Goal: Task Accomplishment & Management: Manage account settings

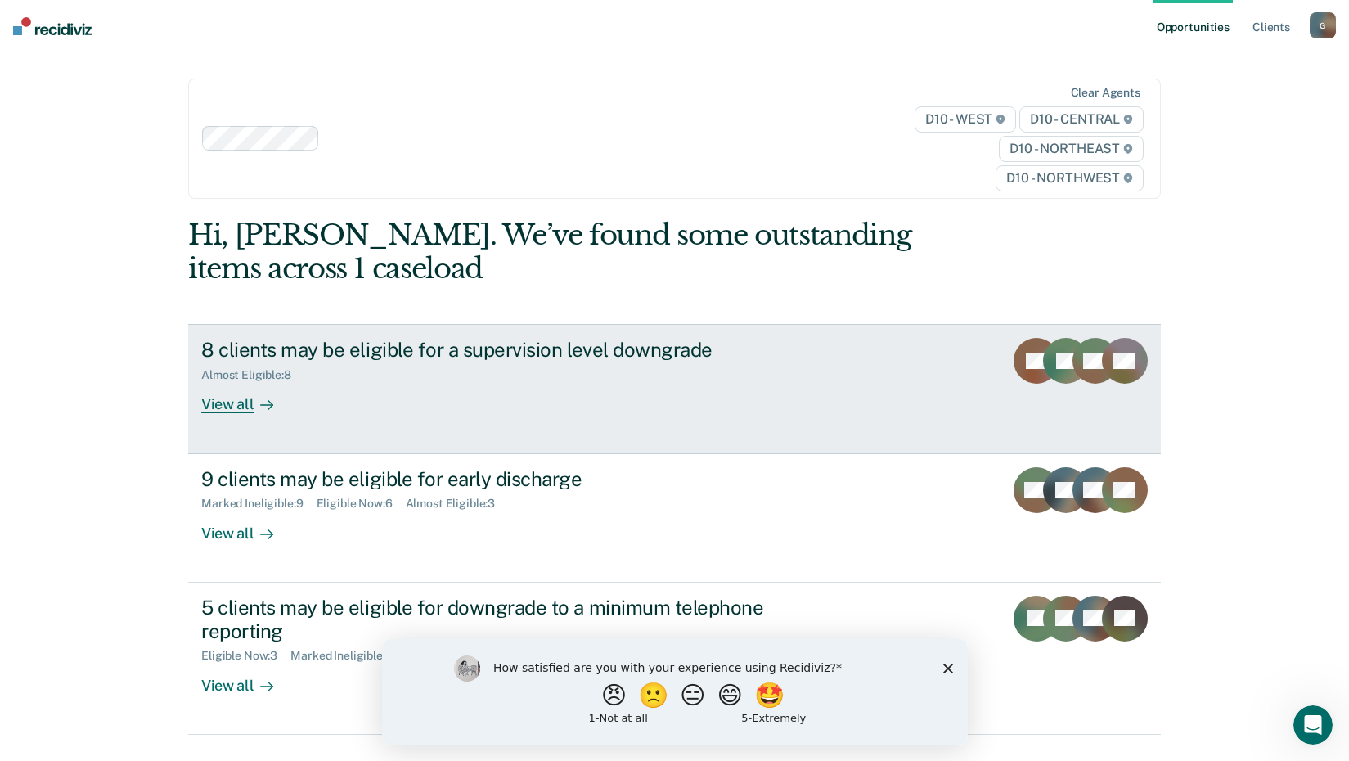
click at [797, 426] on link "8 clients may be eligible for a supervision level downgrade Almost Eligible : 8…" at bounding box center [674, 388] width 973 height 129
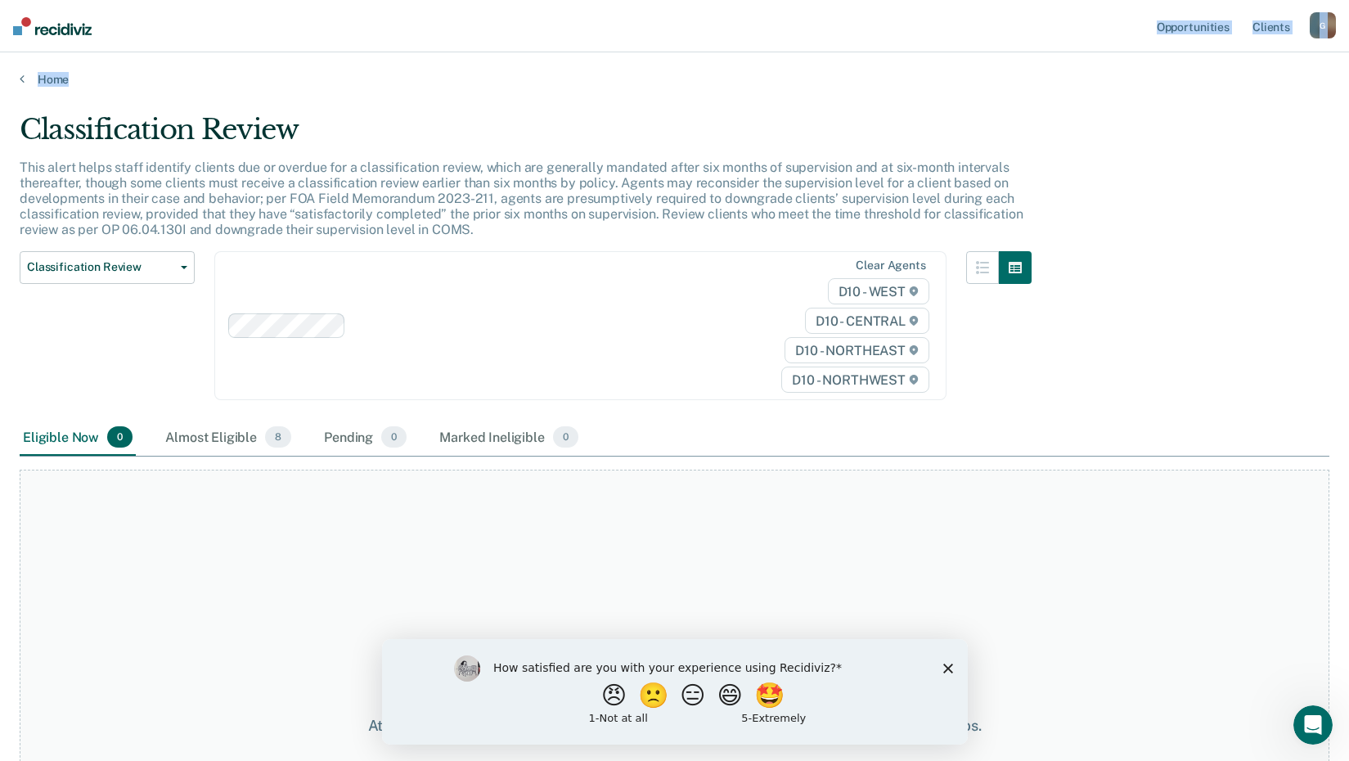
drag, startPoint x: 863, startPoint y: 31, endPoint x: 651, endPoint y: 66, distance: 214.9
click at [651, 66] on div "Opportunities Client s [EMAIL_ADDRESS][US_STATE][DOMAIN_NAME] G Profile How it …" at bounding box center [674, 380] width 1349 height 761
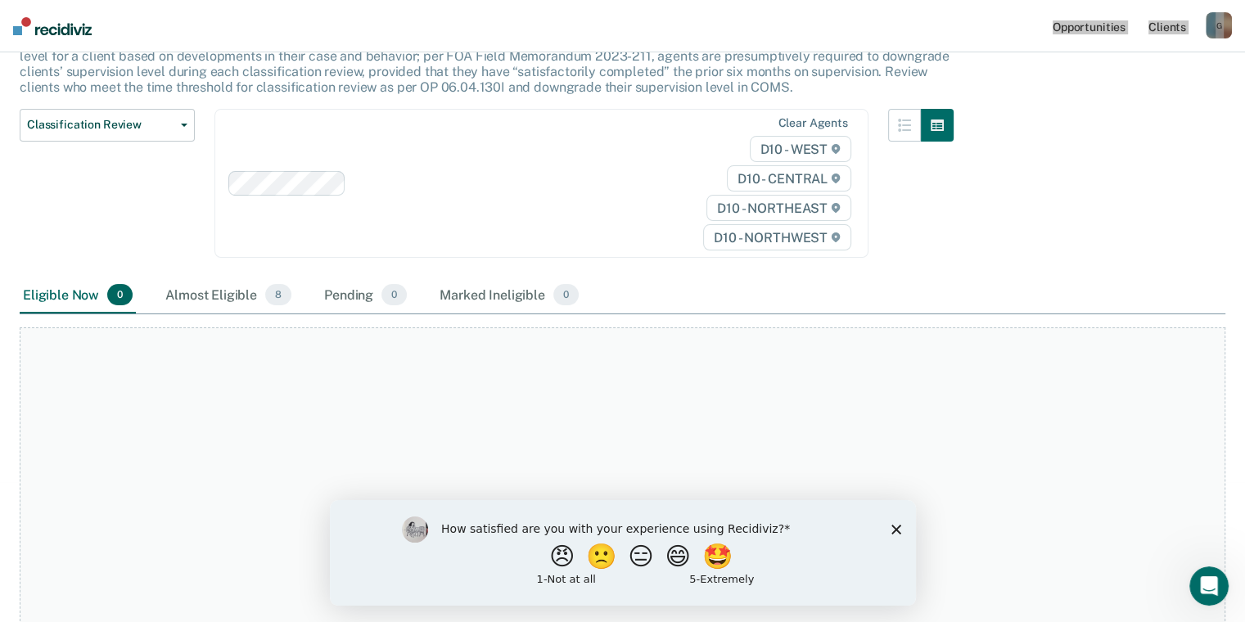
scroll to position [56, 0]
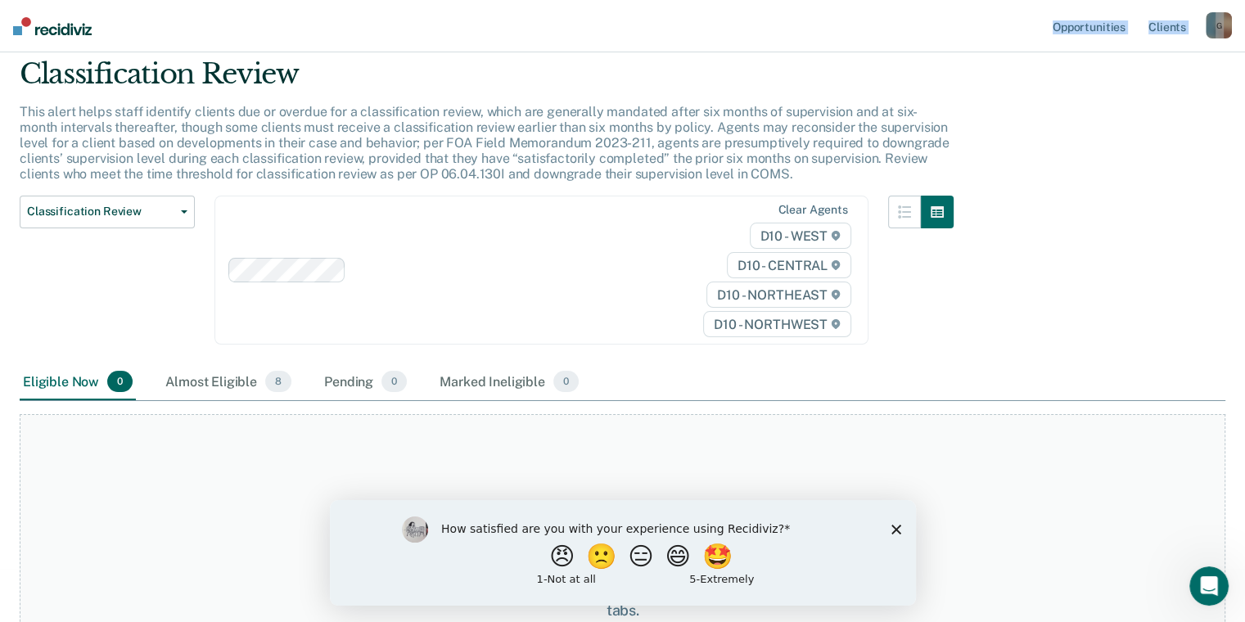
click at [890, 525] on icon "Close survey" at bounding box center [895, 529] width 10 height 10
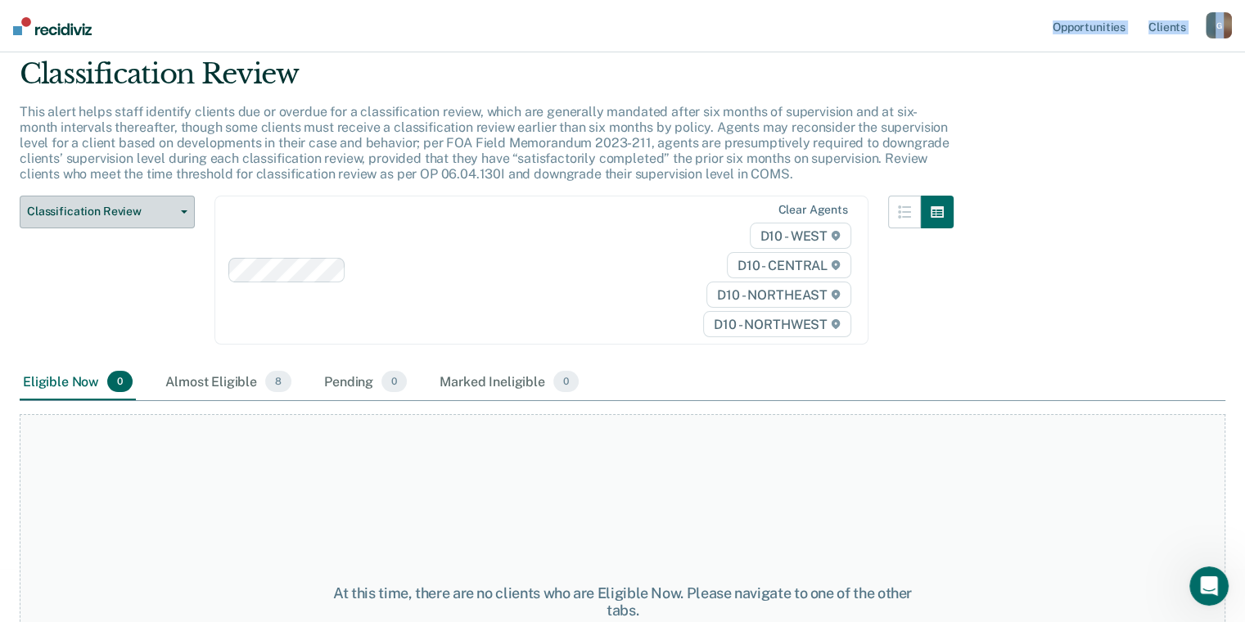
click at [116, 216] on span "Classification Review" at bounding box center [100, 212] width 147 height 14
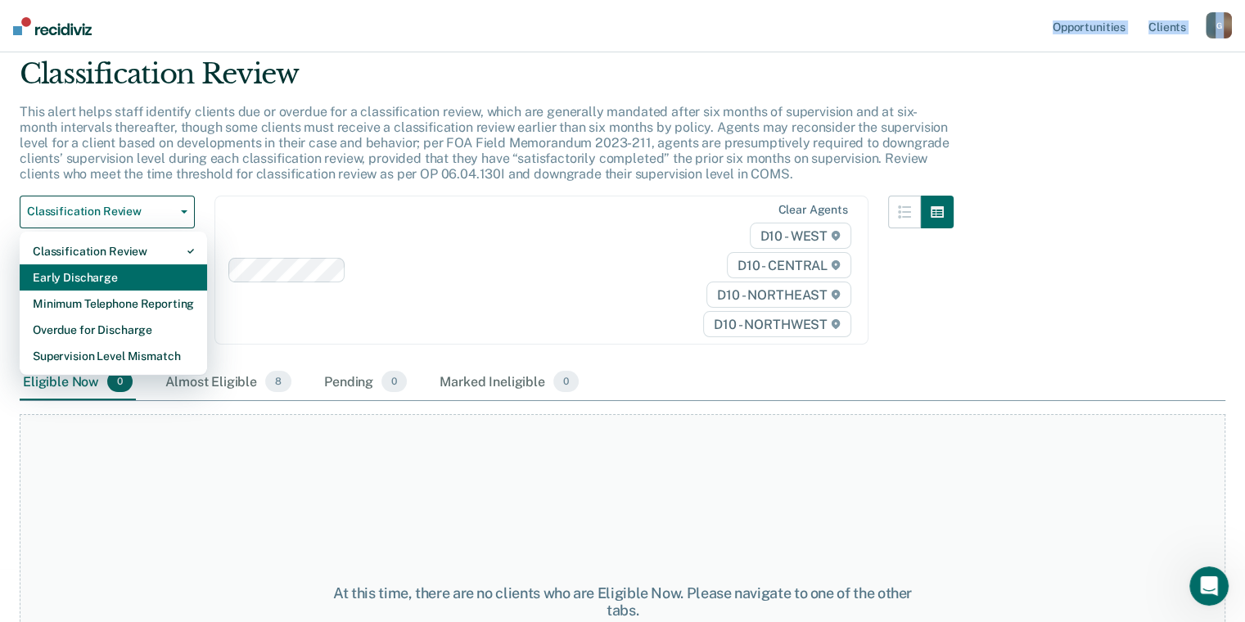
click at [88, 268] on div "Early Discharge" at bounding box center [113, 277] width 161 height 26
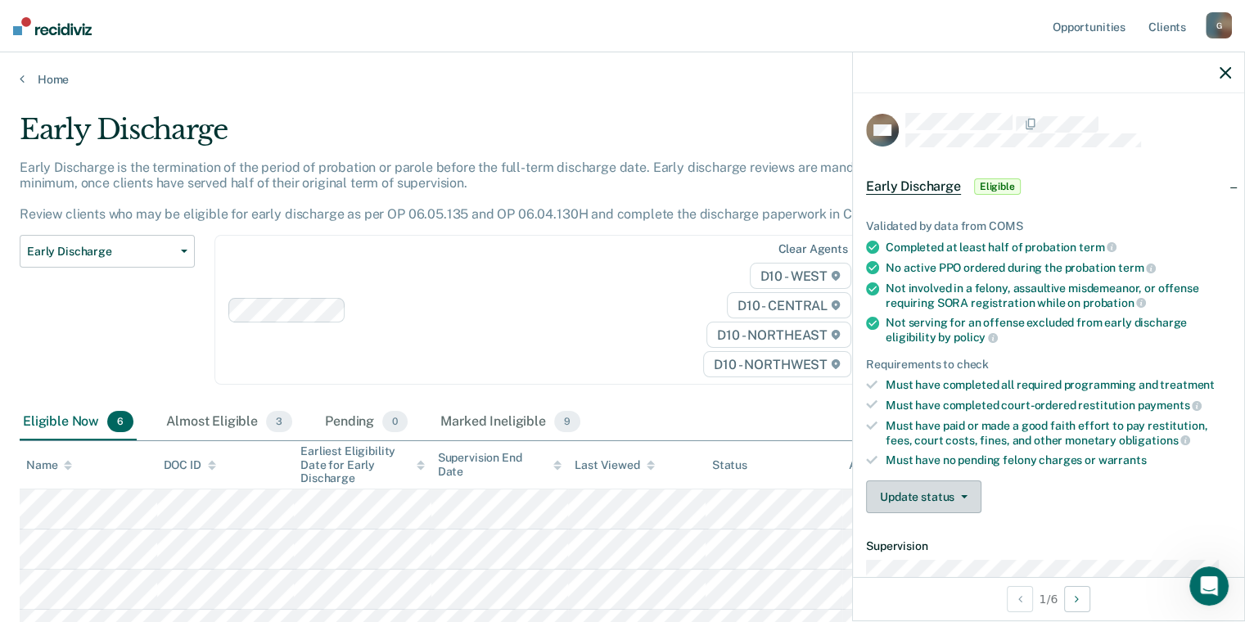
click at [966, 486] on button "Update status" at bounding box center [923, 496] width 115 height 33
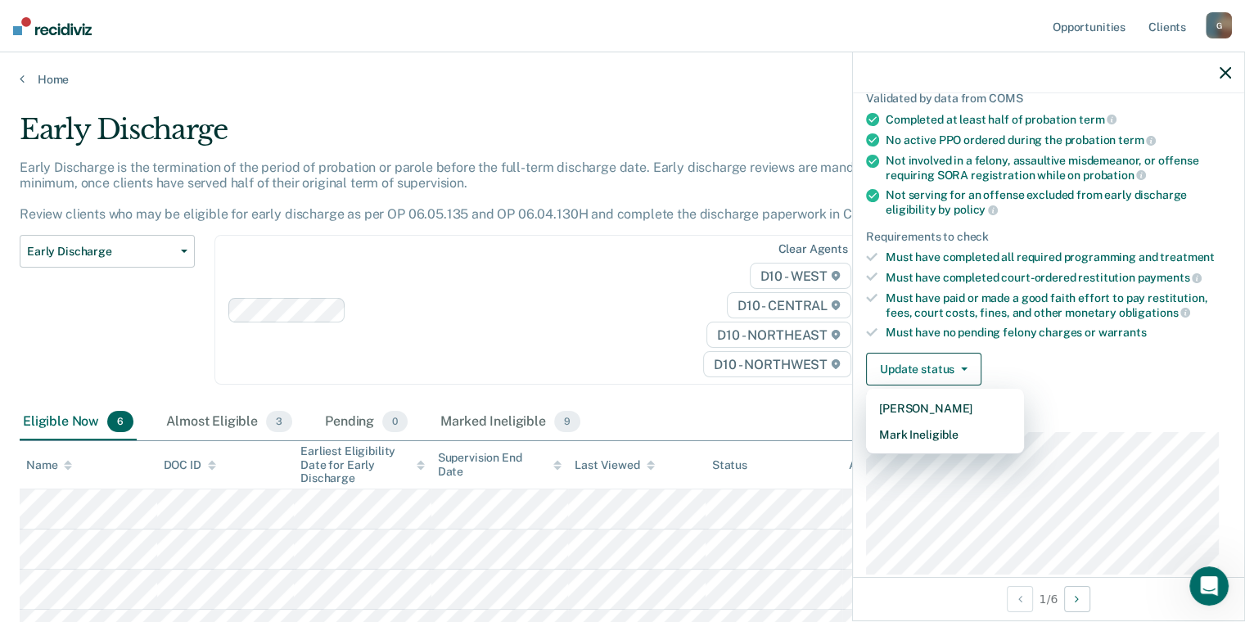
scroll to position [164, 0]
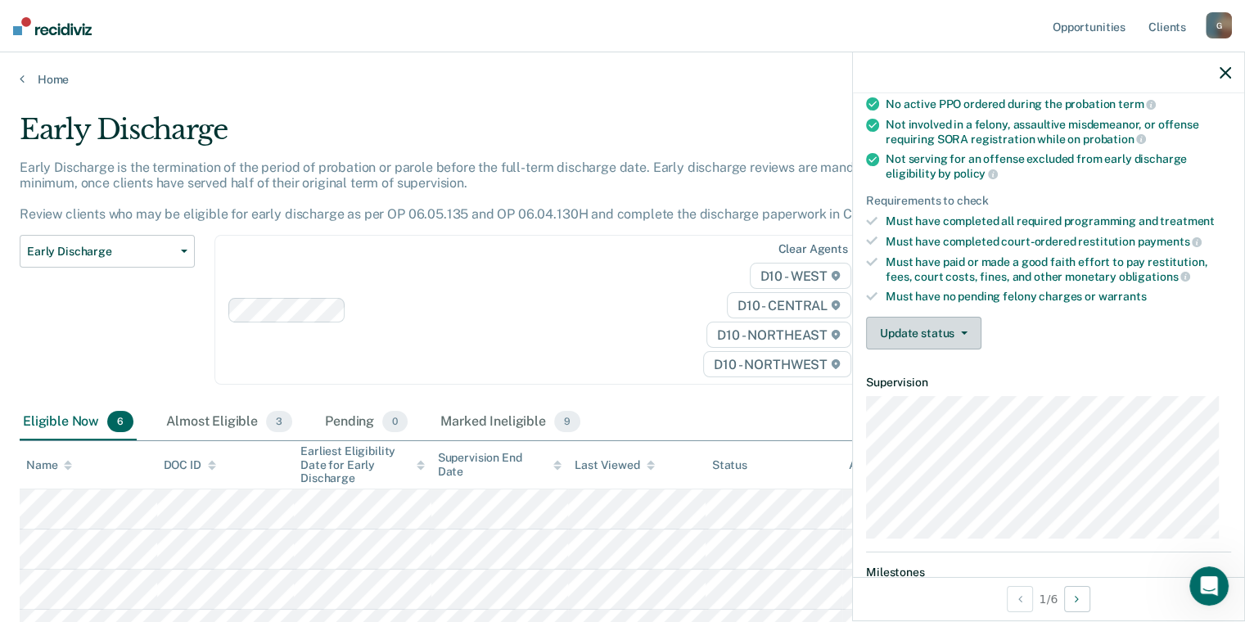
click at [933, 323] on button "Update status" at bounding box center [923, 333] width 115 height 33
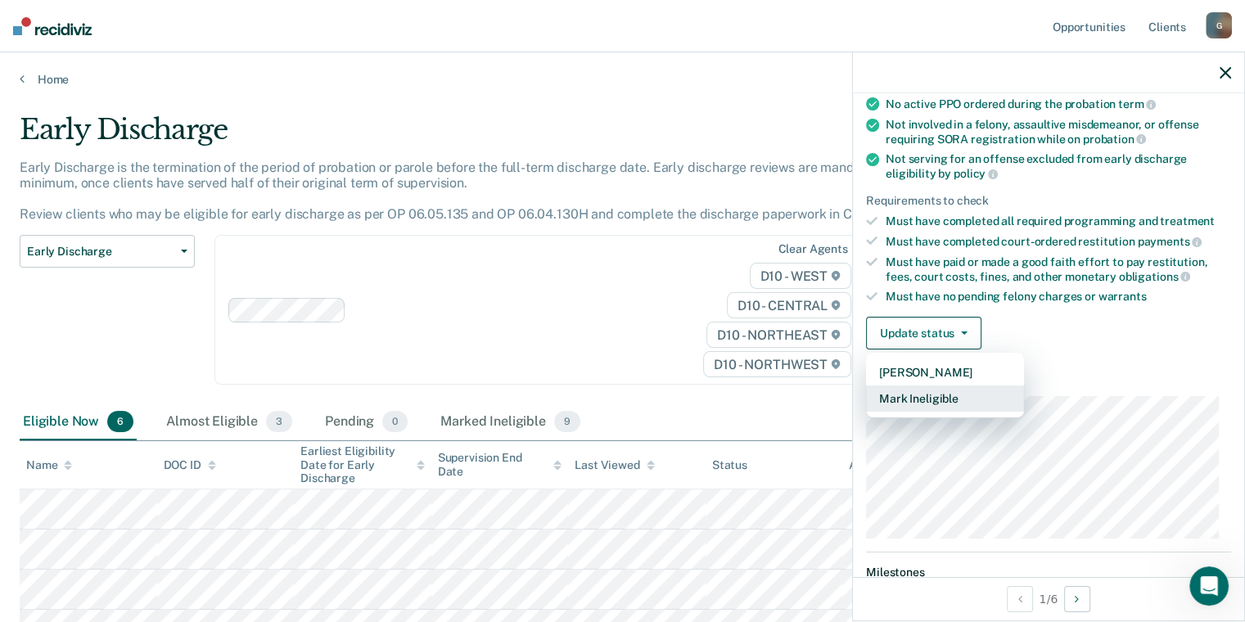
click at [918, 393] on button "Mark Ineligible" at bounding box center [945, 398] width 158 height 26
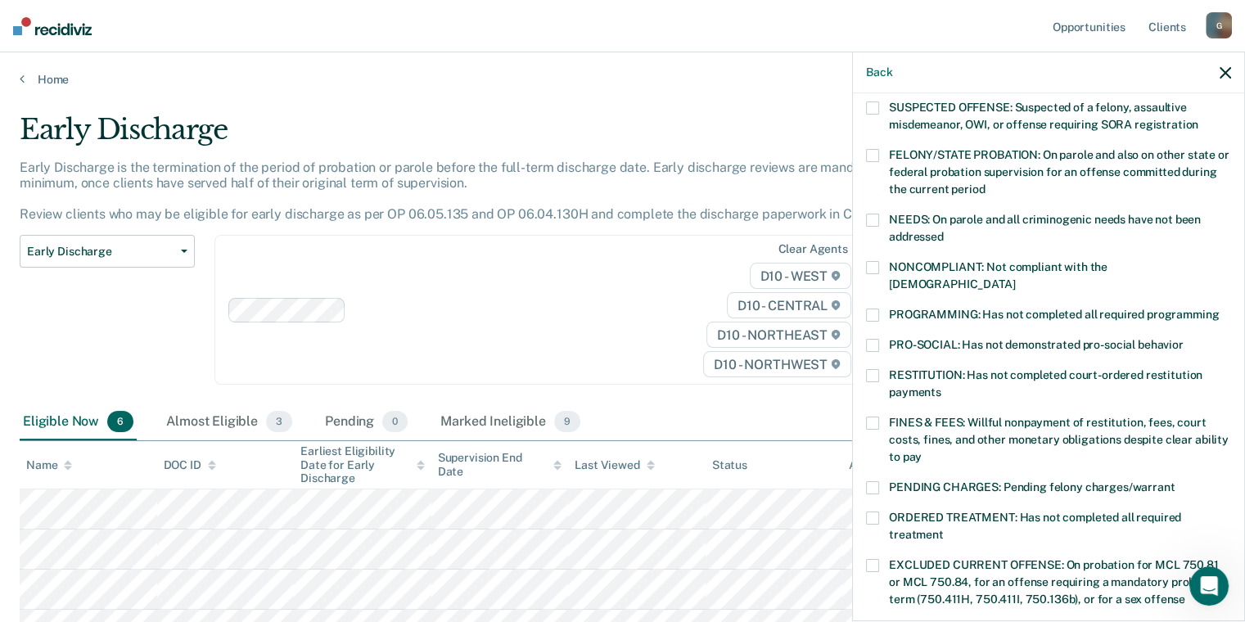
click at [872, 417] on span at bounding box center [872, 423] width 13 height 13
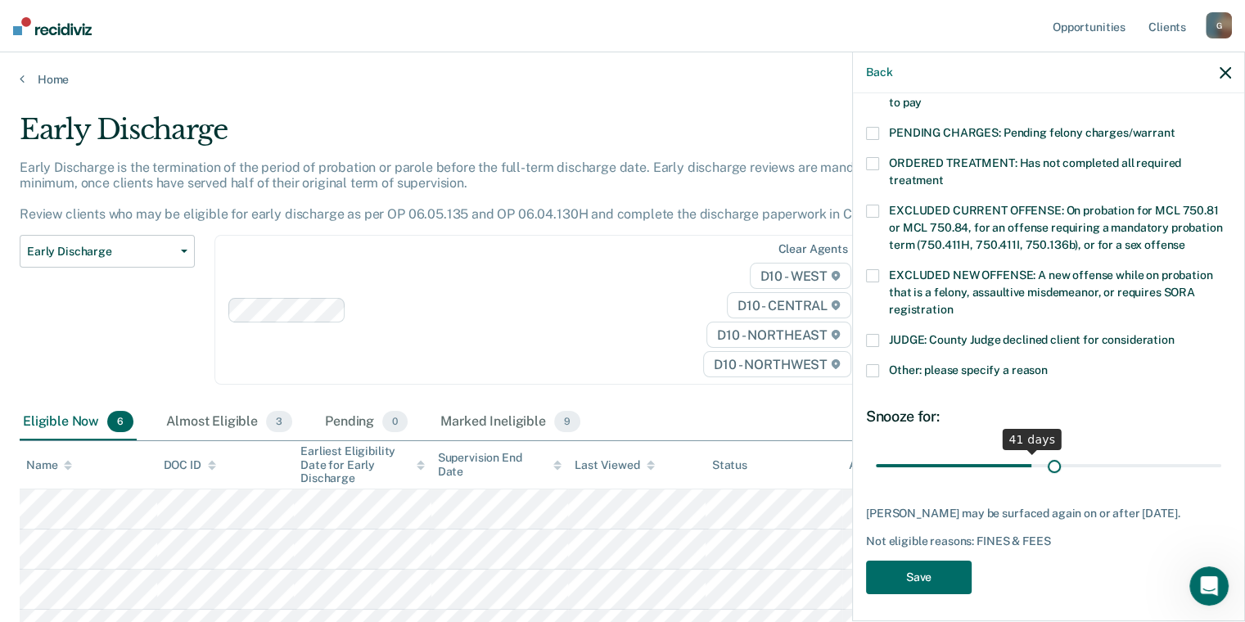
scroll to position [518, 0]
drag, startPoint x: 986, startPoint y: 444, endPoint x: 1182, endPoint y: 448, distance: 195.6
type input "85"
click at [1182, 452] on input "range" at bounding box center [1048, 466] width 345 height 29
click at [934, 570] on button "Save" at bounding box center [919, 578] width 106 height 34
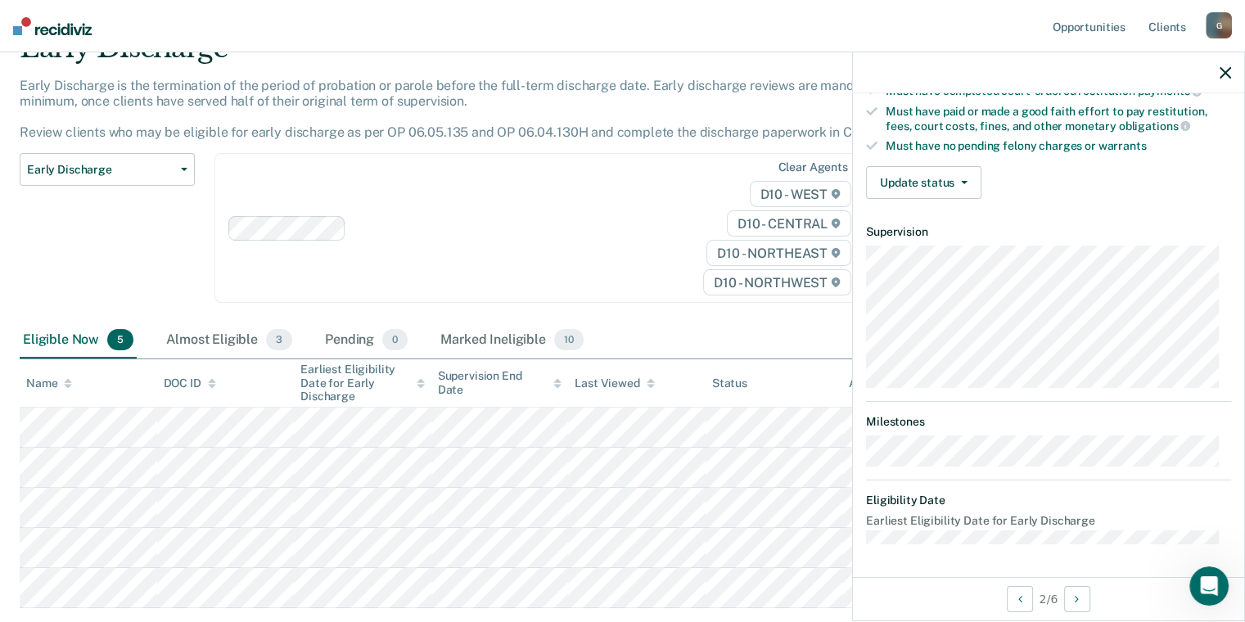
scroll to position [291, 0]
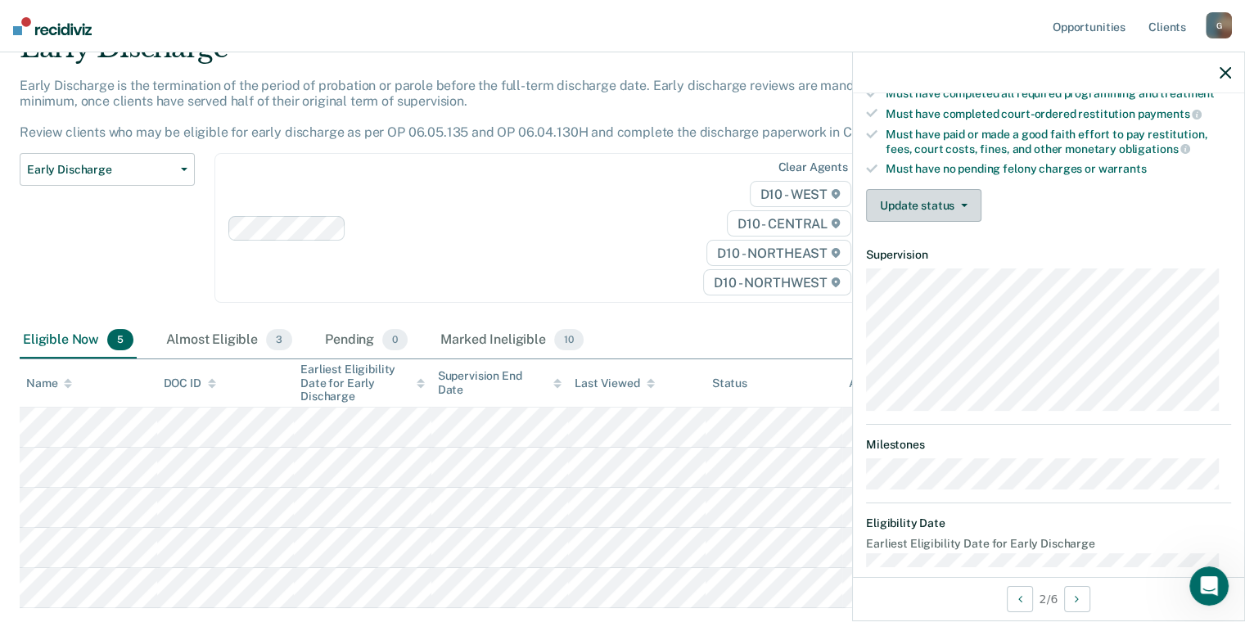
click at [921, 203] on button "Update status" at bounding box center [923, 205] width 115 height 33
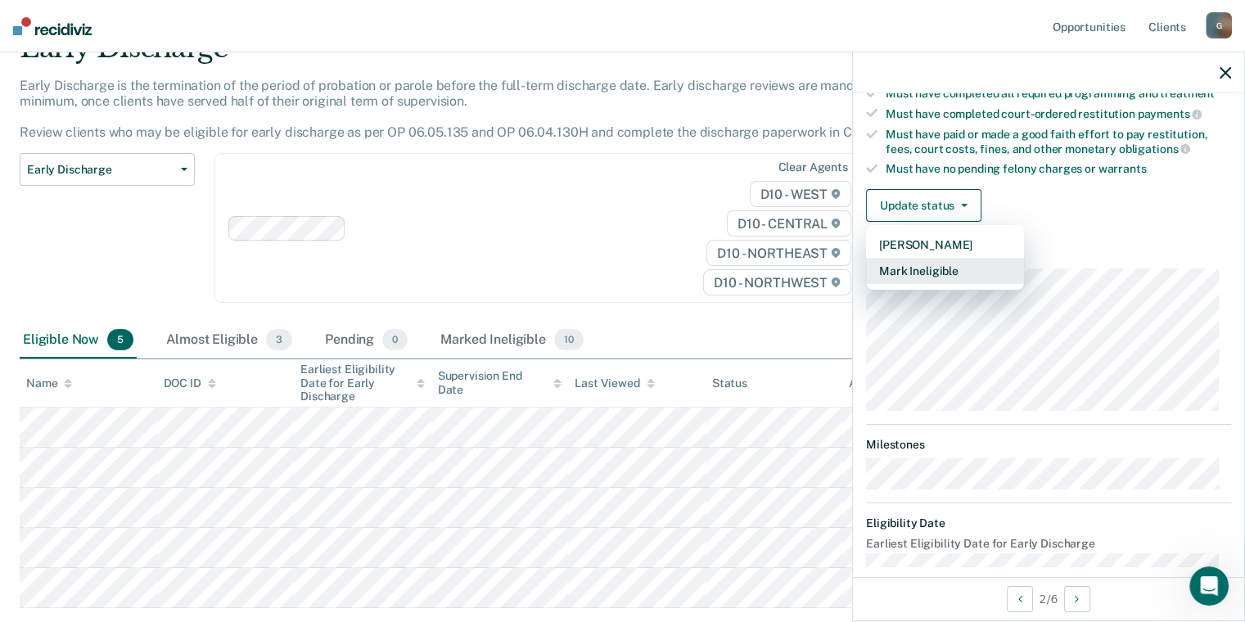
click at [931, 264] on button "Mark Ineligible" at bounding box center [945, 271] width 158 height 26
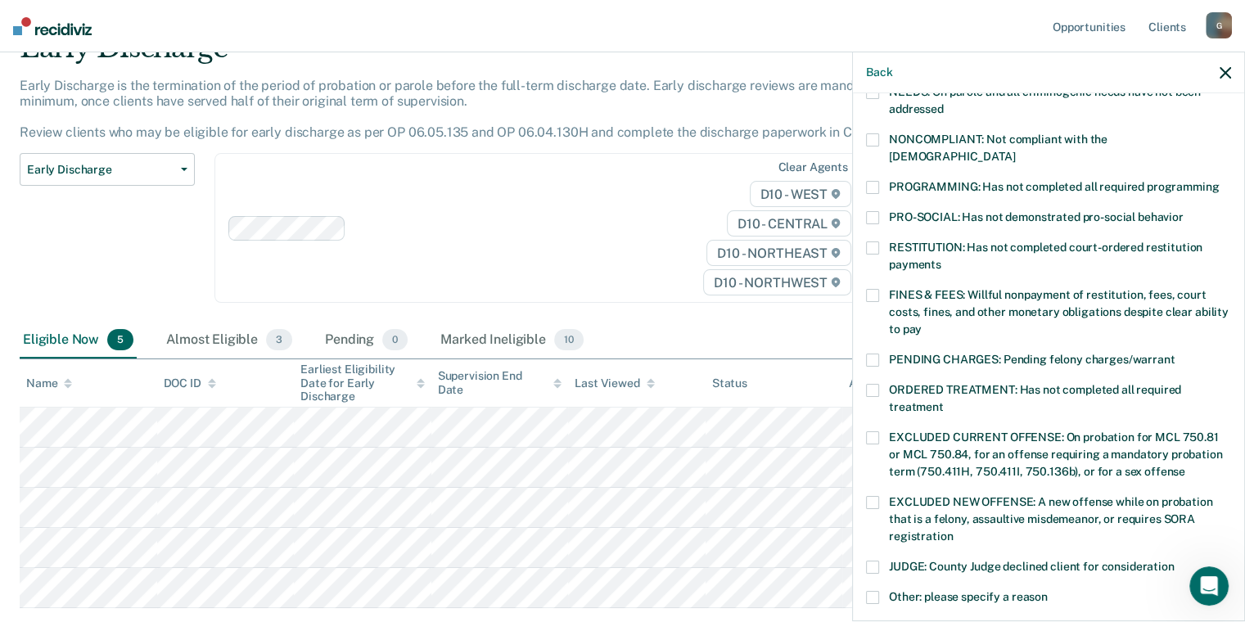
click at [875, 289] on span at bounding box center [872, 295] width 13 height 13
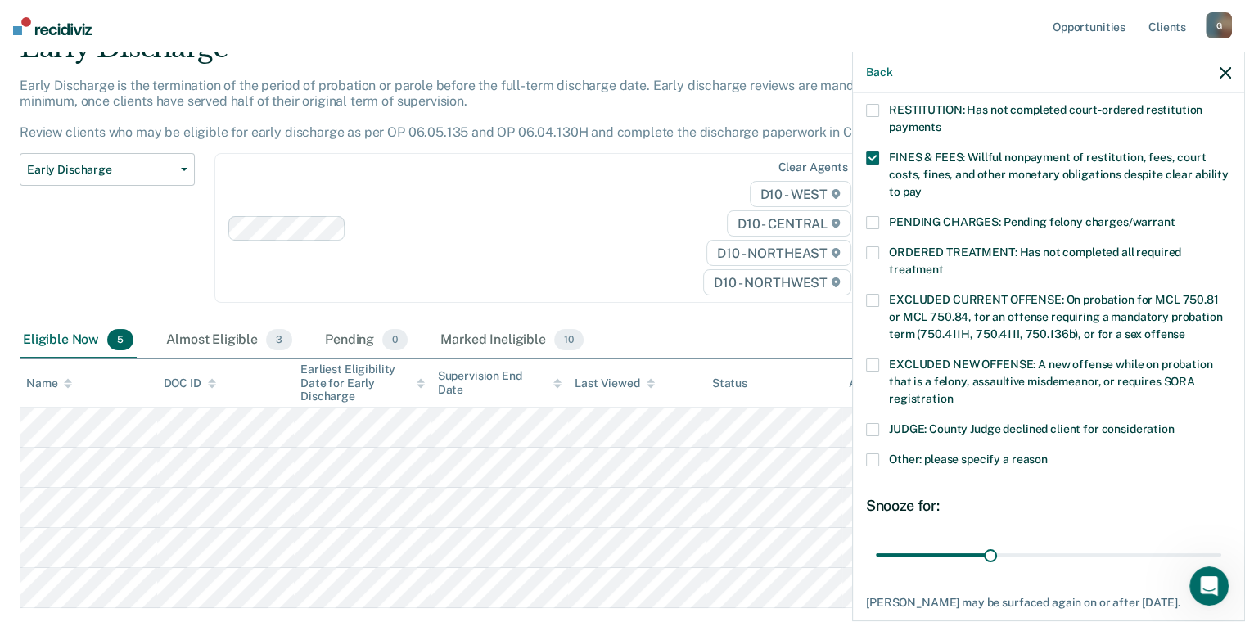
scroll to position [455, 0]
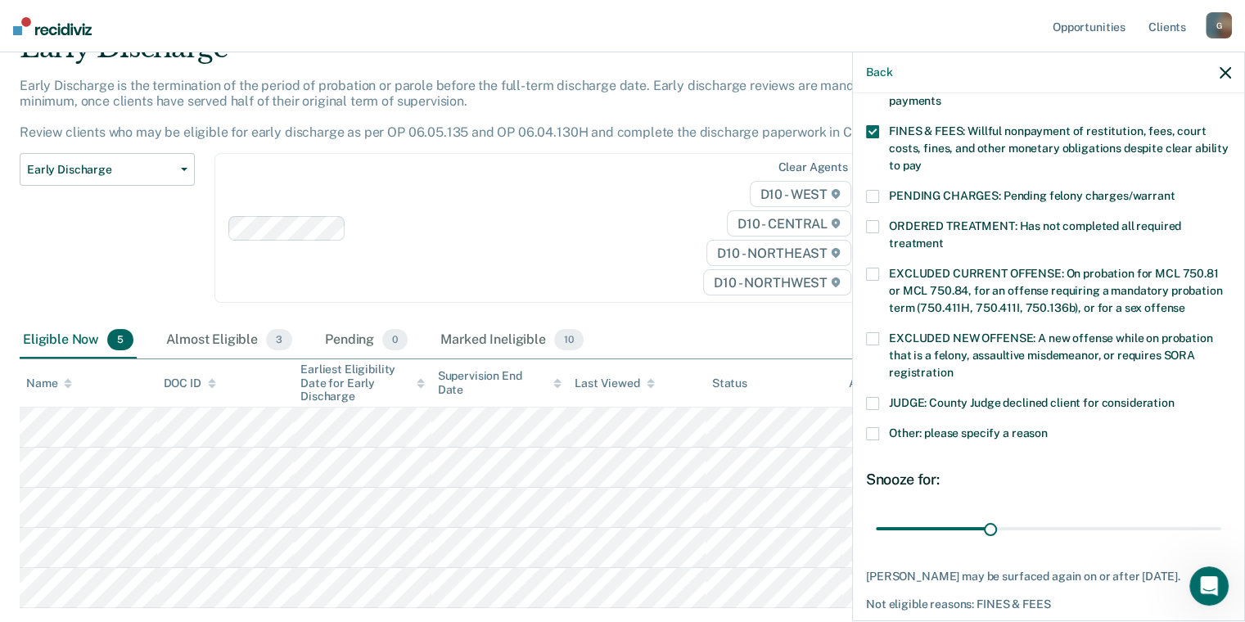
click at [871, 406] on div "JUDGE: County Judge declined client for consideration" at bounding box center [1048, 412] width 365 height 30
click at [876, 397] on label "JUDGE: County Judge declined client for consideration" at bounding box center [1048, 405] width 365 height 17
click at [870, 427] on span at bounding box center [872, 433] width 13 height 13
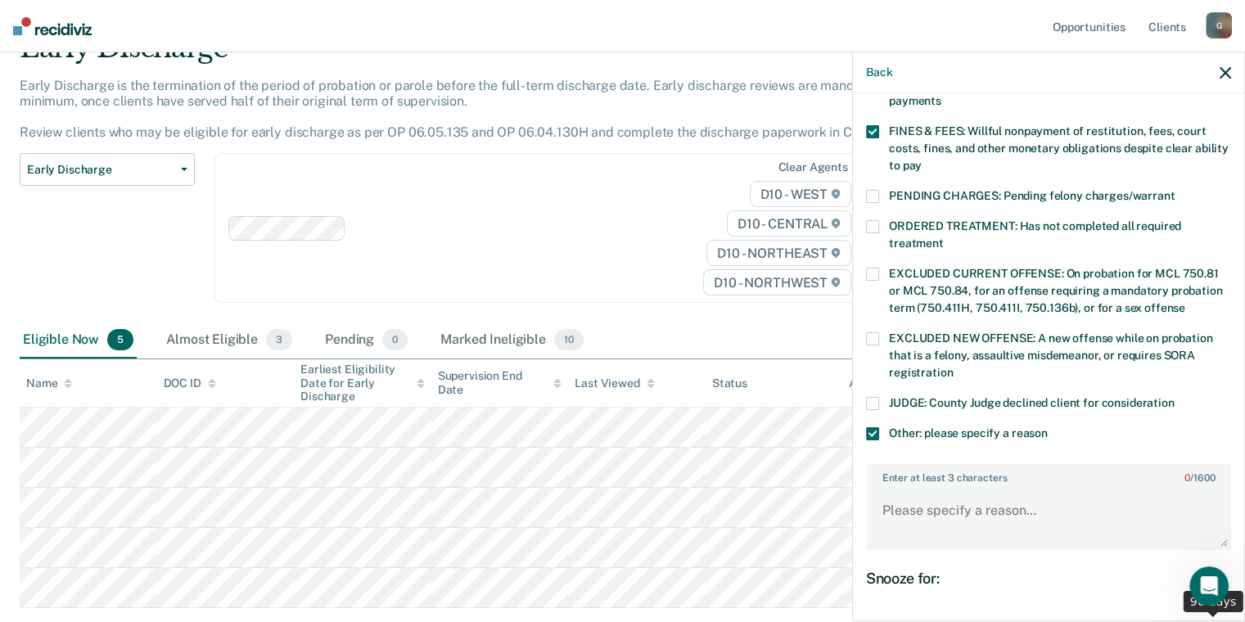
drag, startPoint x: 983, startPoint y: 604, endPoint x: 1210, endPoint y: 596, distance: 226.8
type input "90"
click at [1210, 614] on input "range" at bounding box center [1048, 628] width 345 height 29
click at [933, 492] on textarea "Enter at least 3 characters 0 / 1600" at bounding box center [1048, 518] width 362 height 61
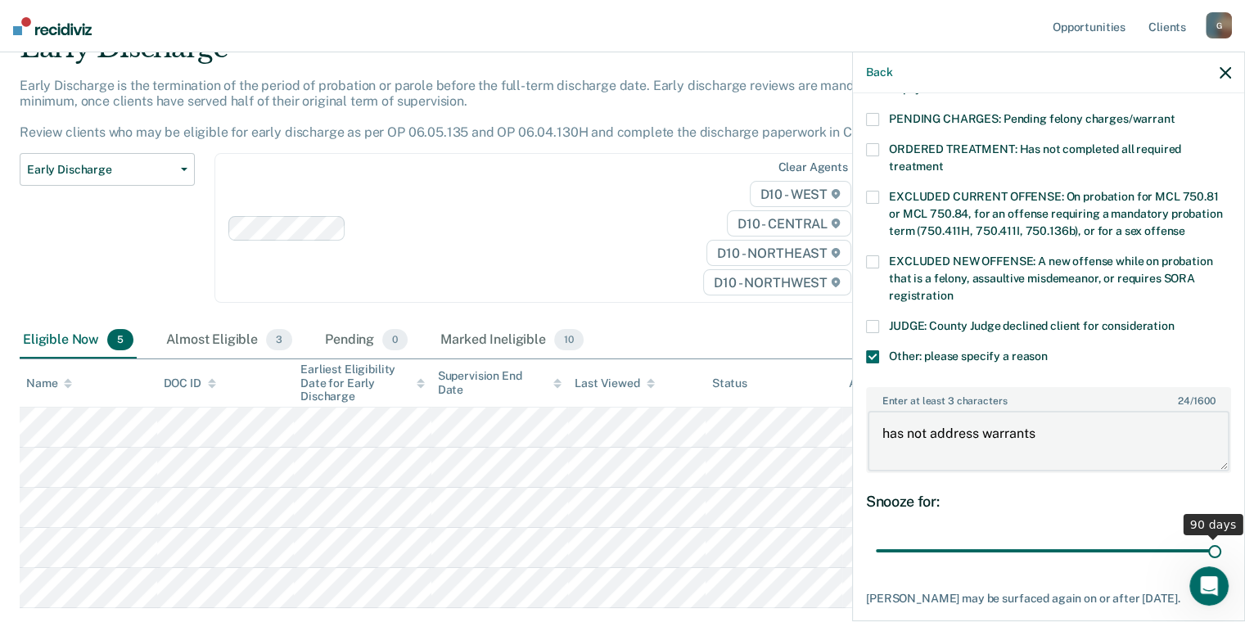
scroll to position [615, 0]
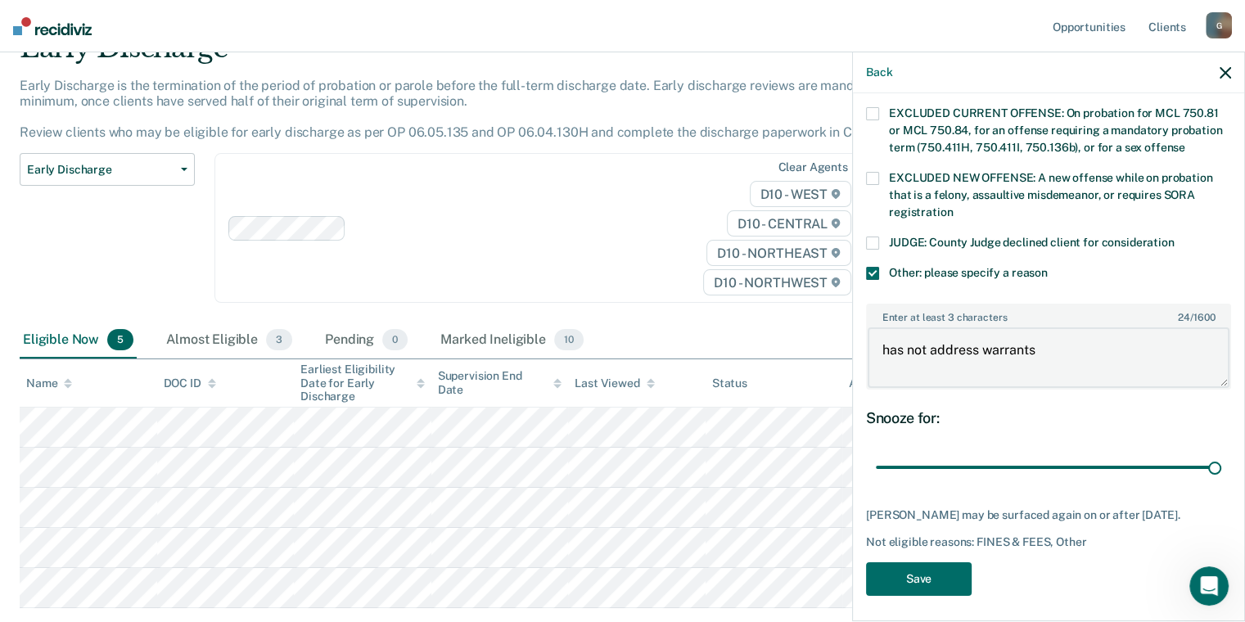
type textarea "has not address warrants"
click at [1226, 71] on icon "button" at bounding box center [1224, 72] width 11 height 11
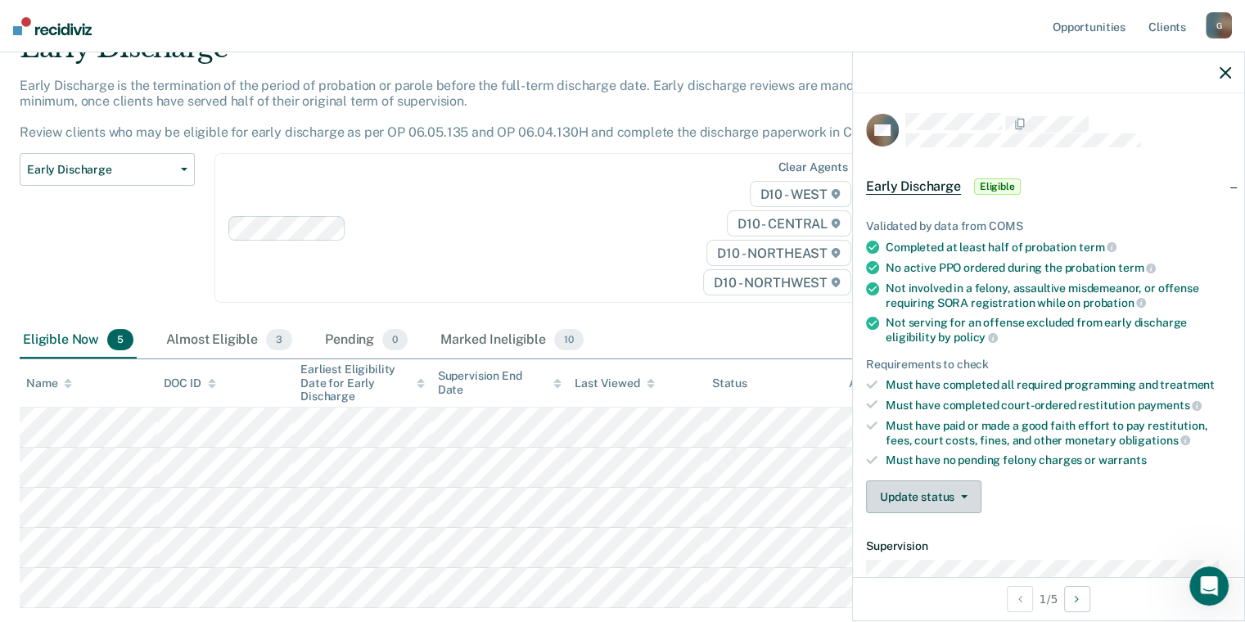
click at [915, 487] on button "Update status" at bounding box center [923, 496] width 115 height 33
click at [925, 554] on button "Mark Ineligible" at bounding box center [945, 562] width 158 height 26
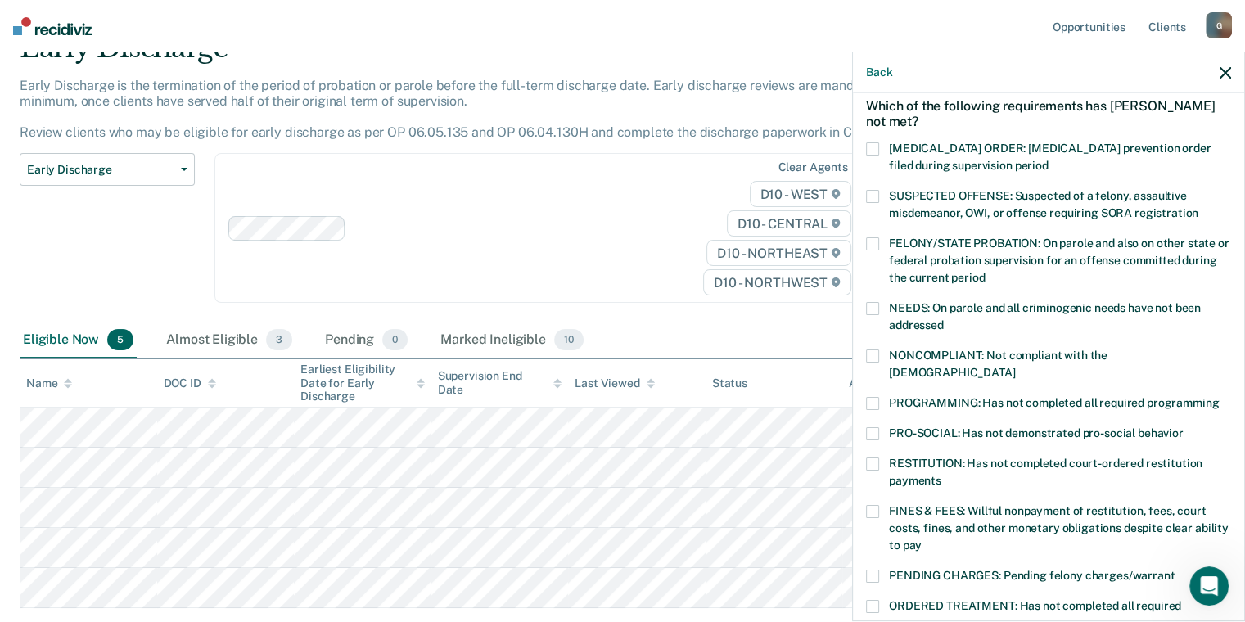
scroll to position [164, 0]
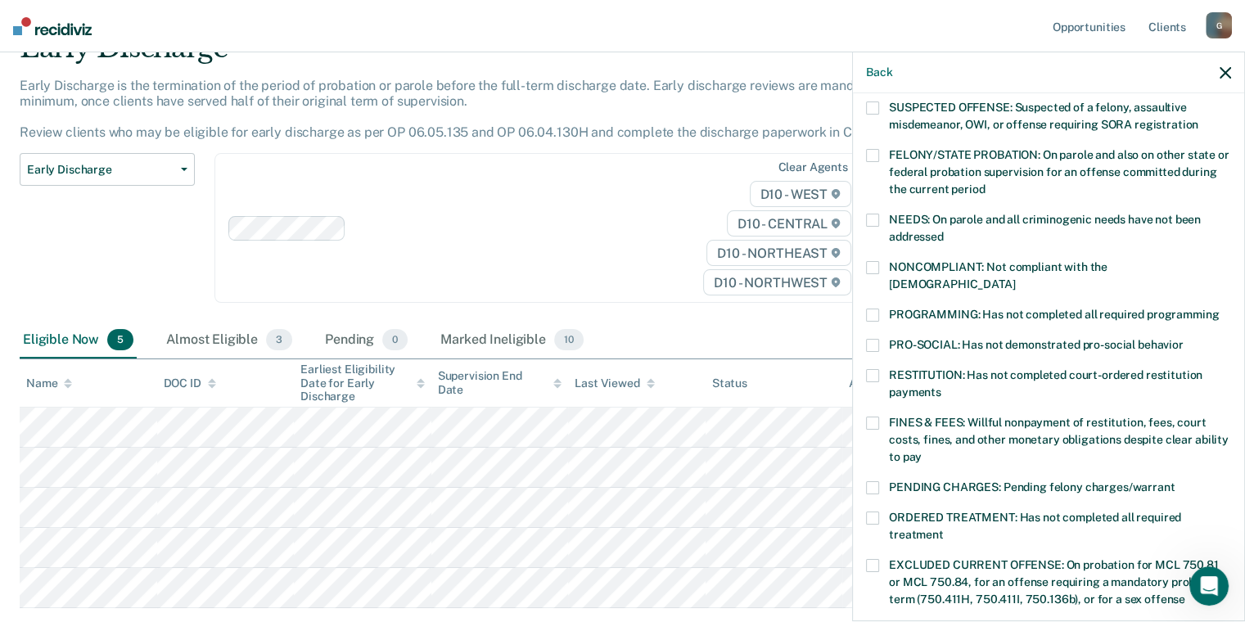
click at [866, 417] on span at bounding box center [872, 423] width 13 height 13
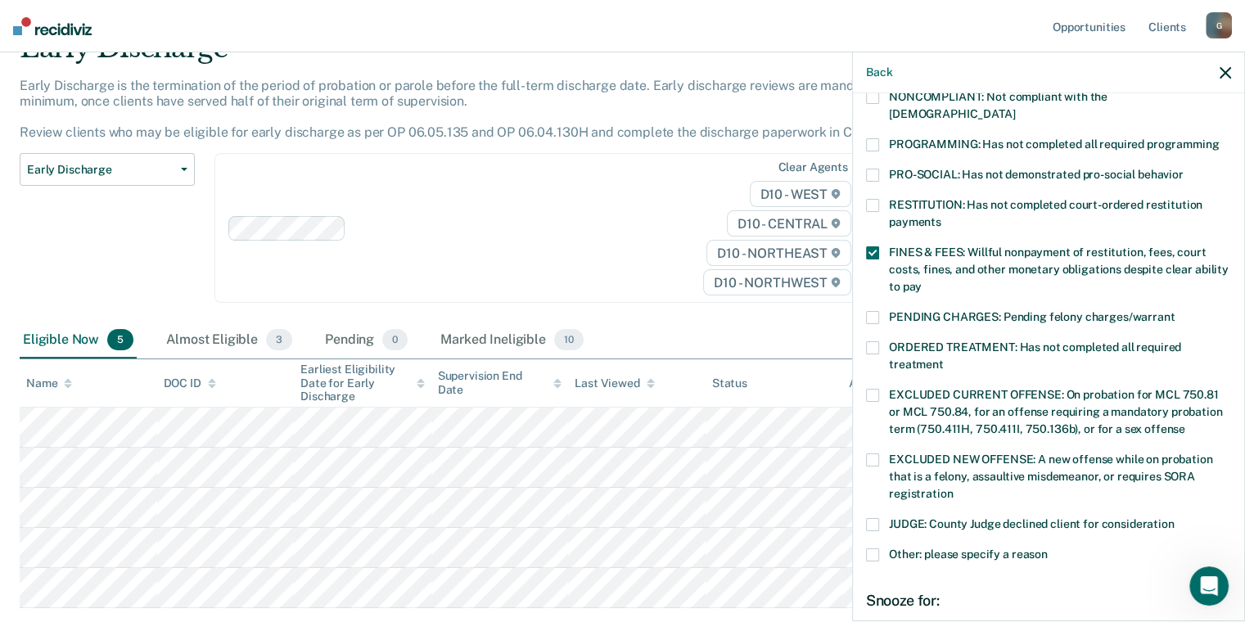
scroll to position [409, 0]
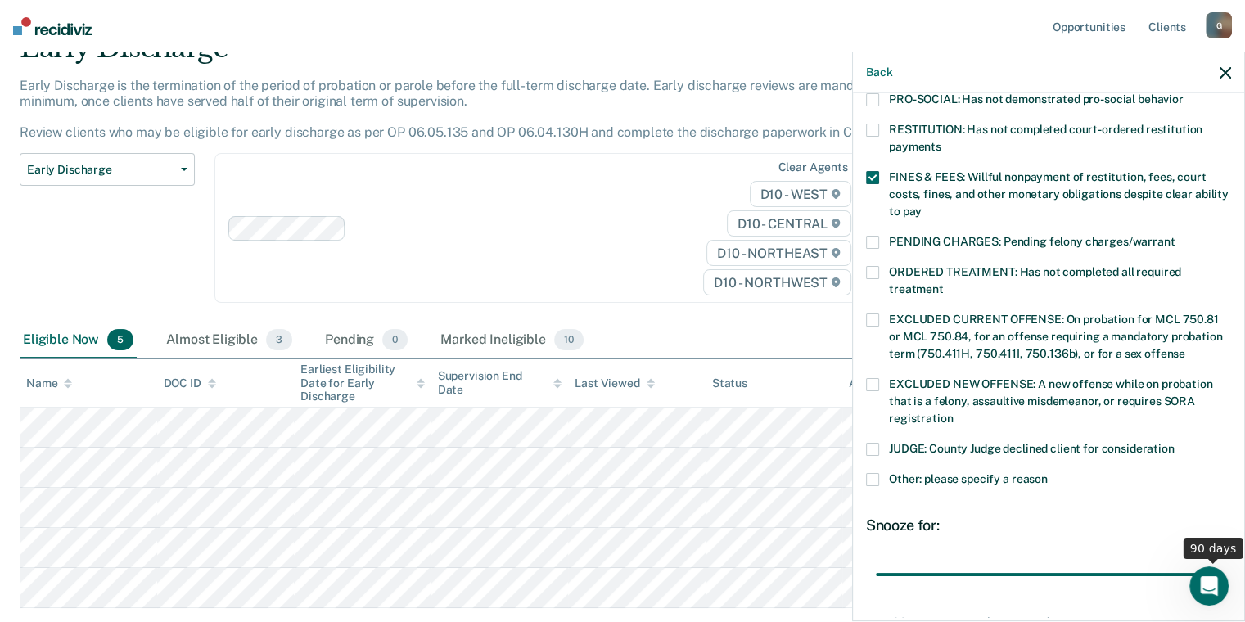
drag, startPoint x: 989, startPoint y: 556, endPoint x: 1232, endPoint y: 539, distance: 243.6
type input "90"
click at [1221, 561] on input "range" at bounding box center [1048, 575] width 345 height 29
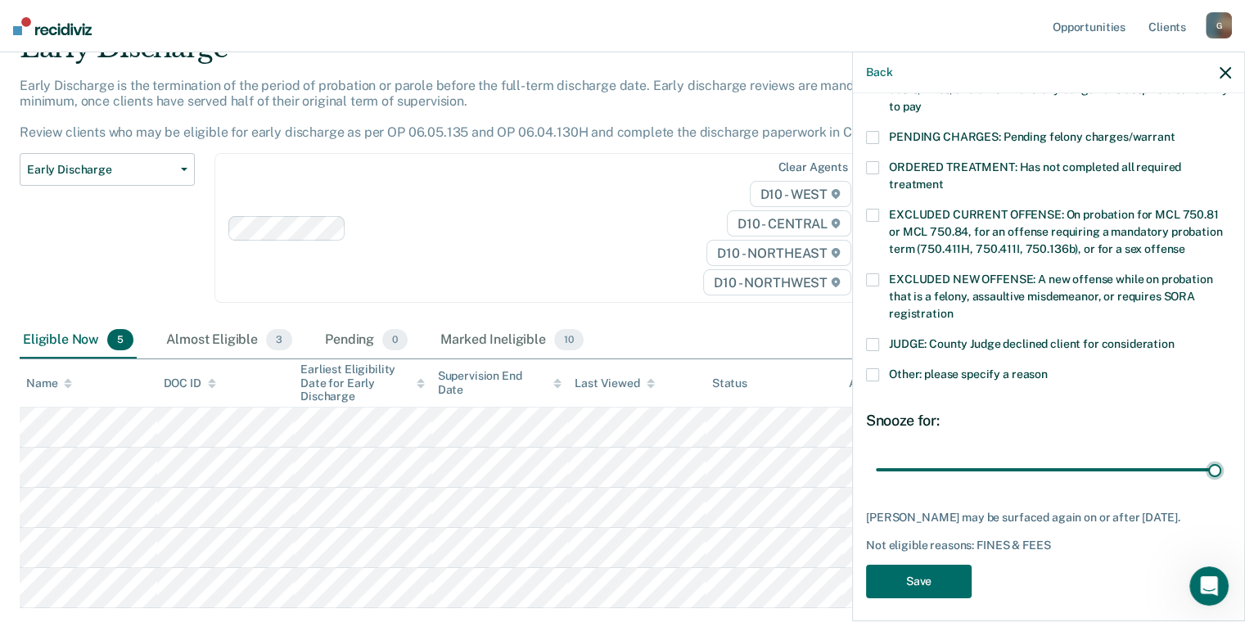
scroll to position [518, 0]
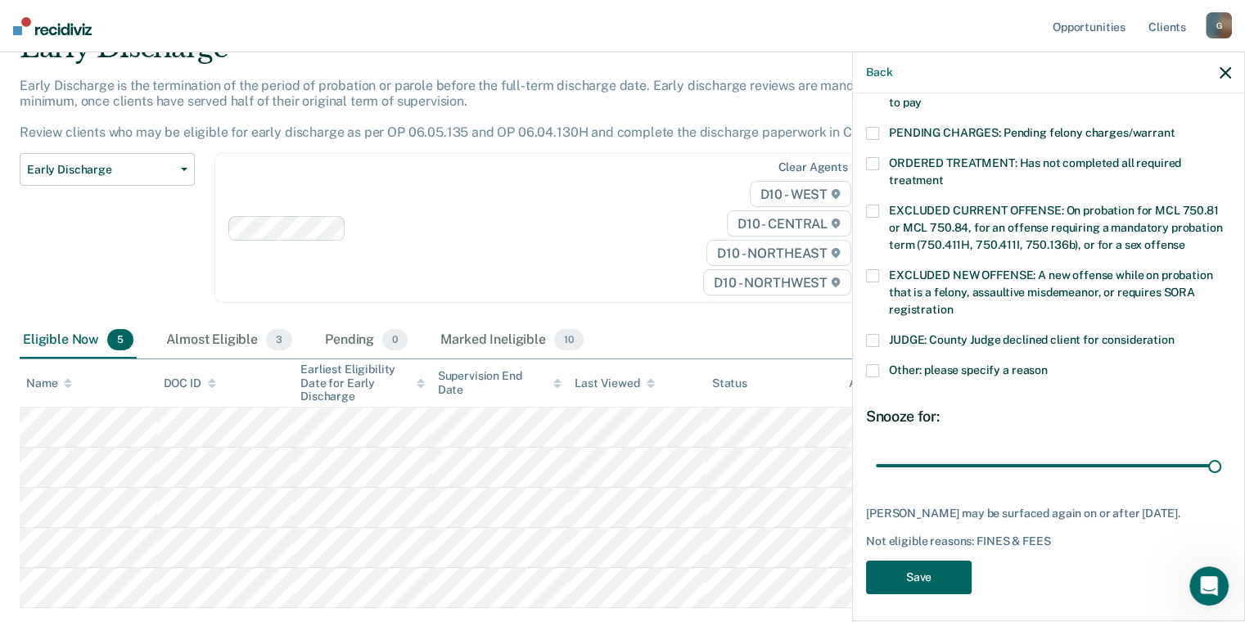
click at [929, 566] on button "Save" at bounding box center [919, 578] width 106 height 34
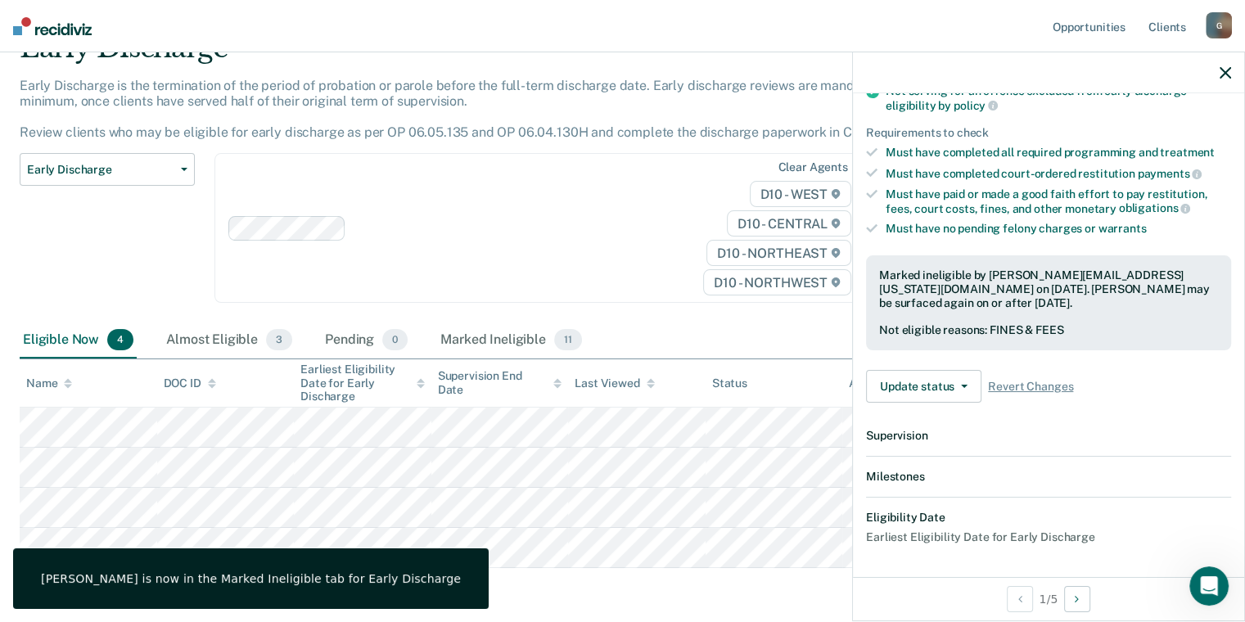
scroll to position [429, 0]
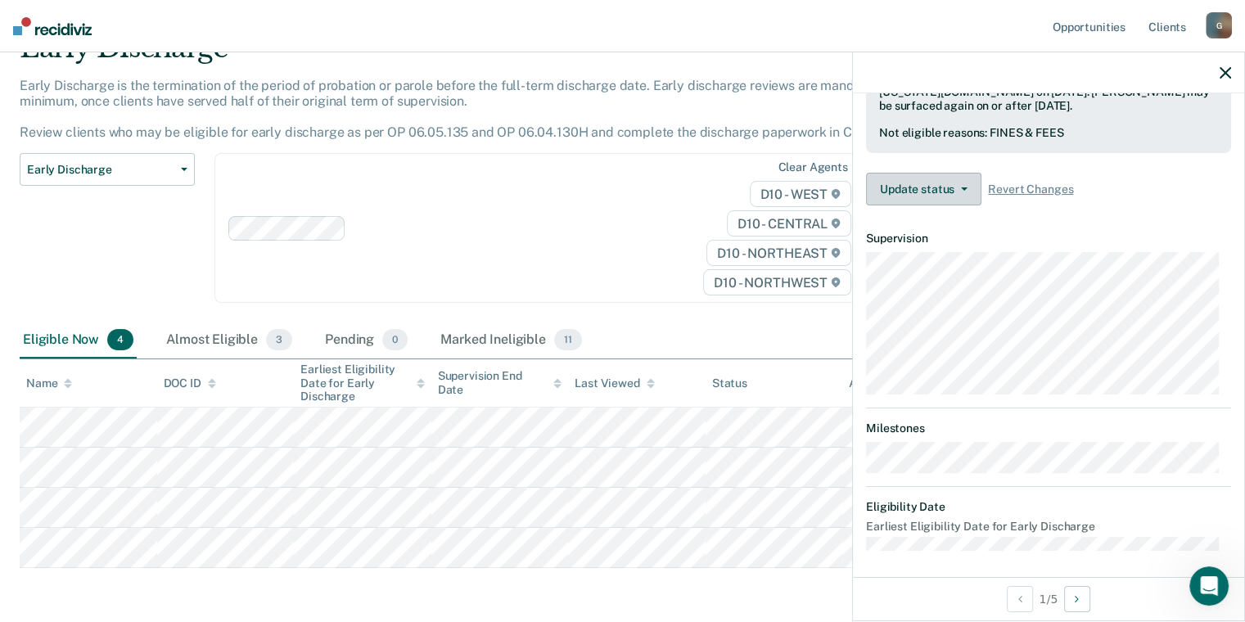
click at [926, 177] on button "Update status" at bounding box center [923, 189] width 115 height 33
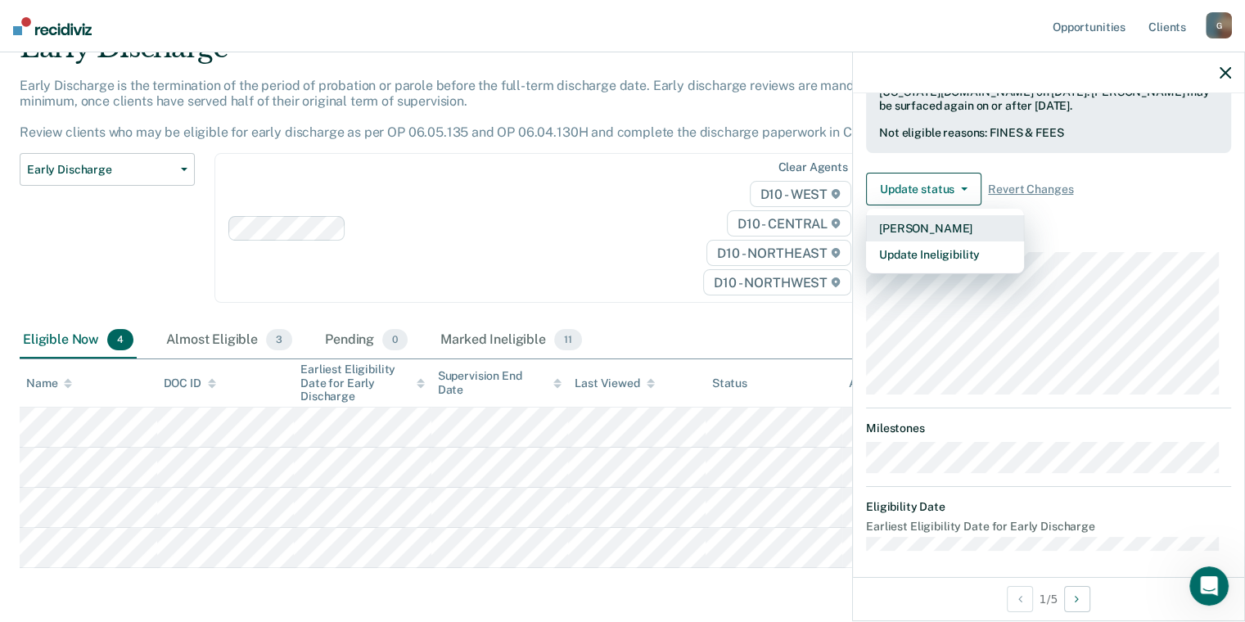
click at [918, 227] on button "[PERSON_NAME]" at bounding box center [945, 228] width 158 height 26
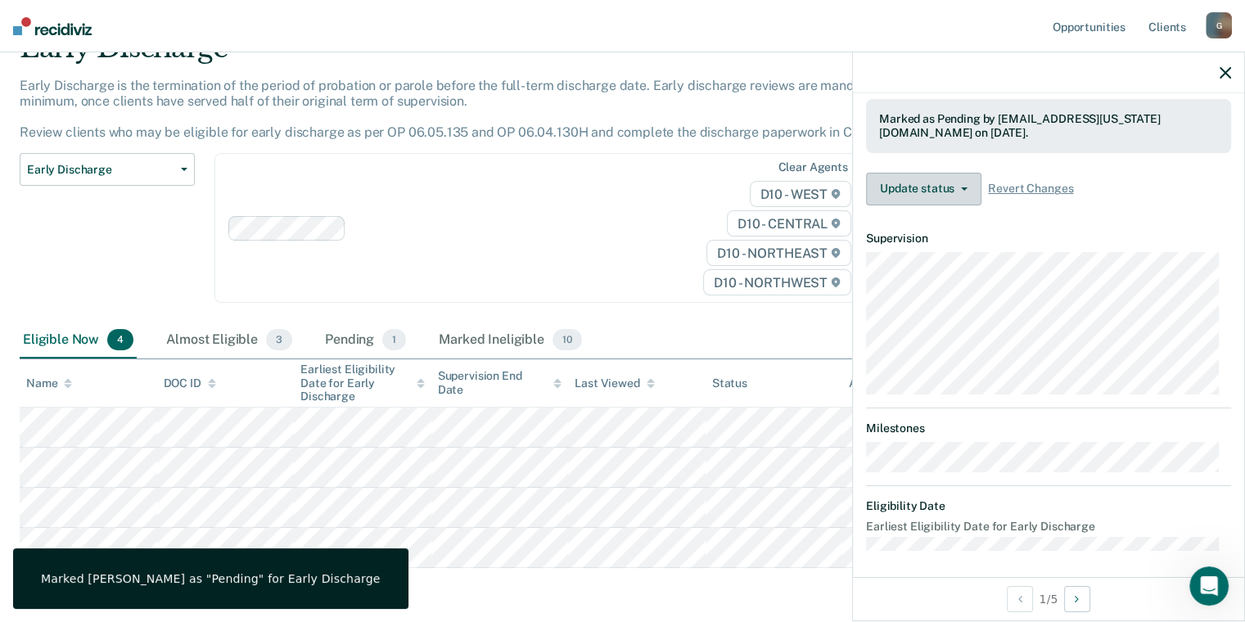
click at [952, 180] on button "Update status" at bounding box center [923, 189] width 115 height 33
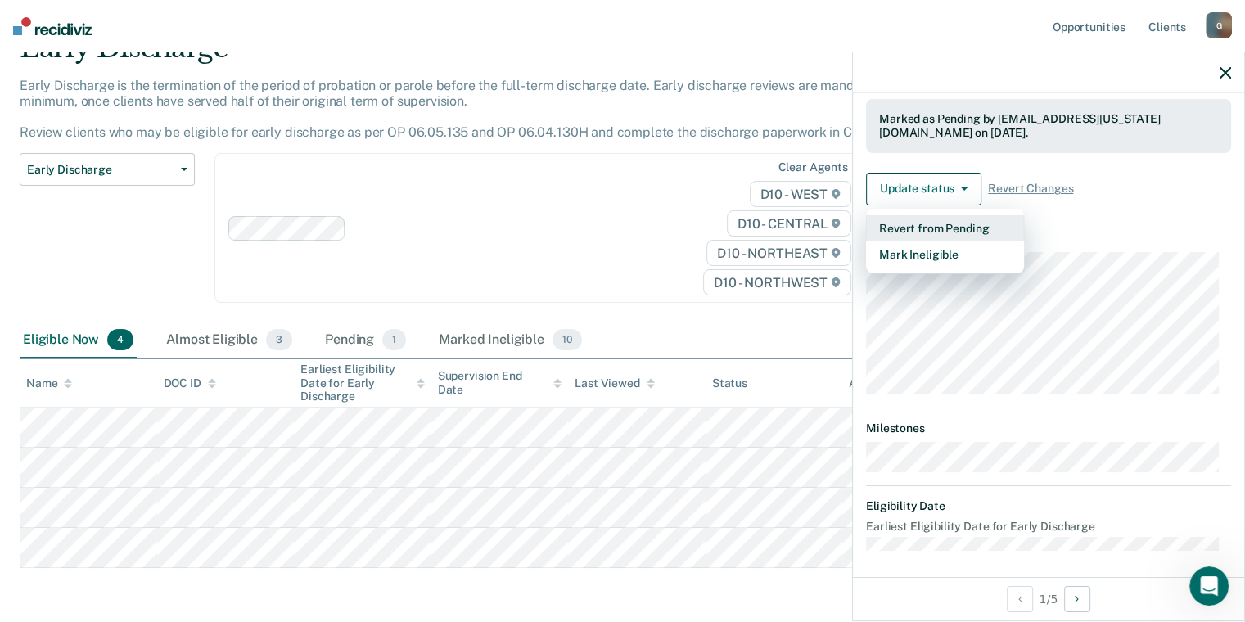
drag, startPoint x: 910, startPoint y: 250, endPoint x: 908, endPoint y: 219, distance: 31.1
click at [908, 219] on div "Revert from Pending Mark Ineligible" at bounding box center [945, 241] width 158 height 65
click at [908, 219] on button "Revert from Pending" at bounding box center [945, 228] width 158 height 26
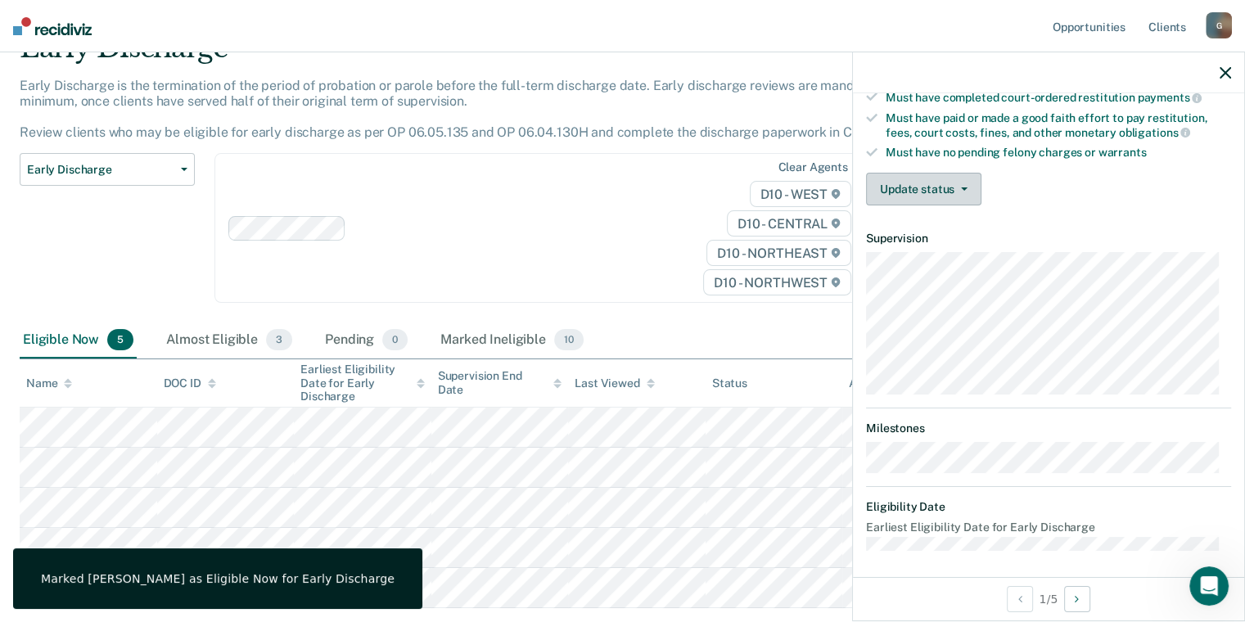
click at [910, 183] on button "Update status" at bounding box center [923, 189] width 115 height 33
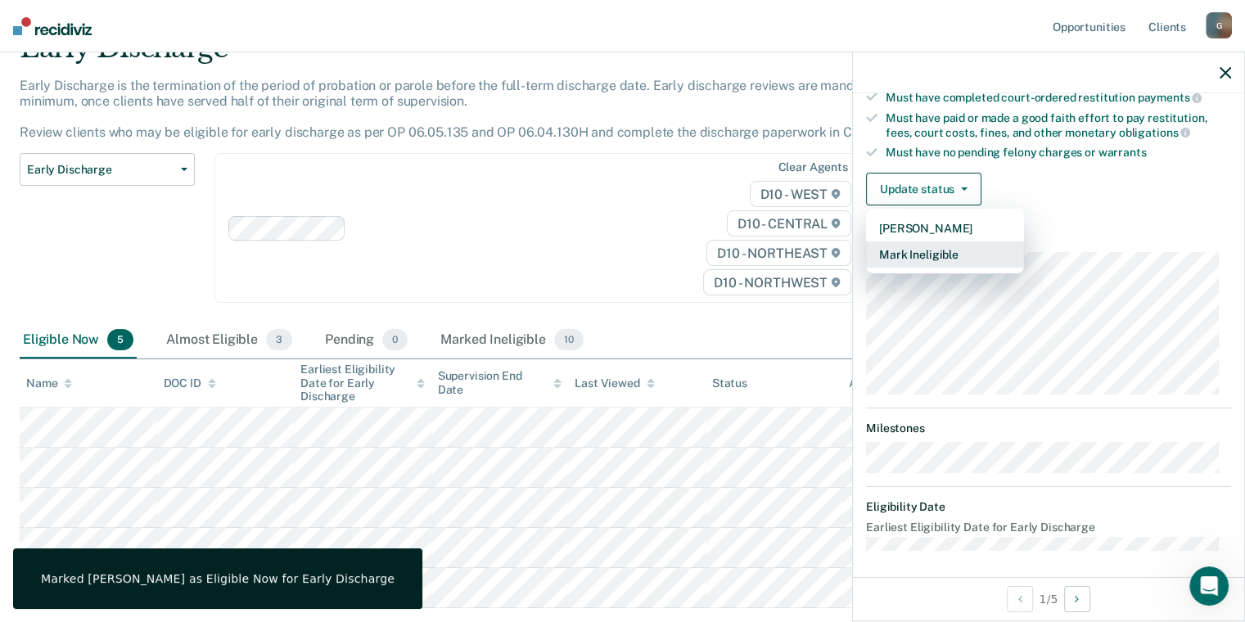
click at [913, 248] on button "Mark Ineligible" at bounding box center [945, 254] width 158 height 26
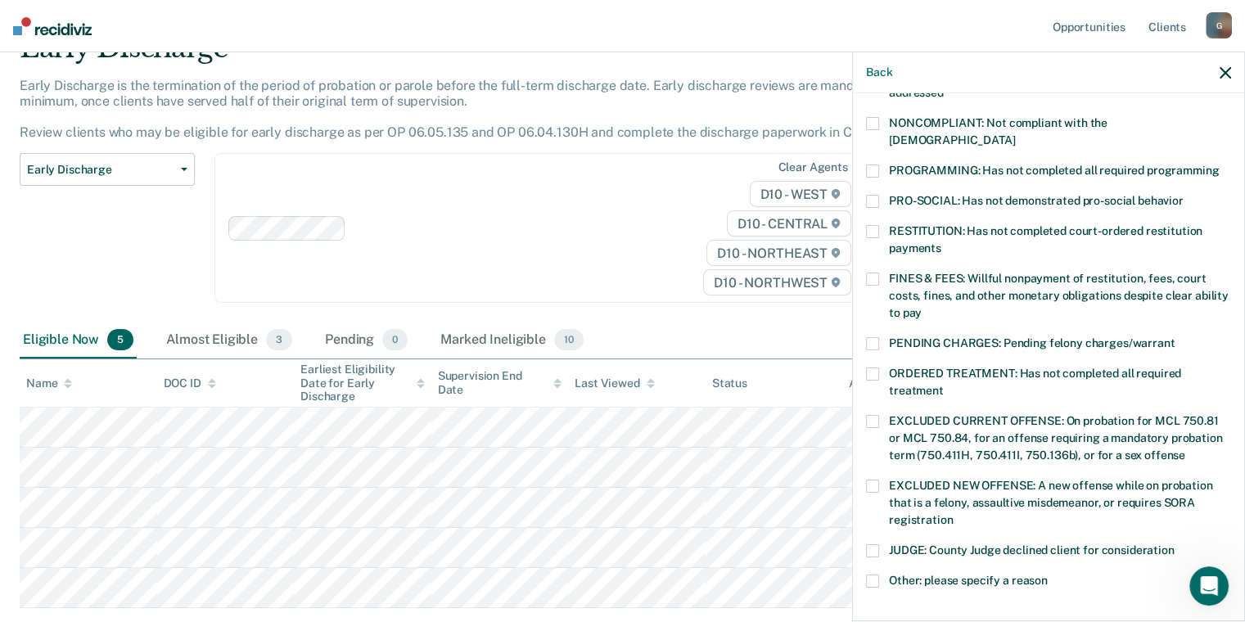
click at [869, 273] on span at bounding box center [872, 279] width 13 height 13
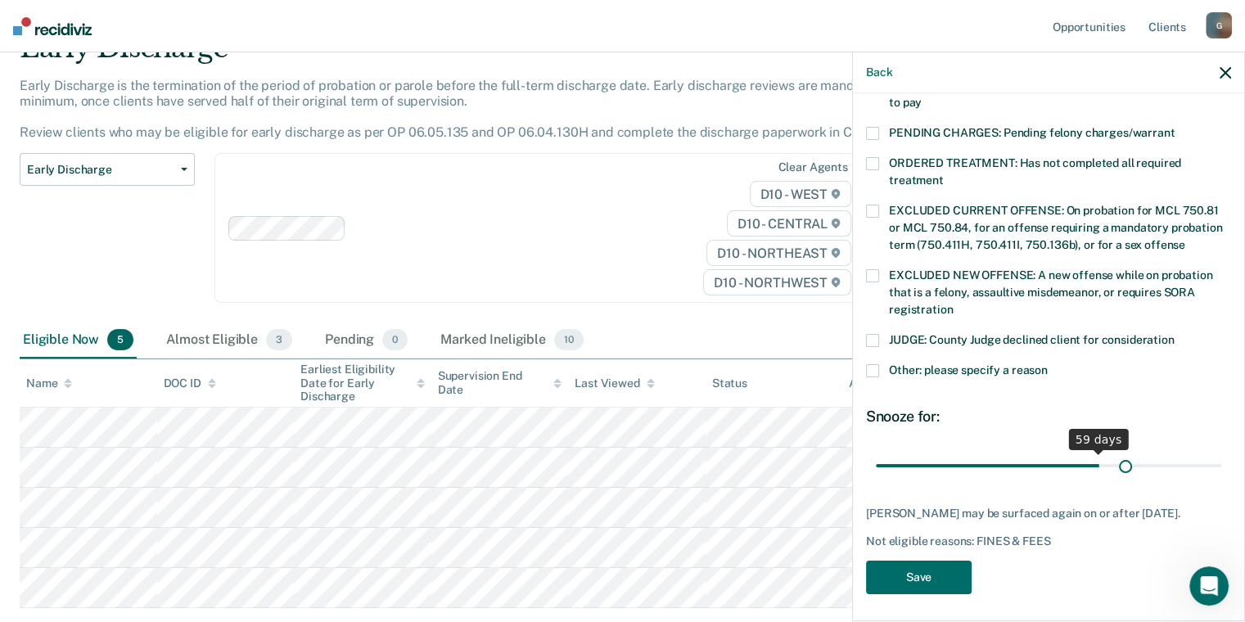
scroll to position [518, 0]
drag, startPoint x: 988, startPoint y: 445, endPoint x: 1231, endPoint y: 438, distance: 243.2
type input "90"
click at [1221, 452] on input "range" at bounding box center [1048, 466] width 345 height 29
click at [919, 570] on button "Save" at bounding box center [919, 578] width 106 height 34
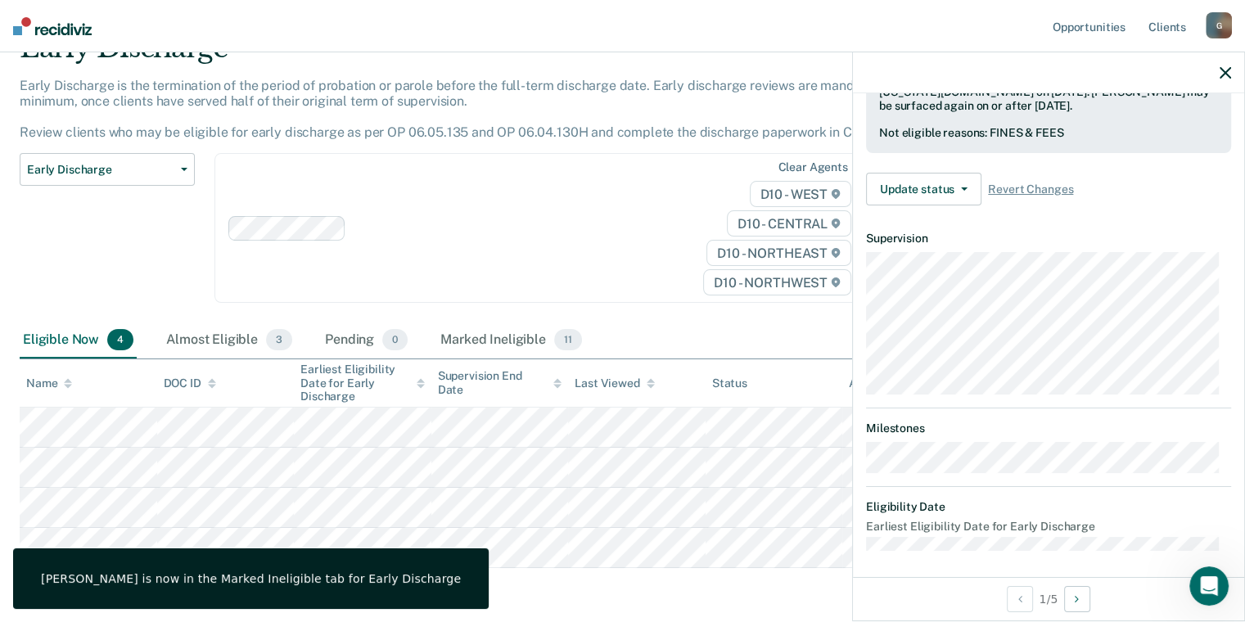
scroll to position [291, 0]
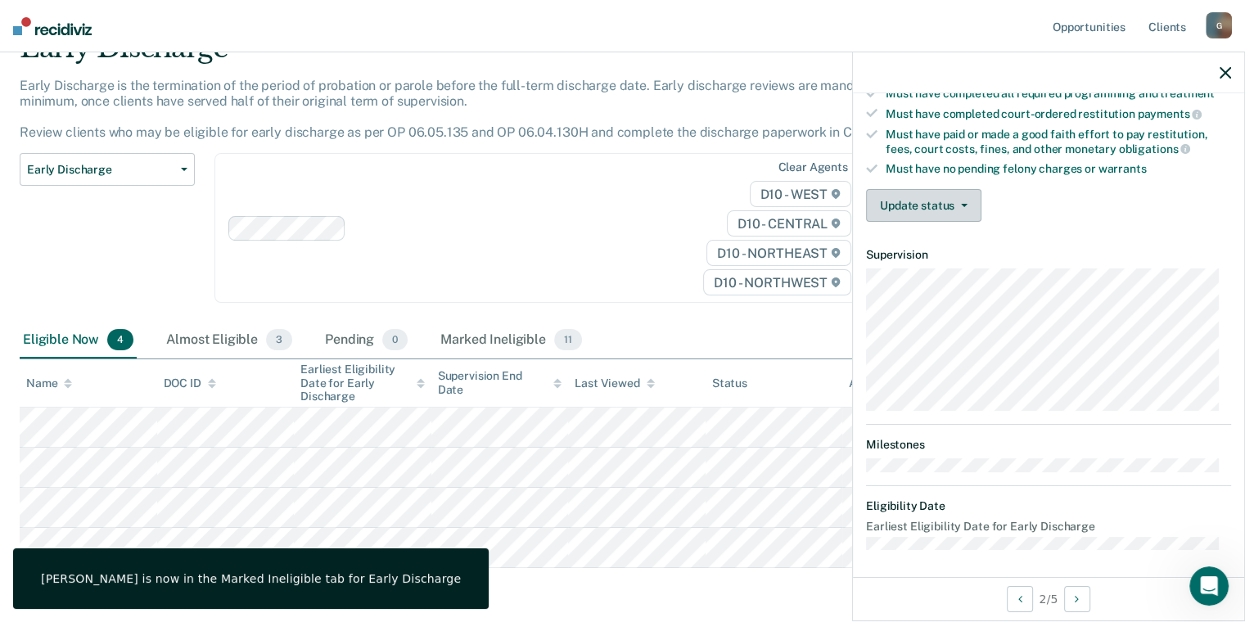
click at [923, 196] on button "Update status" at bounding box center [923, 205] width 115 height 33
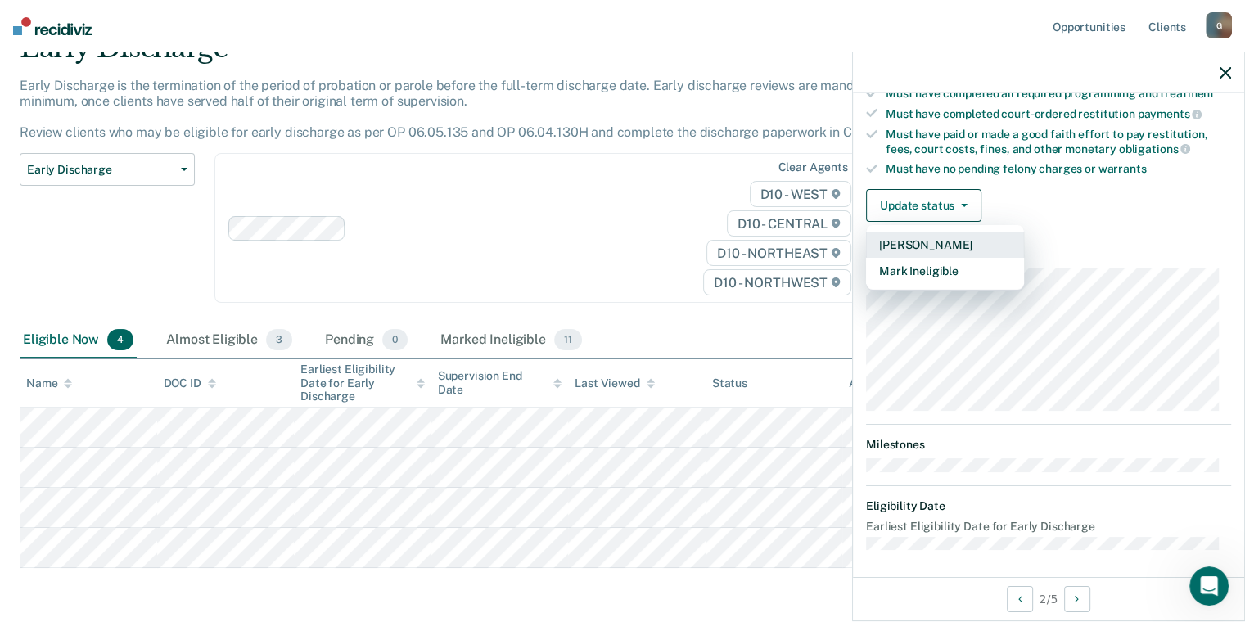
click at [900, 236] on button "[PERSON_NAME]" at bounding box center [945, 245] width 158 height 26
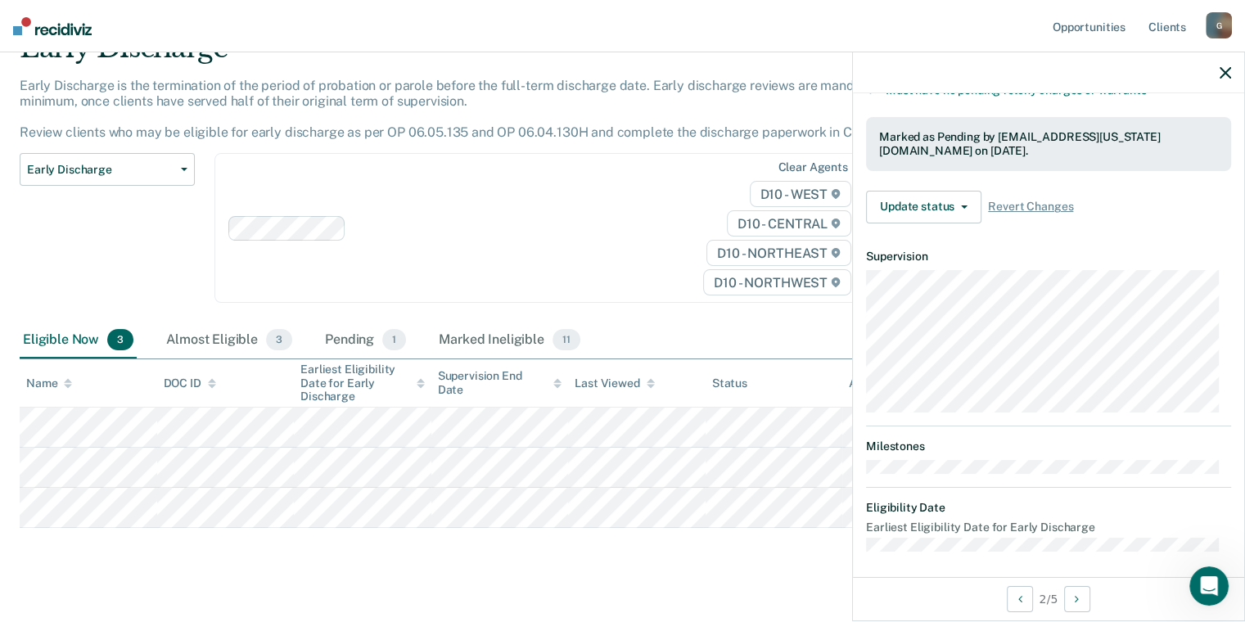
scroll to position [291, 0]
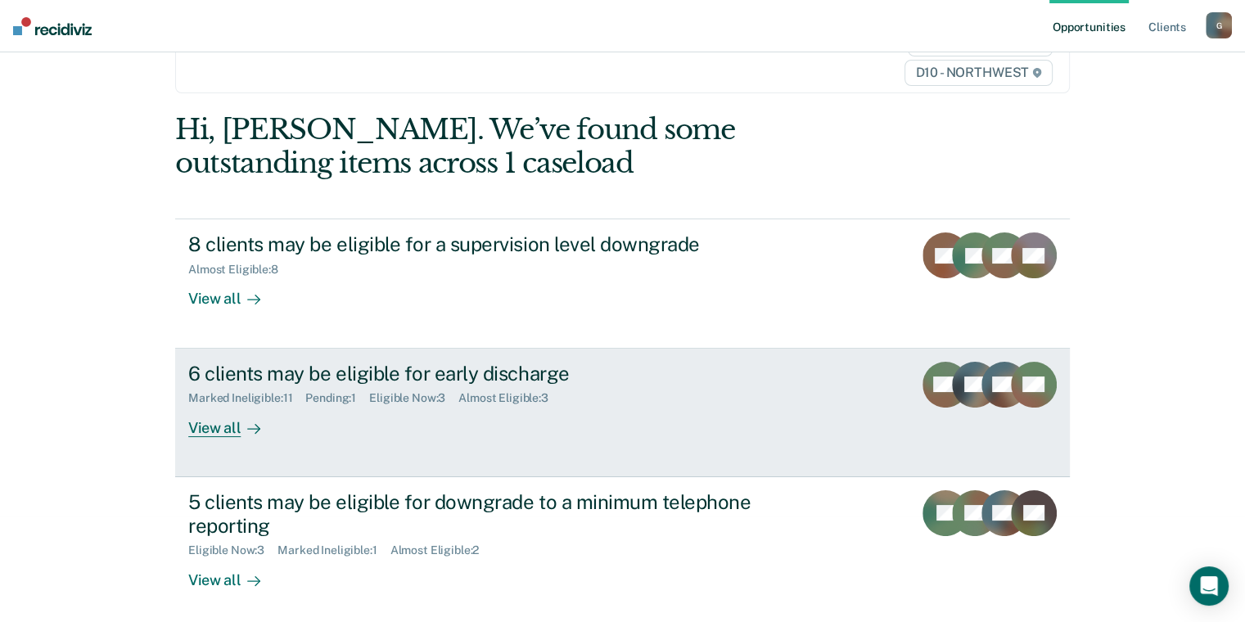
scroll to position [111, 0]
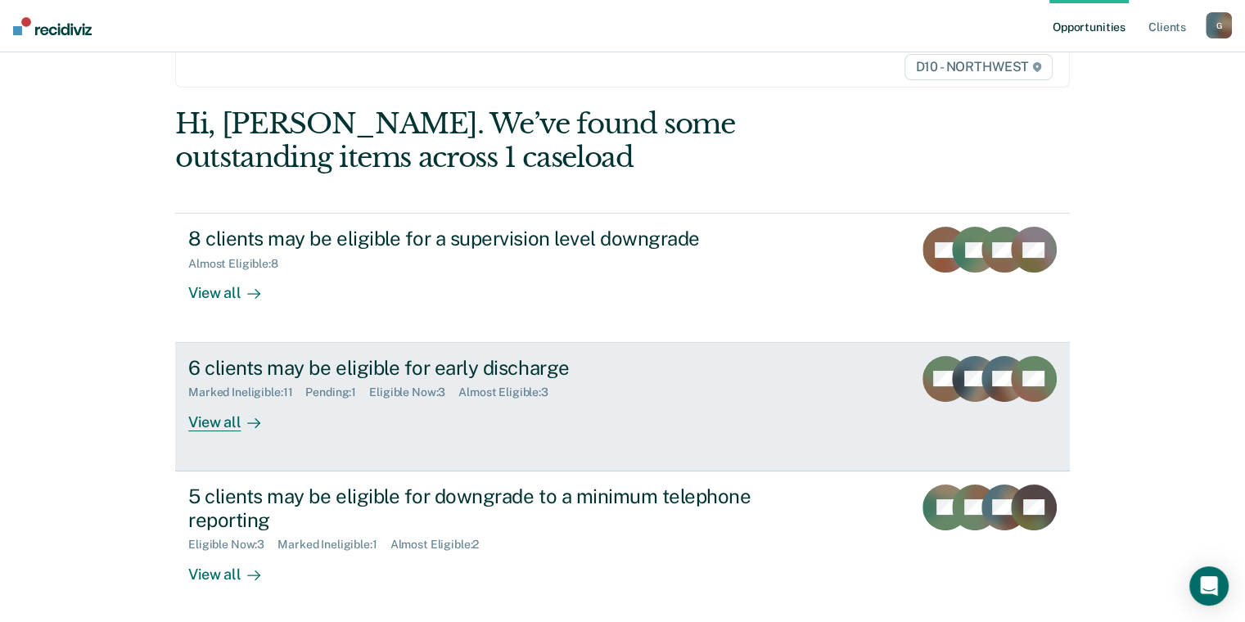
click at [212, 417] on div "View all" at bounding box center [234, 415] width 92 height 32
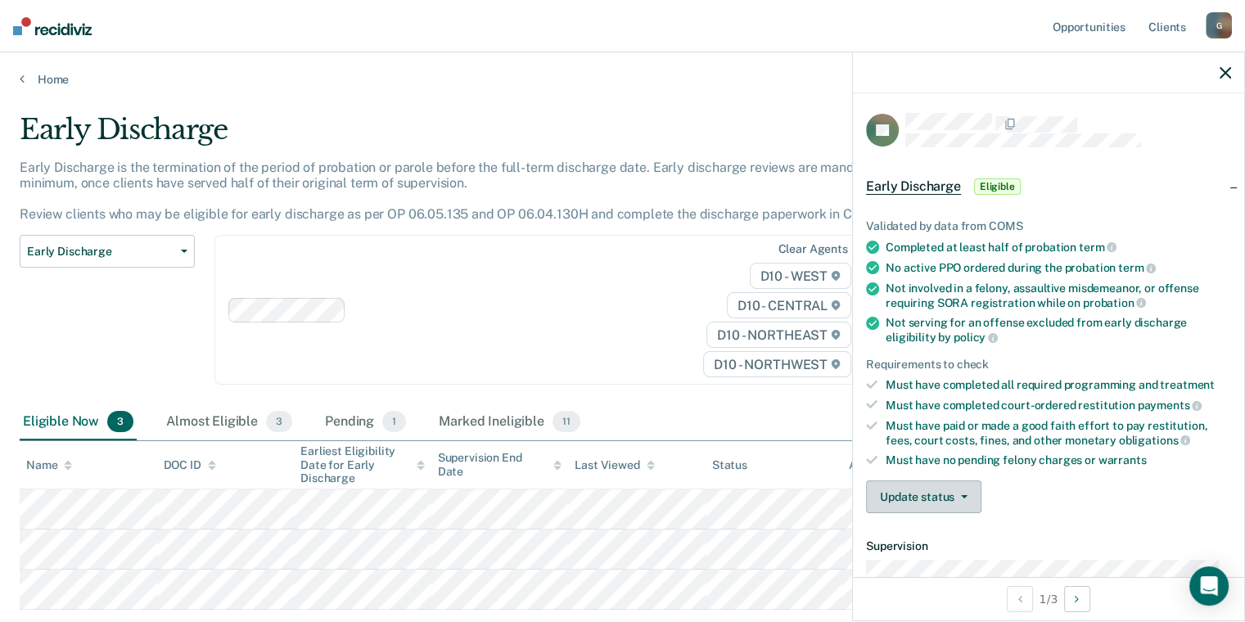
click at [898, 490] on button "Update status" at bounding box center [923, 496] width 115 height 33
click at [903, 532] on button "[PERSON_NAME]" at bounding box center [945, 536] width 158 height 26
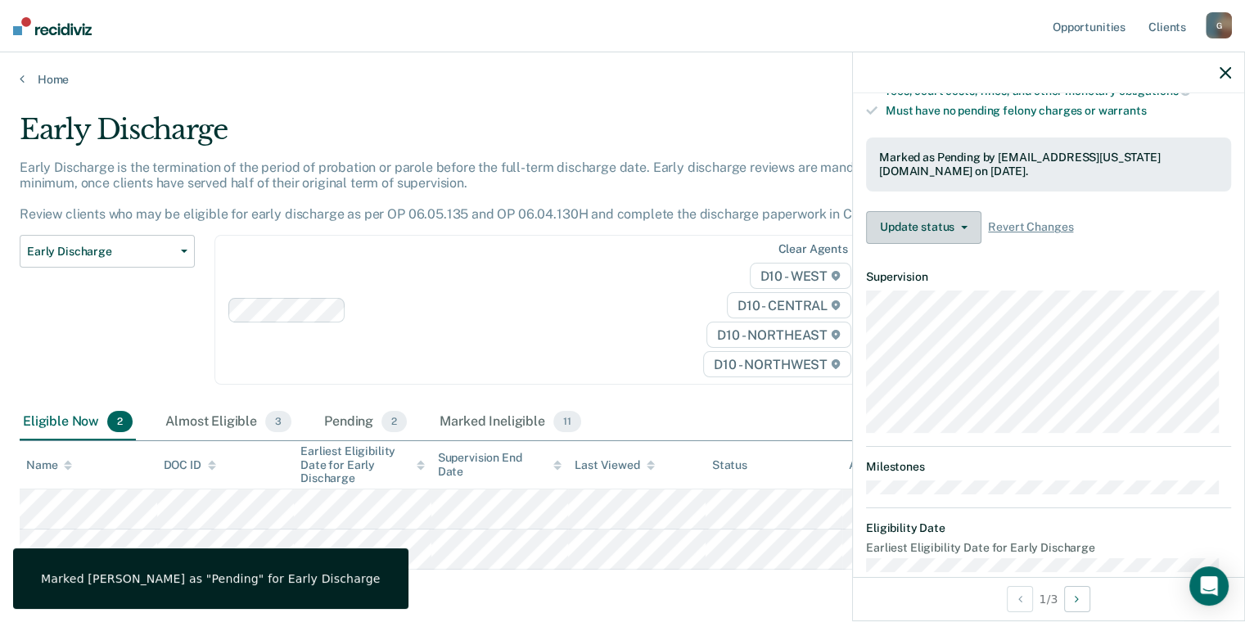
scroll to position [370, 0]
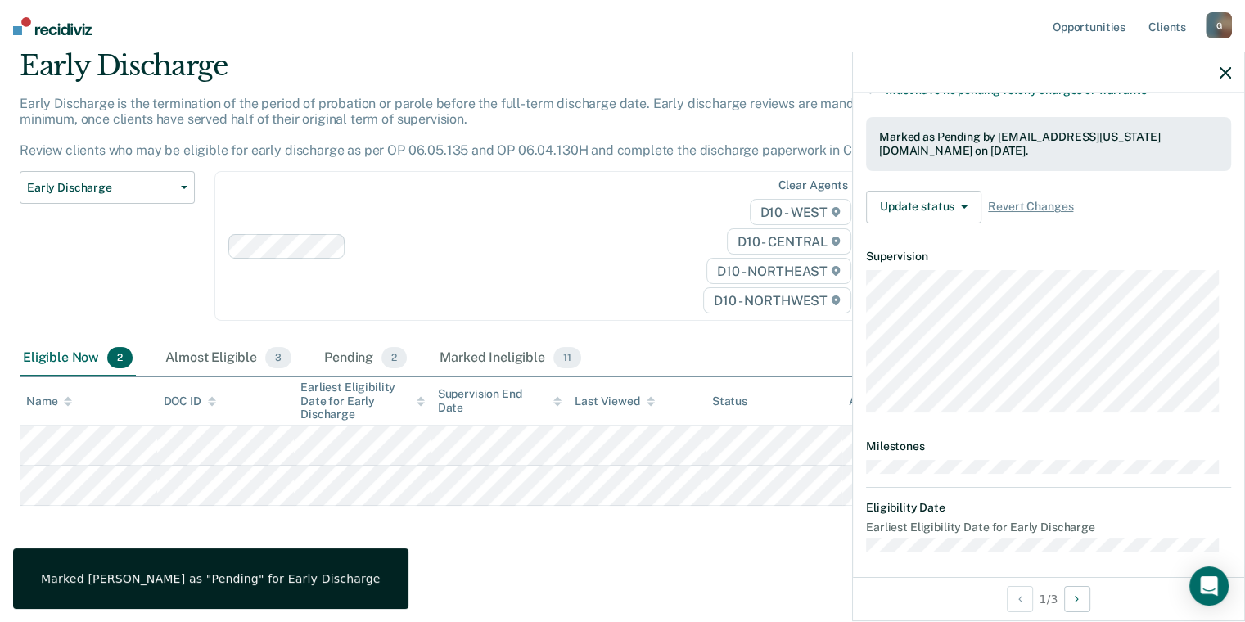
click at [481, 228] on div "Clear agents D10 - WEST D10 - CENTRAL D10 - NORTHEAST D10 - NORTHWEST" at bounding box center [541, 246] width 654 height 150
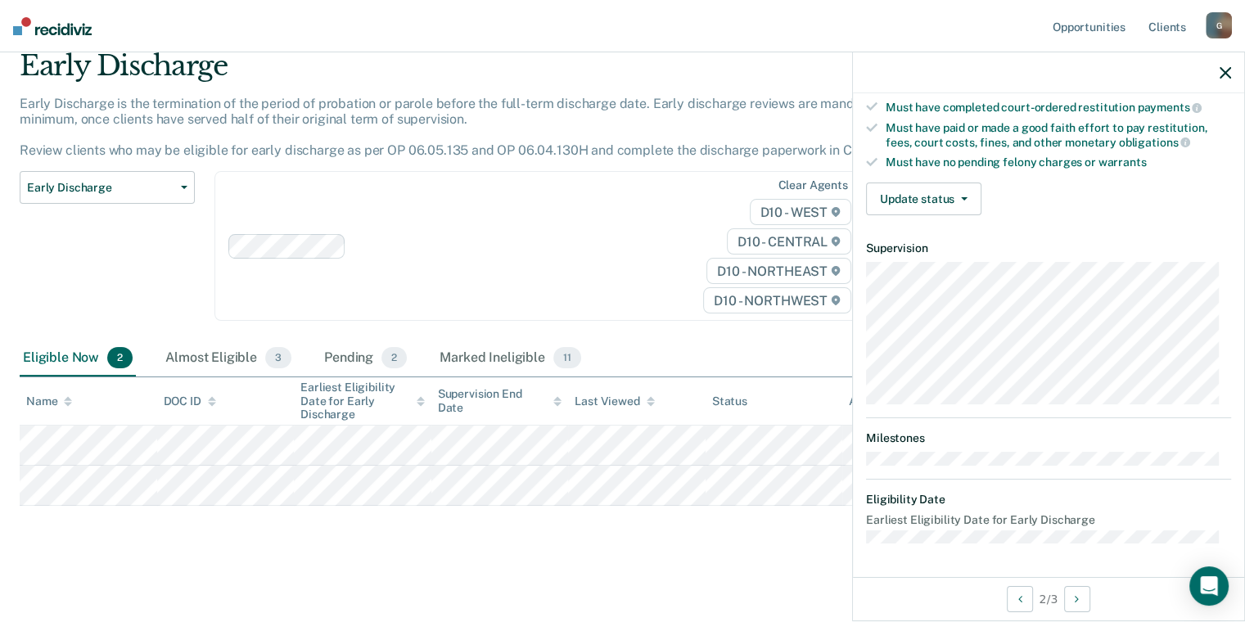
scroll to position [291, 0]
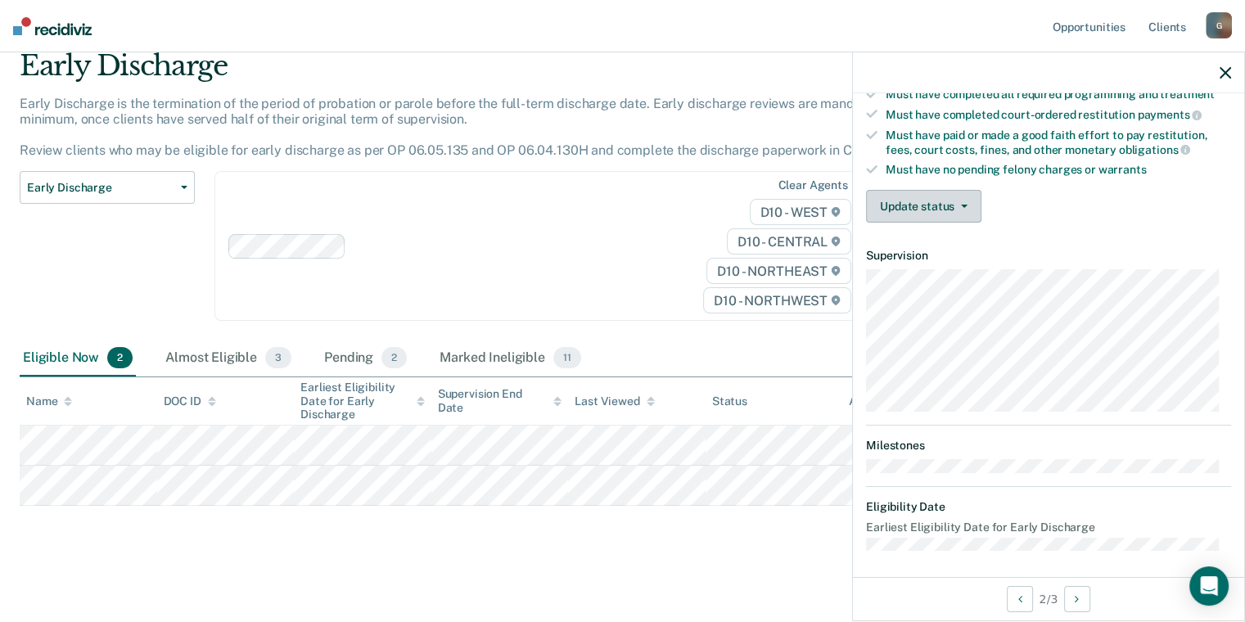
click at [887, 195] on button "Update status" at bounding box center [923, 206] width 115 height 33
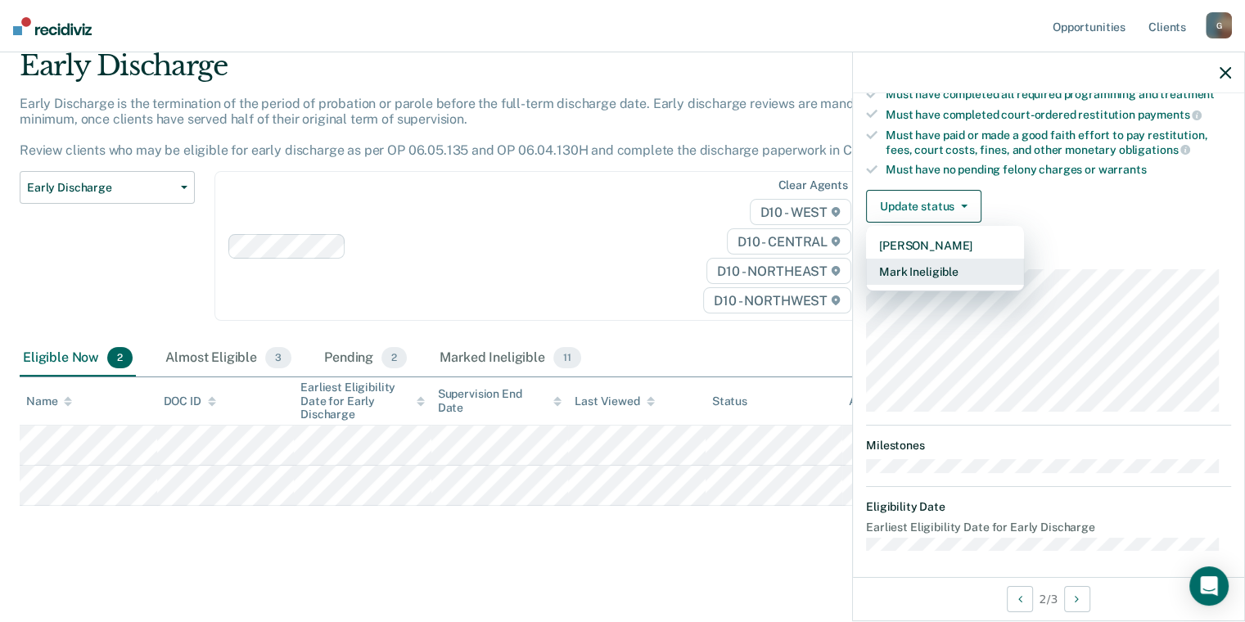
click at [910, 261] on button "Mark Ineligible" at bounding box center [945, 272] width 158 height 26
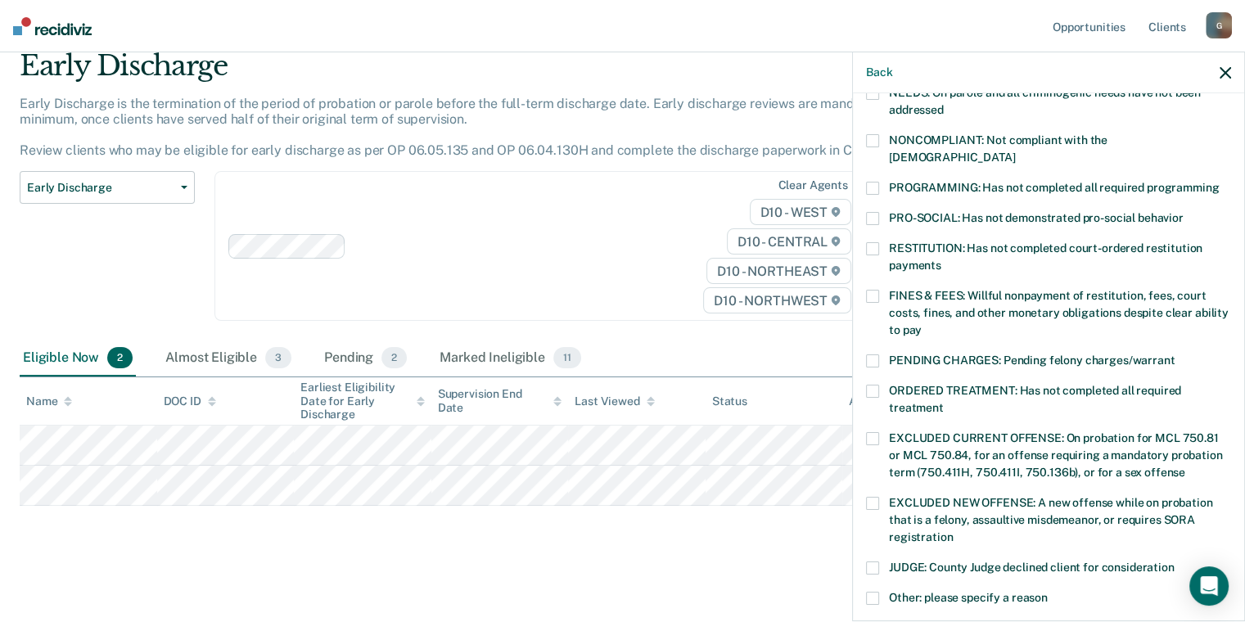
click at [867, 182] on span at bounding box center [872, 188] width 13 height 13
click at [874, 290] on span at bounding box center [872, 296] width 13 height 13
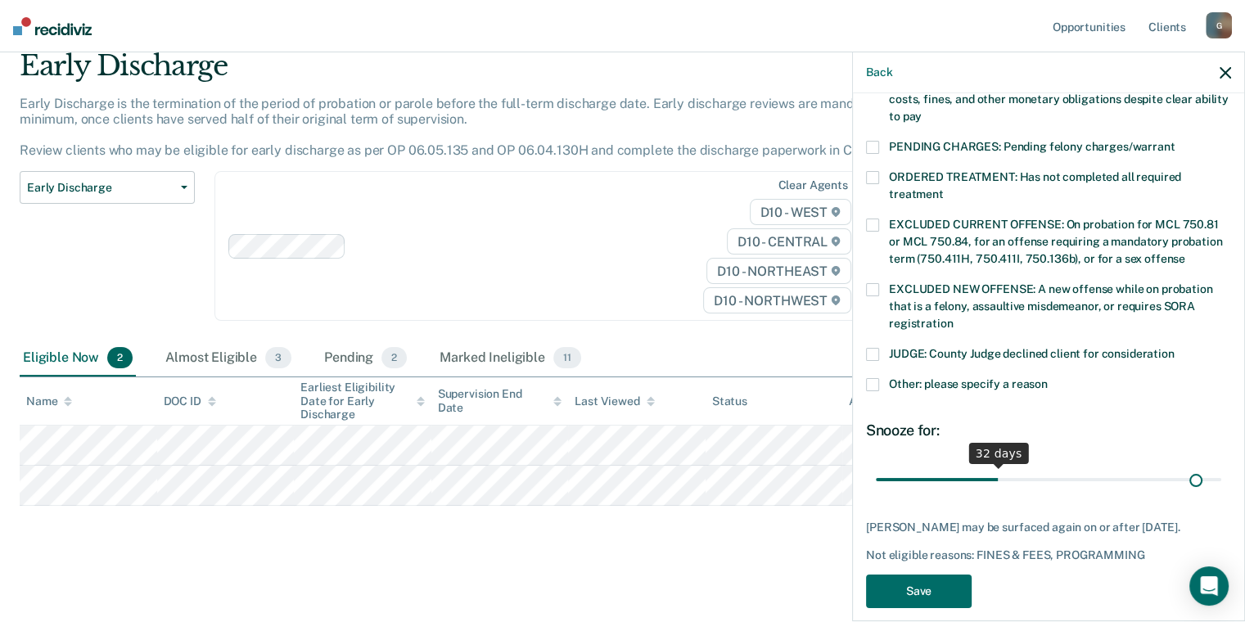
scroll to position [518, 0]
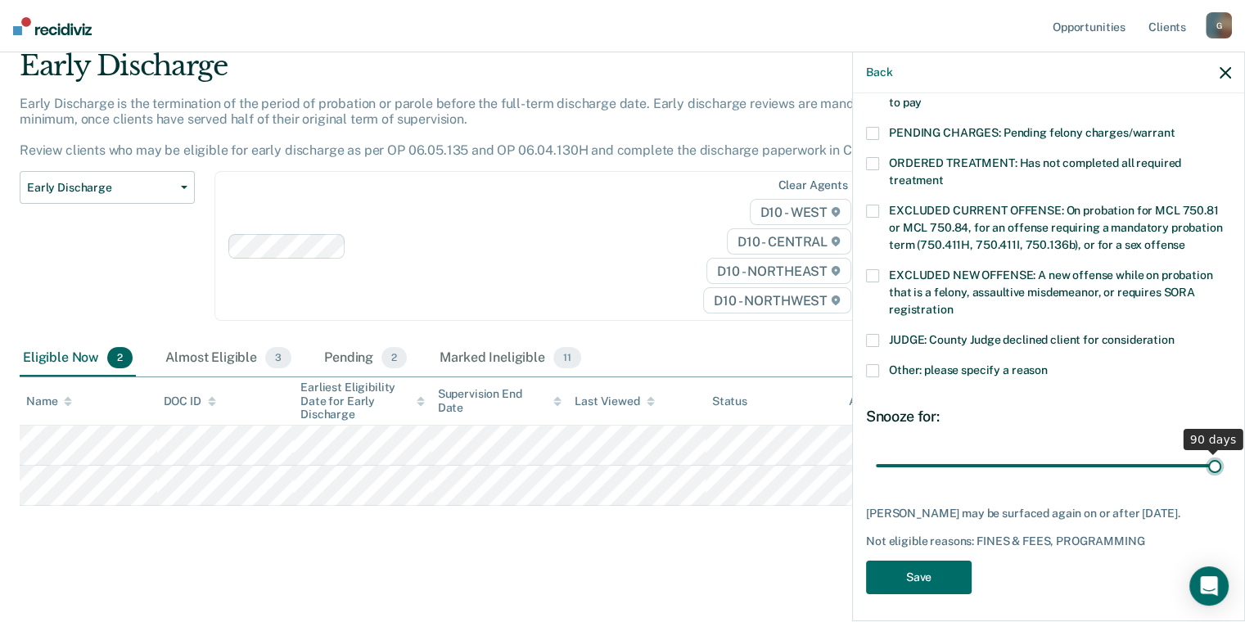
drag, startPoint x: 985, startPoint y: 444, endPoint x: 1218, endPoint y: 428, distance: 232.9
type input "90"
click at [1218, 452] on input "range" at bounding box center [1048, 466] width 345 height 29
click at [892, 567] on button "Save" at bounding box center [919, 578] width 106 height 34
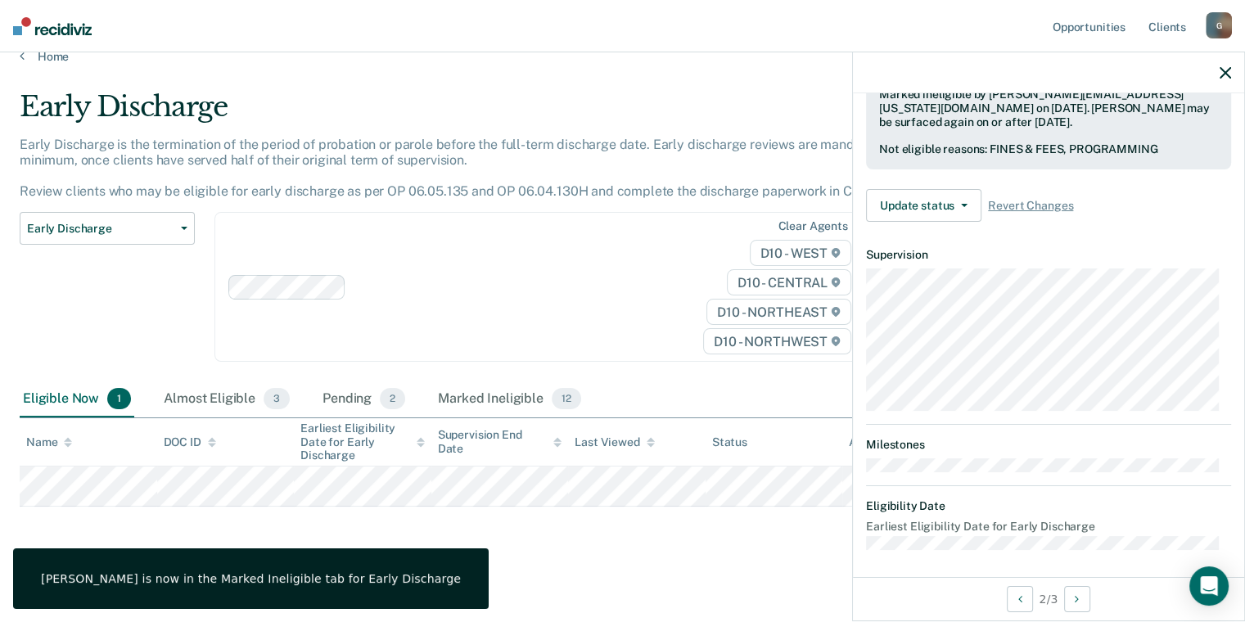
scroll to position [291, 0]
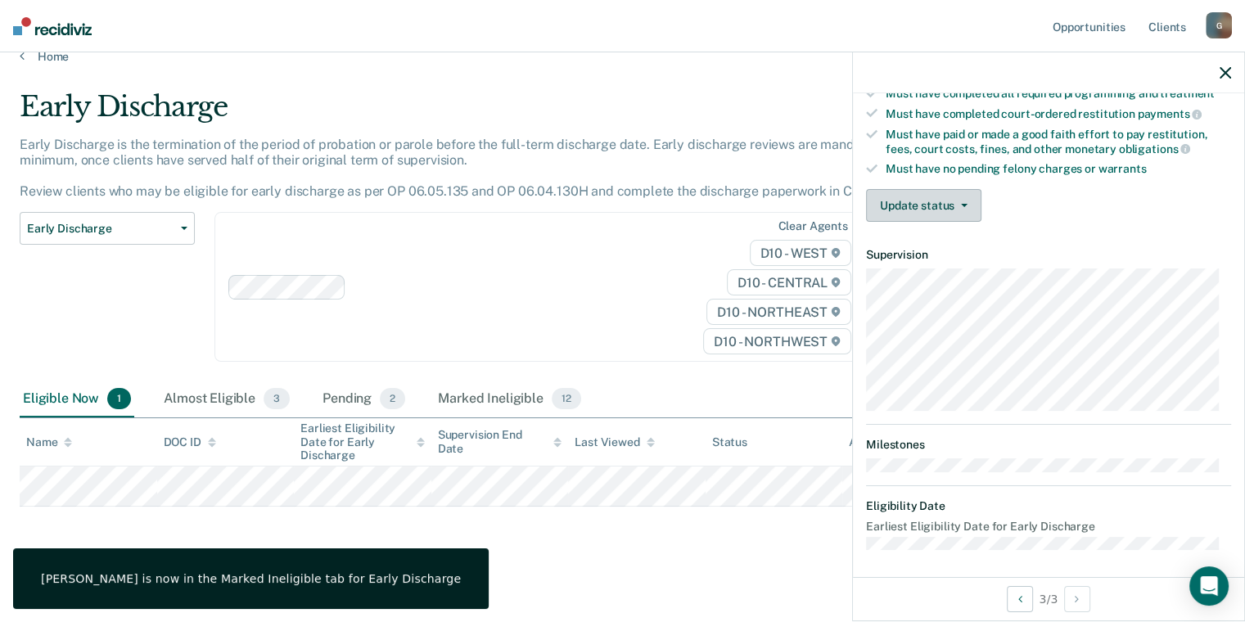
click at [920, 200] on button "Update status" at bounding box center [923, 205] width 115 height 33
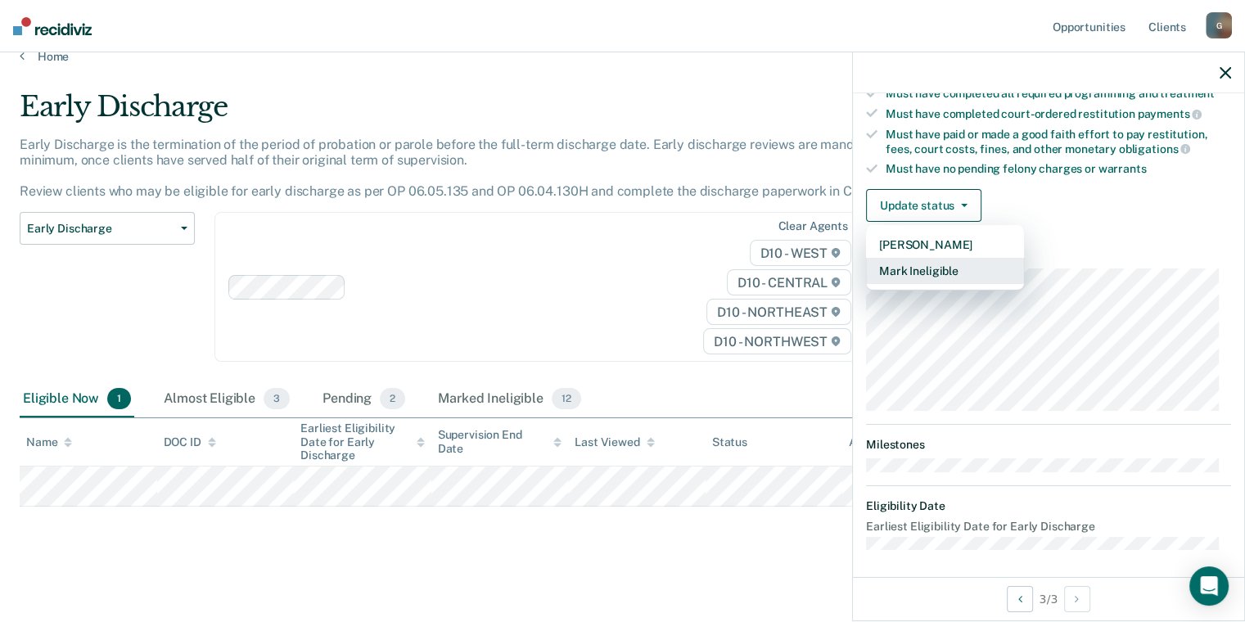
click at [928, 262] on button "Mark Ineligible" at bounding box center [945, 271] width 158 height 26
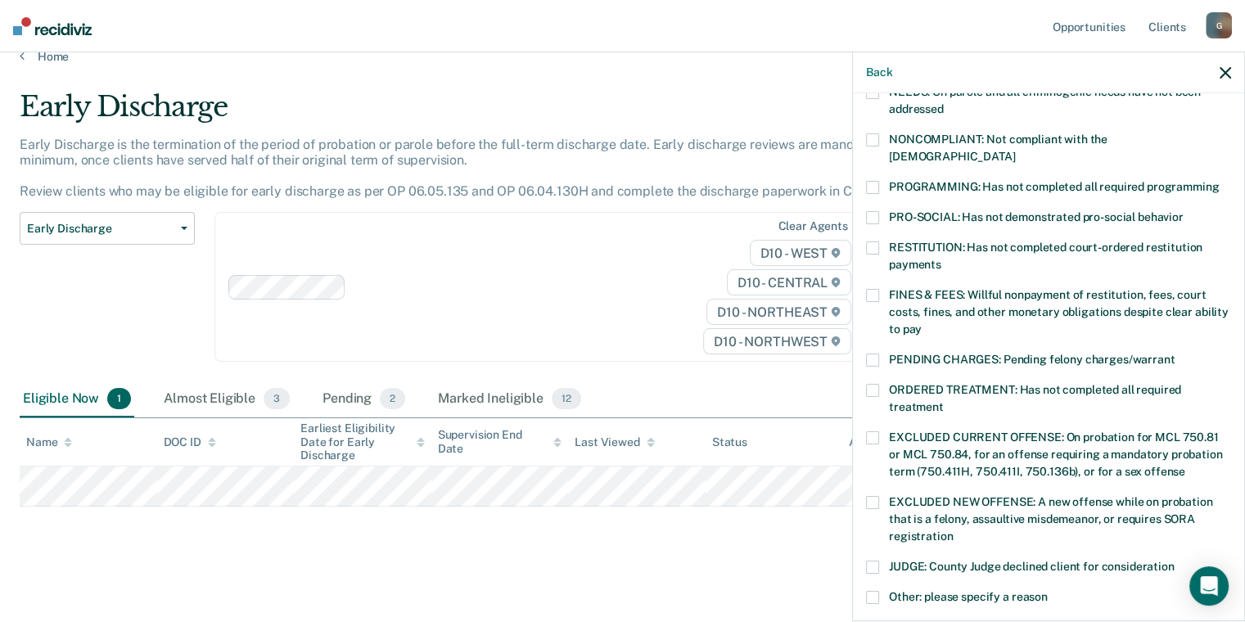
click at [868, 289] on span at bounding box center [872, 295] width 13 height 13
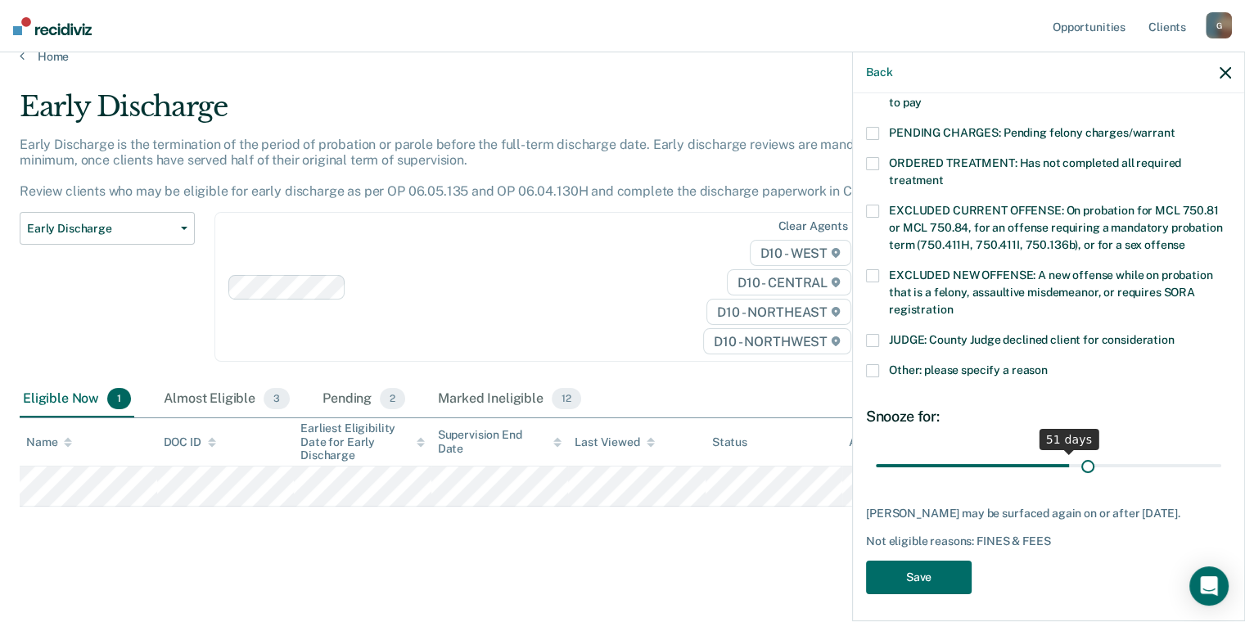
scroll to position [518, 0]
drag, startPoint x: 980, startPoint y: 448, endPoint x: 1211, endPoint y: 442, distance: 230.9
type input "90"
click at [1211, 452] on input "range" at bounding box center [1048, 466] width 345 height 29
click at [914, 576] on button "Save" at bounding box center [919, 578] width 106 height 34
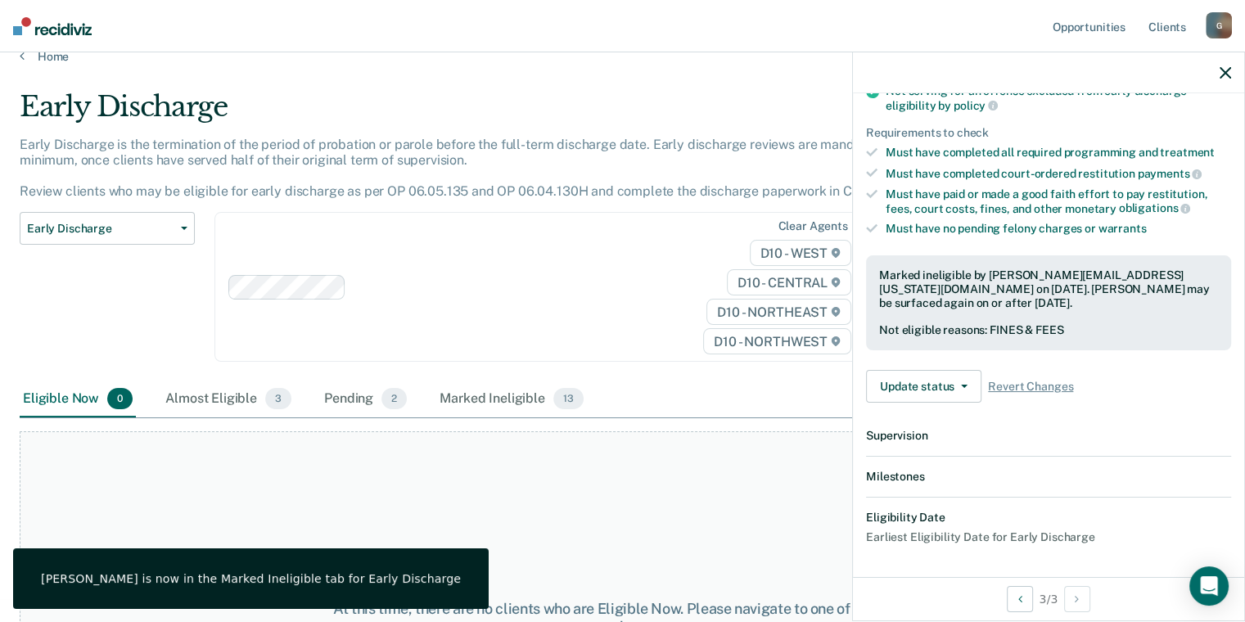
scroll to position [412, 0]
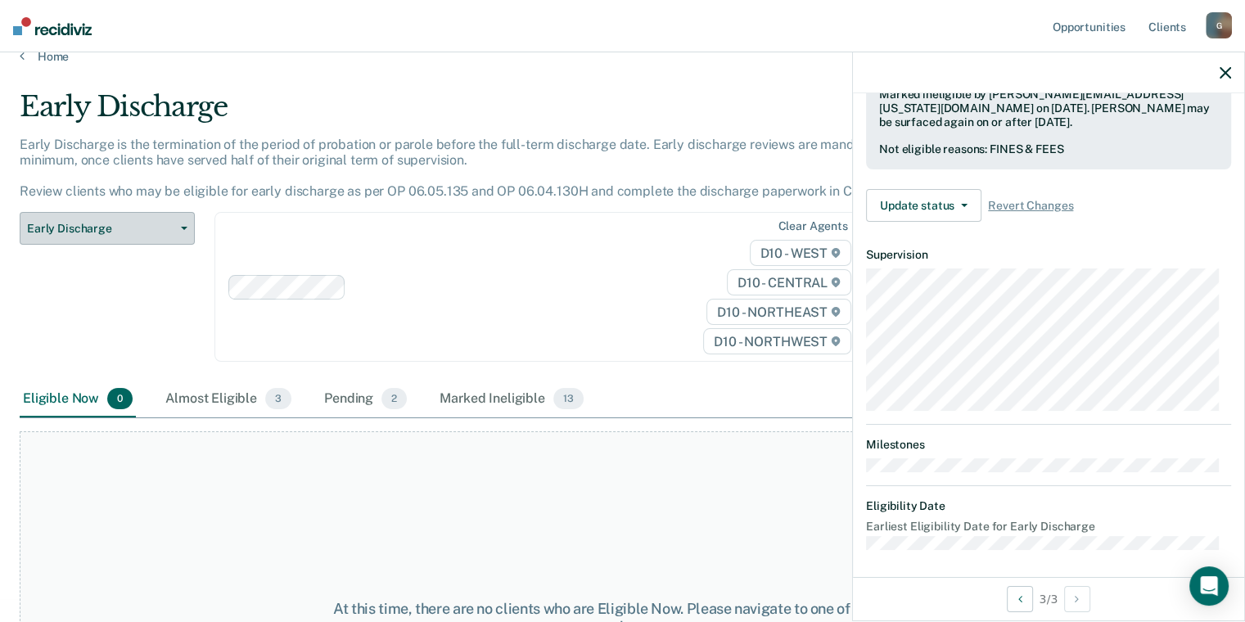
click at [52, 226] on span "Early Discharge" at bounding box center [100, 229] width 147 height 14
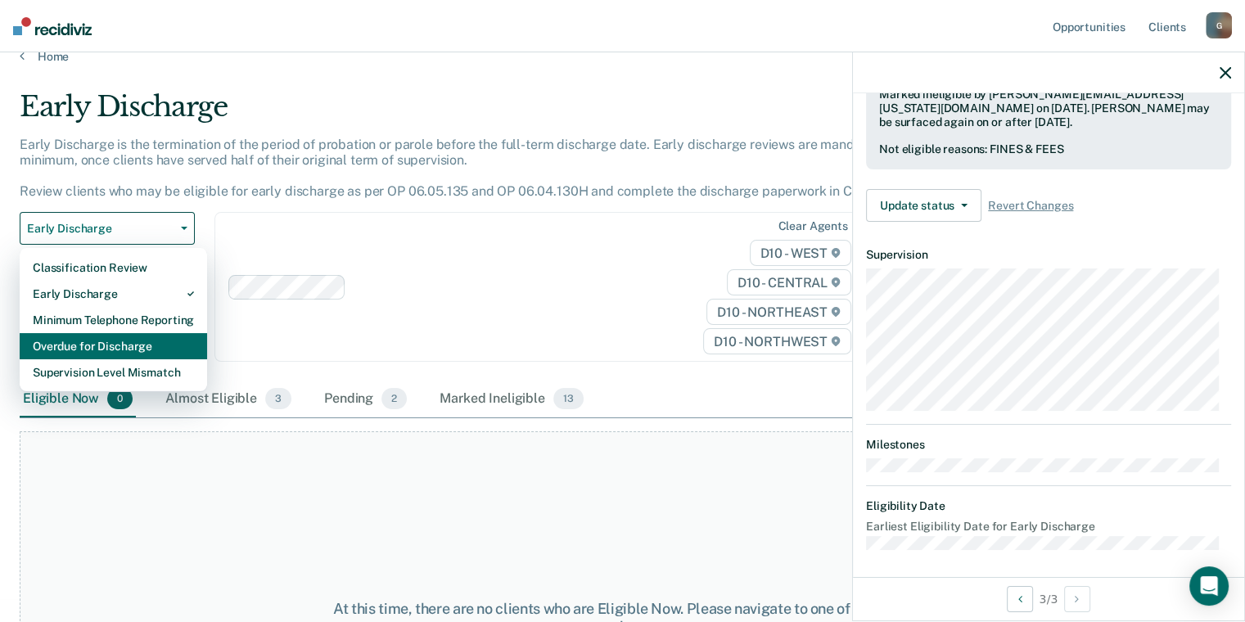
click at [63, 349] on div "Overdue for Discharge" at bounding box center [113, 346] width 161 height 26
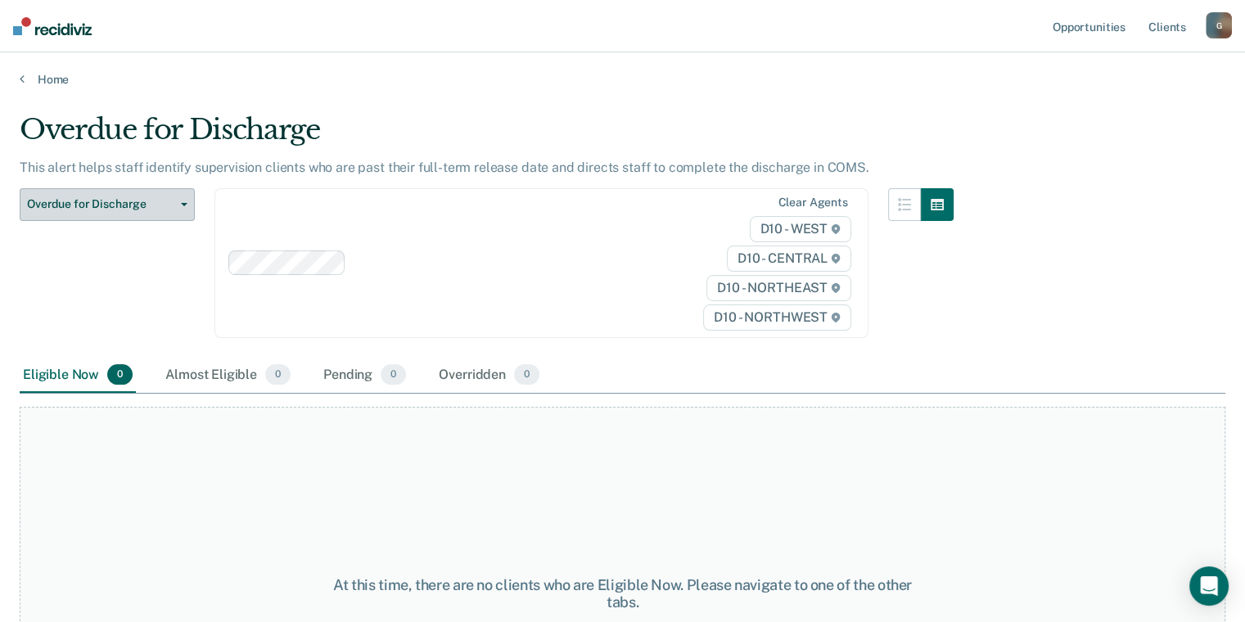
click at [50, 204] on span "Overdue for Discharge" at bounding box center [100, 204] width 147 height 14
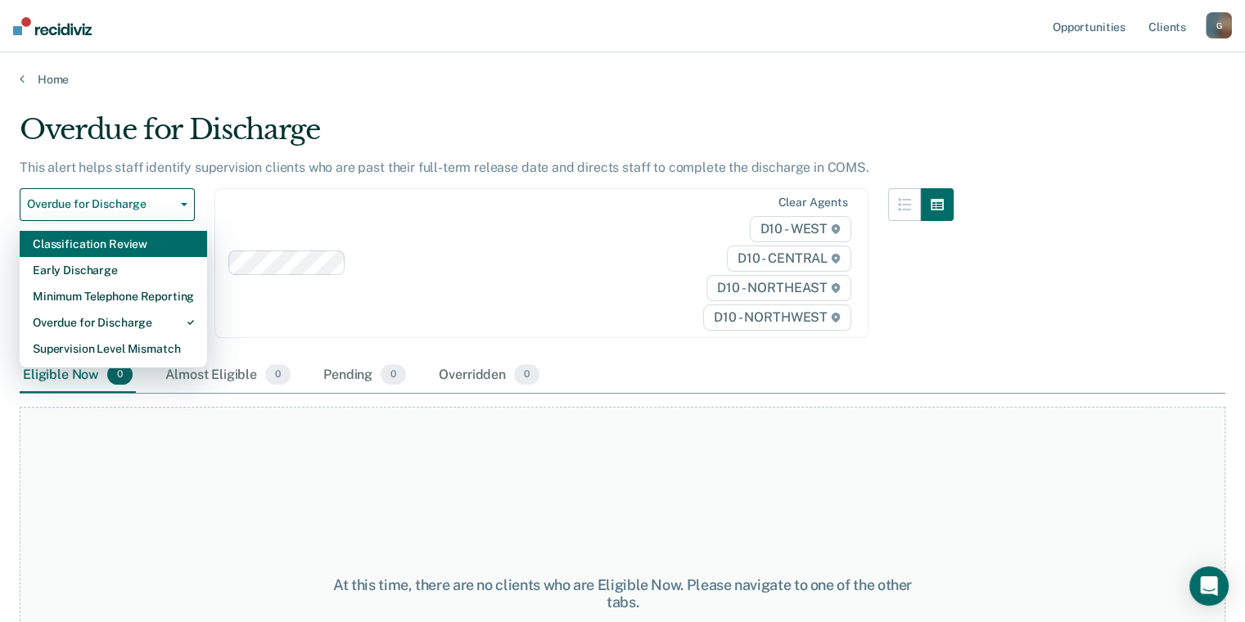
click at [76, 241] on div "Classification Review" at bounding box center [113, 244] width 161 height 26
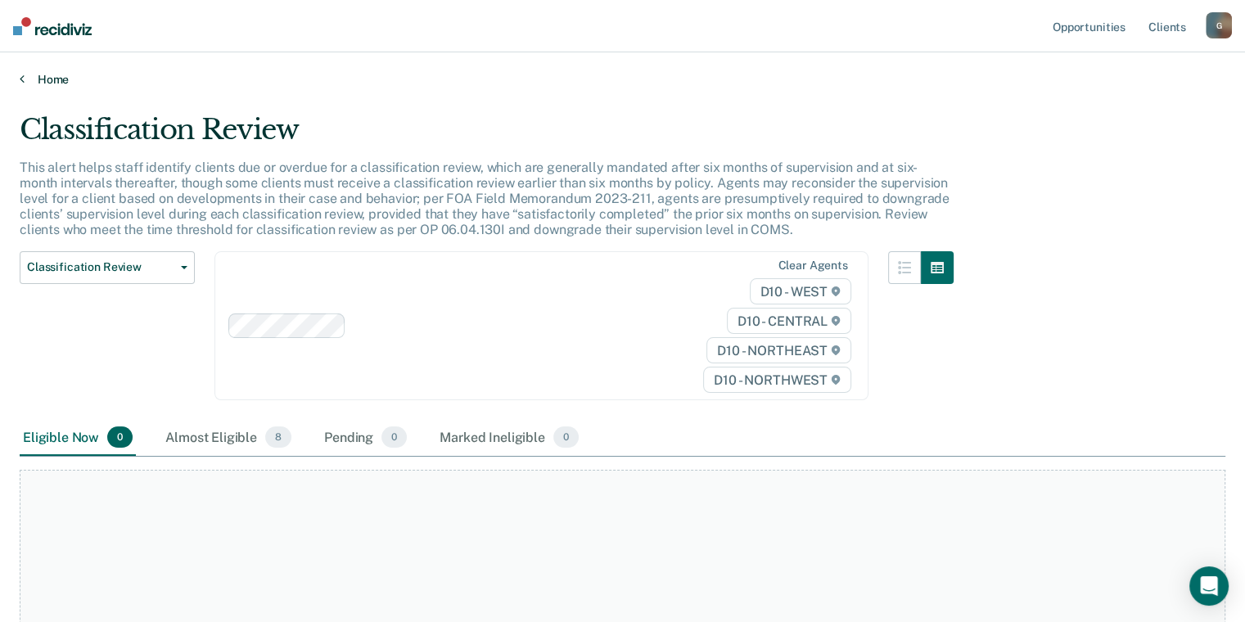
click at [63, 73] on link "Home" at bounding box center [622, 79] width 1205 height 15
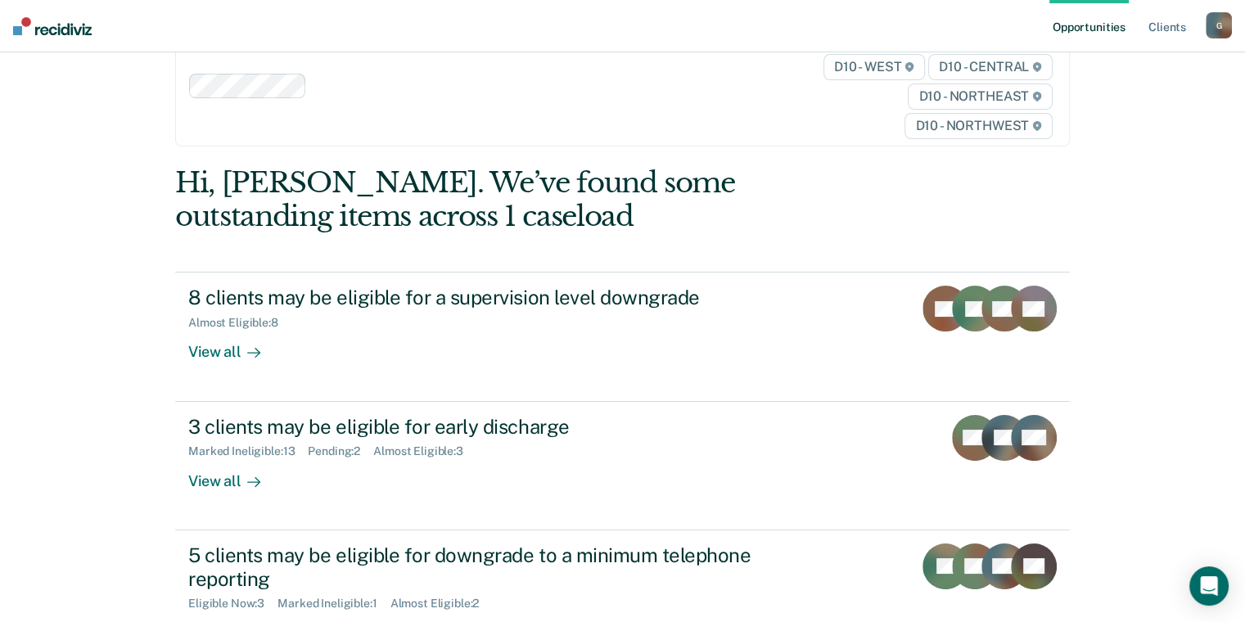
scroll to position [82, 0]
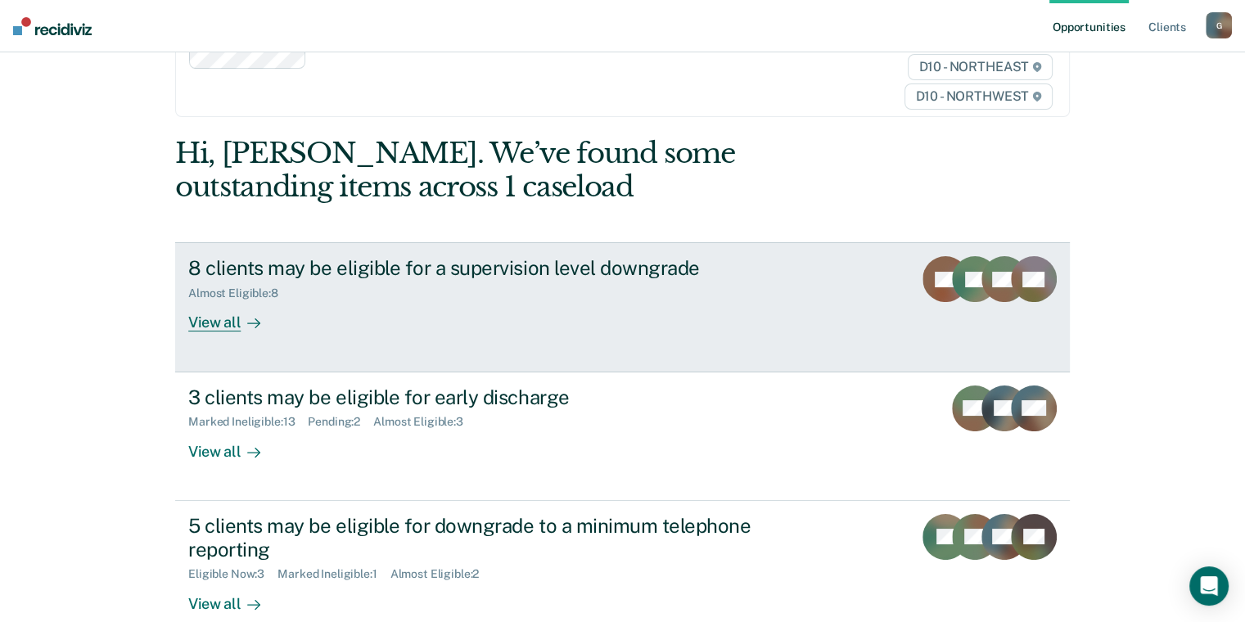
click at [201, 322] on div "View all" at bounding box center [234, 316] width 92 height 32
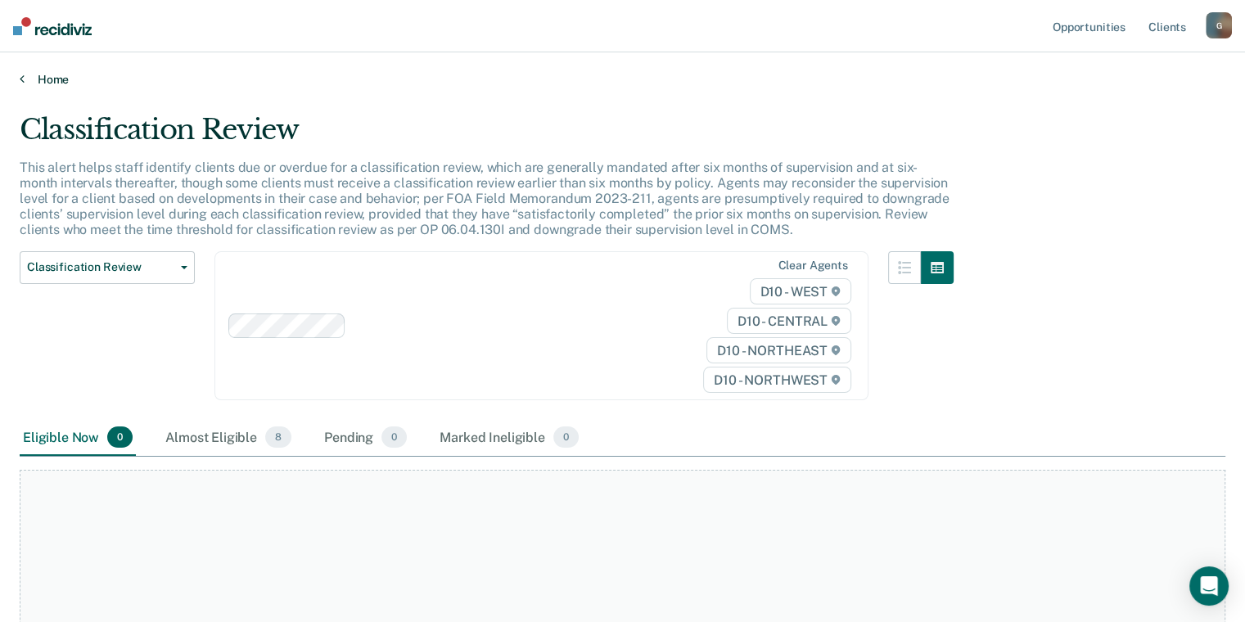
click at [43, 72] on link "Home" at bounding box center [622, 79] width 1205 height 15
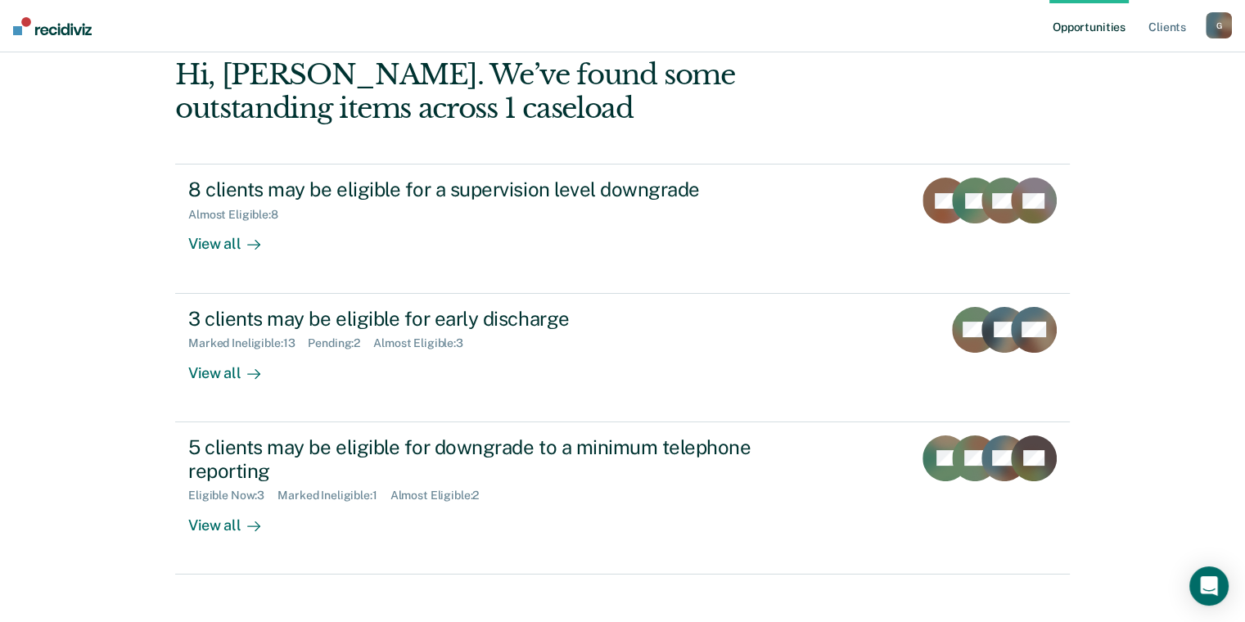
scroll to position [164, 0]
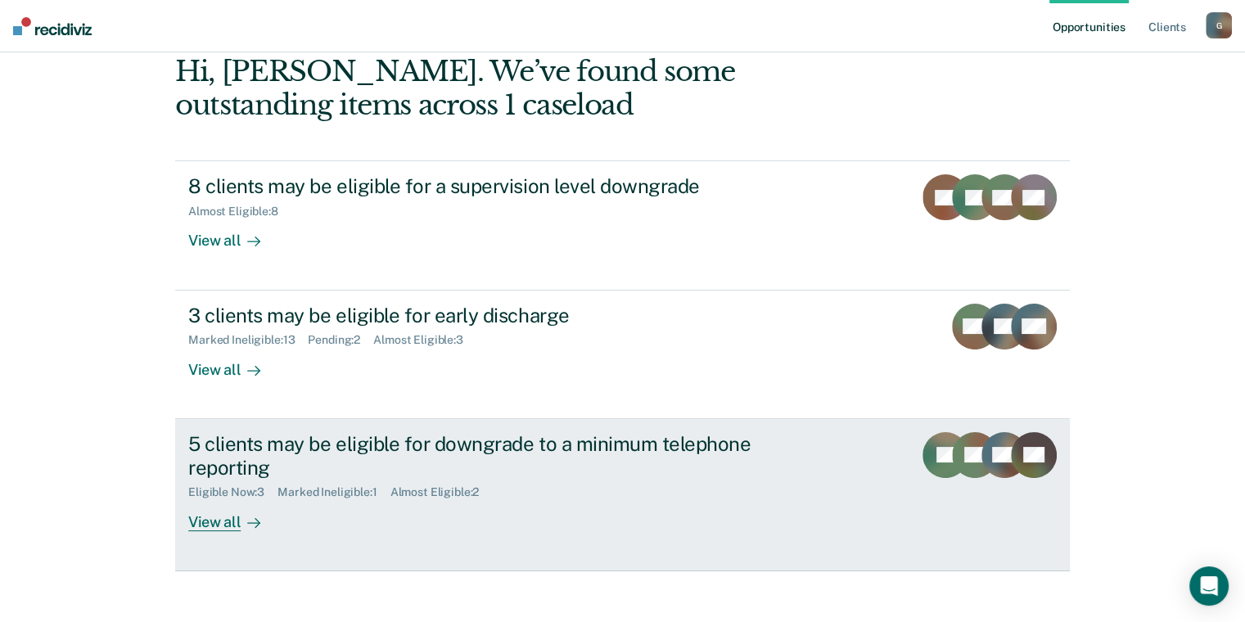
click at [234, 468] on div "5 clients may be eligible for downgrade to a minimum telephone reporting" at bounding box center [475, 455] width 574 height 47
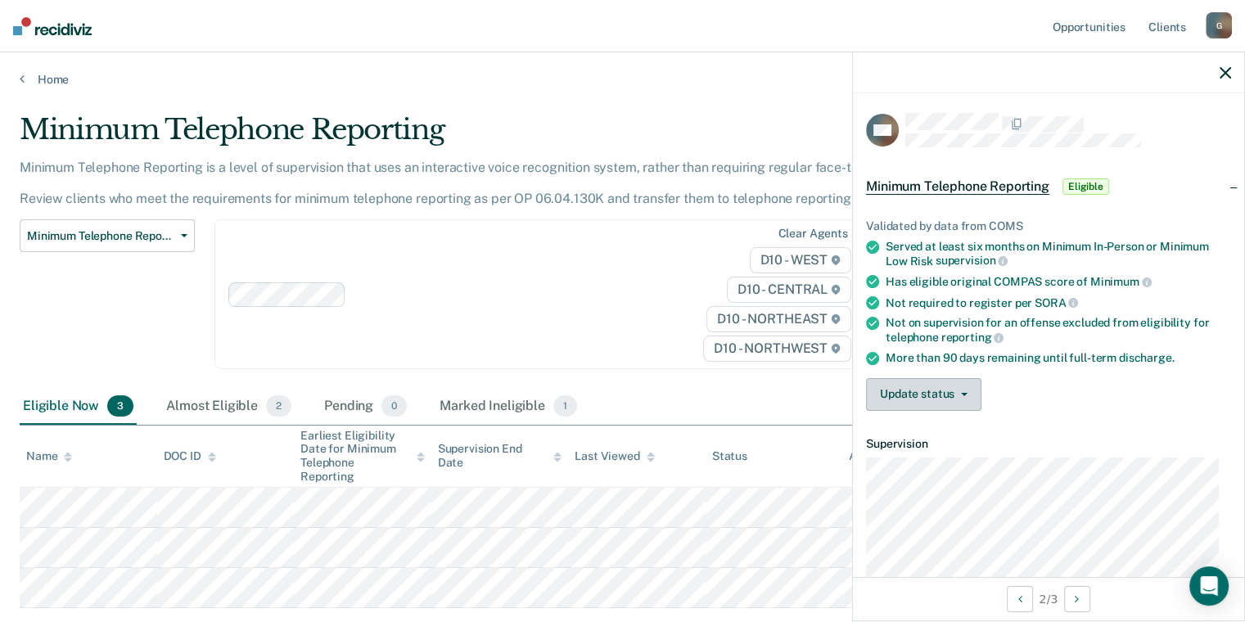
click at [913, 389] on button "Update status" at bounding box center [923, 394] width 115 height 33
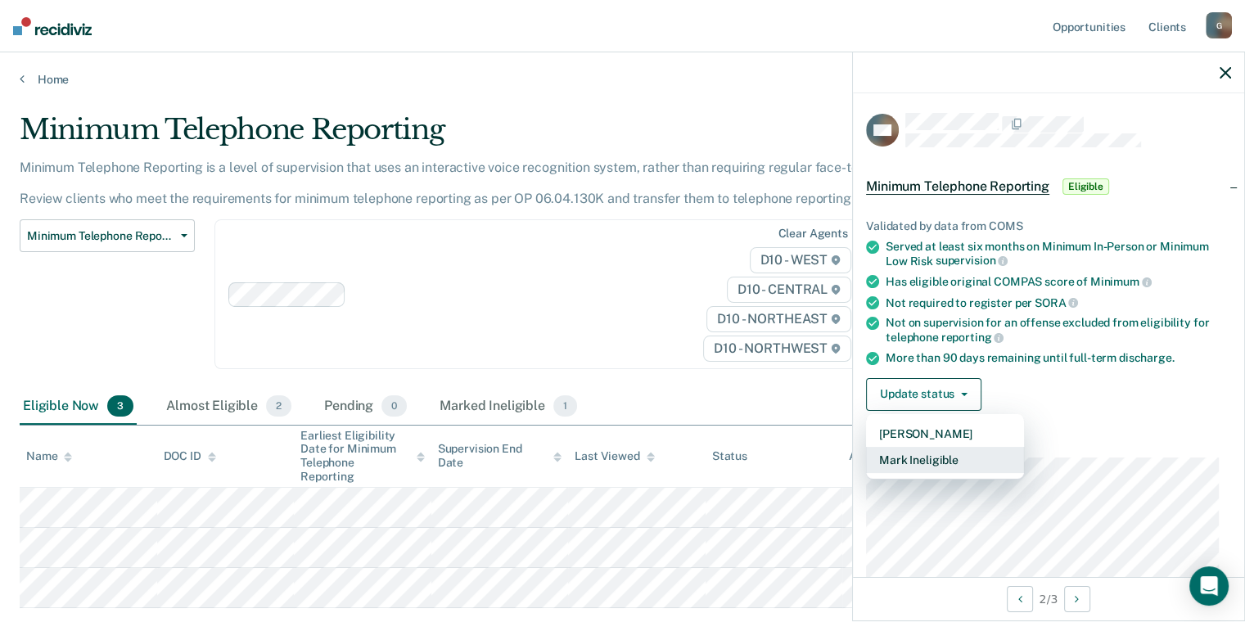
click at [906, 455] on button "Mark Ineligible" at bounding box center [945, 460] width 158 height 26
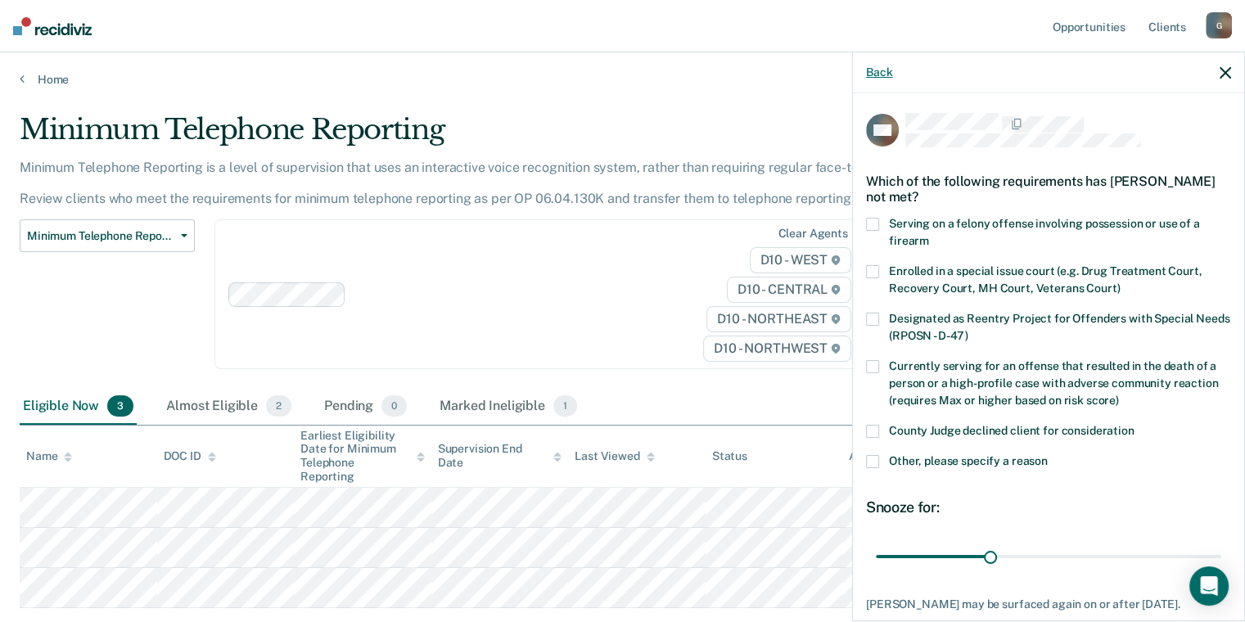
click at [879, 69] on button "Back" at bounding box center [879, 72] width 26 height 14
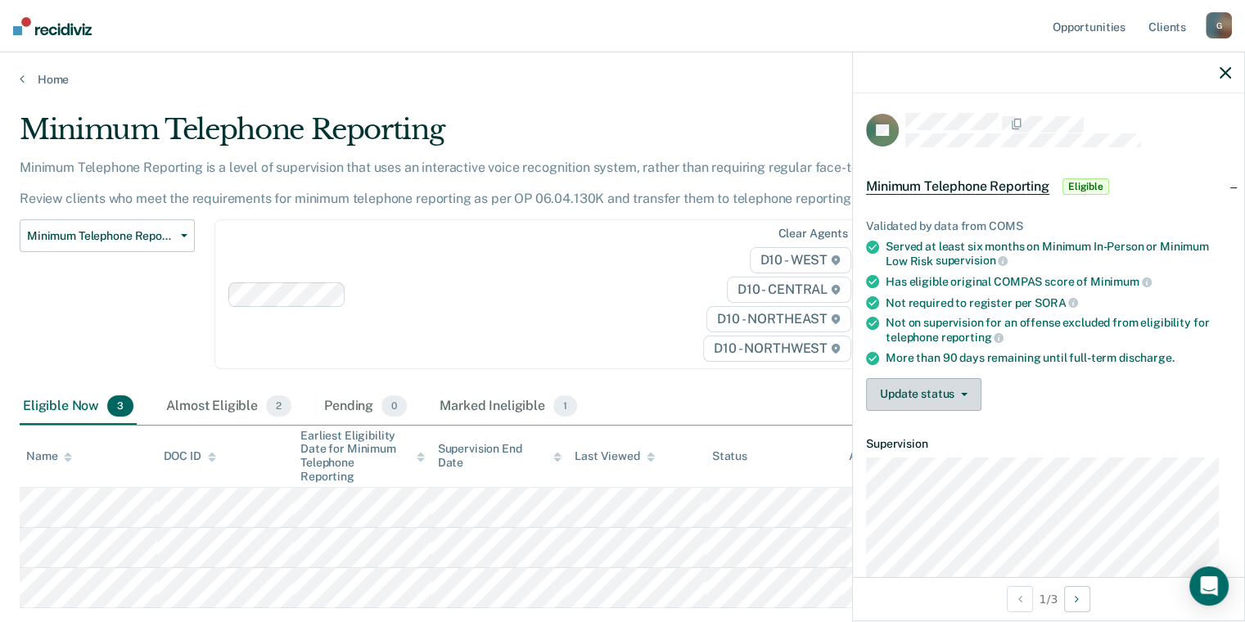
click at [930, 386] on button "Update status" at bounding box center [923, 394] width 115 height 33
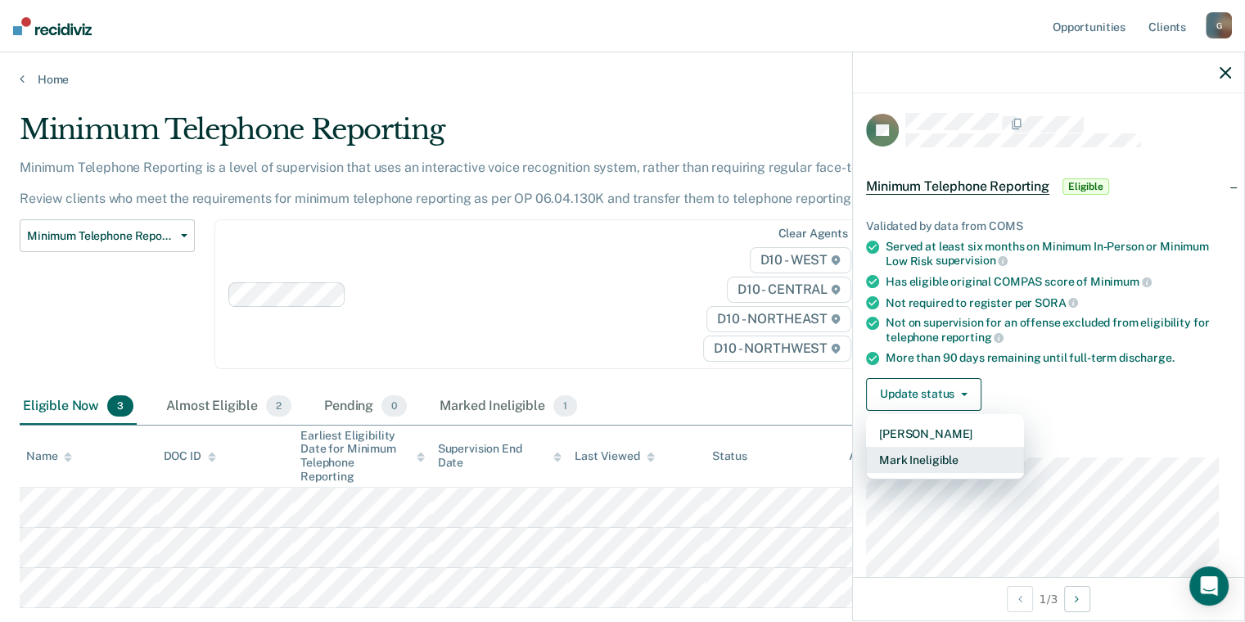
click at [904, 452] on button "Mark Ineligible" at bounding box center [945, 460] width 158 height 26
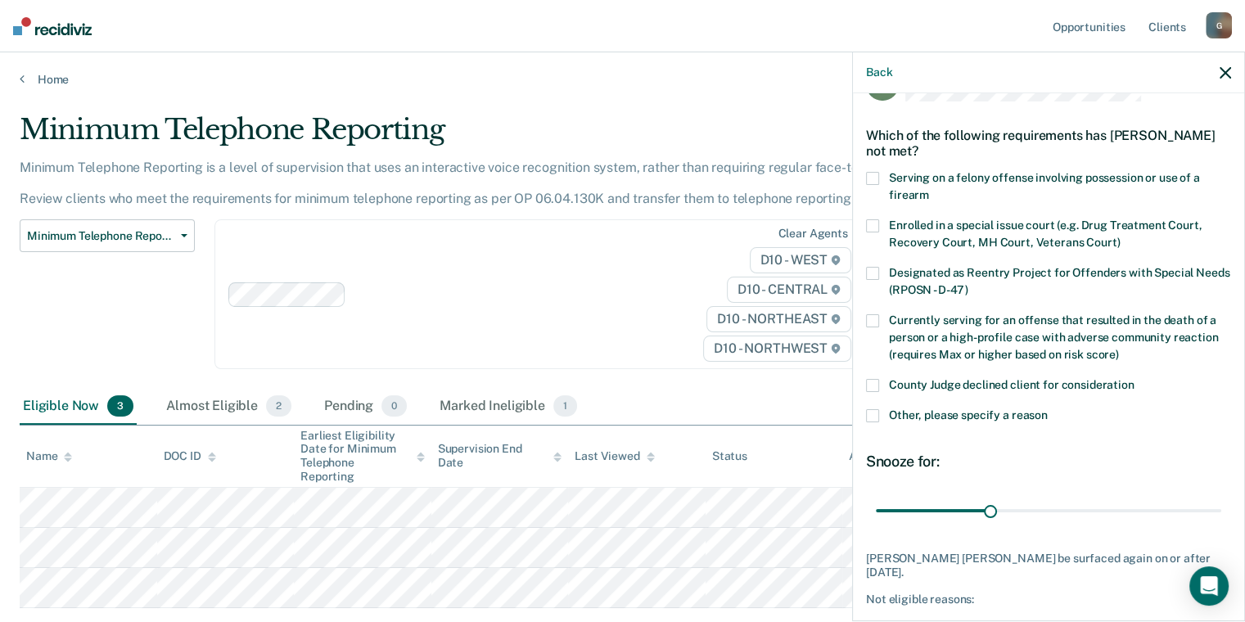
scroll to position [82, 0]
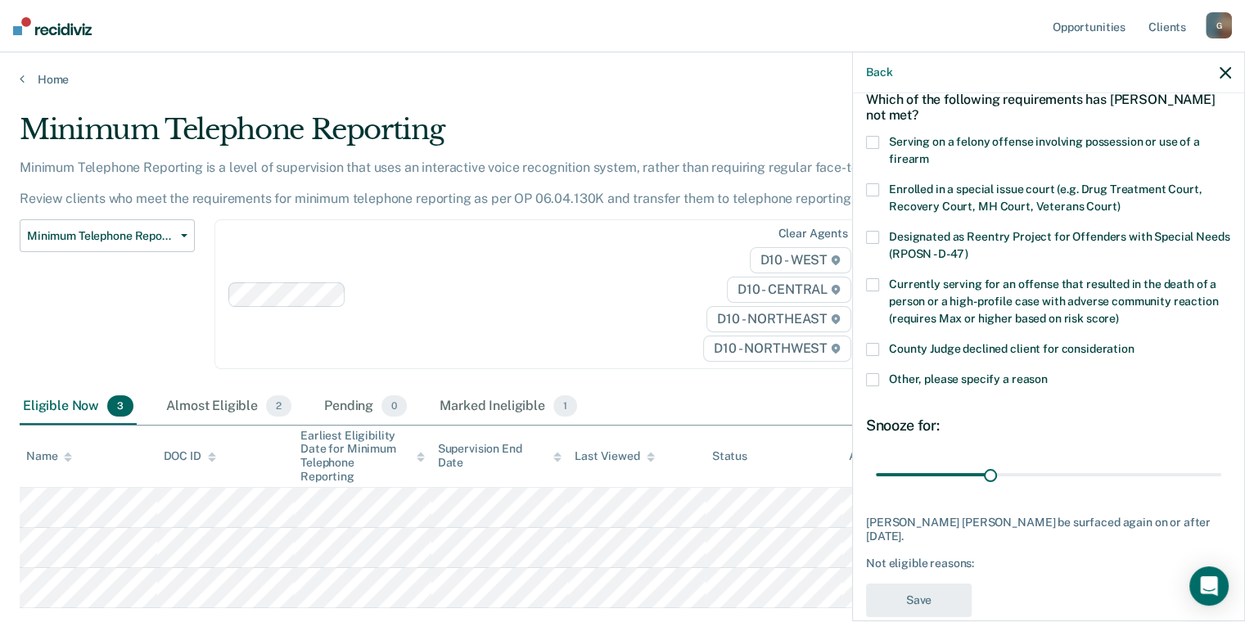
click at [874, 380] on span at bounding box center [872, 379] width 13 height 13
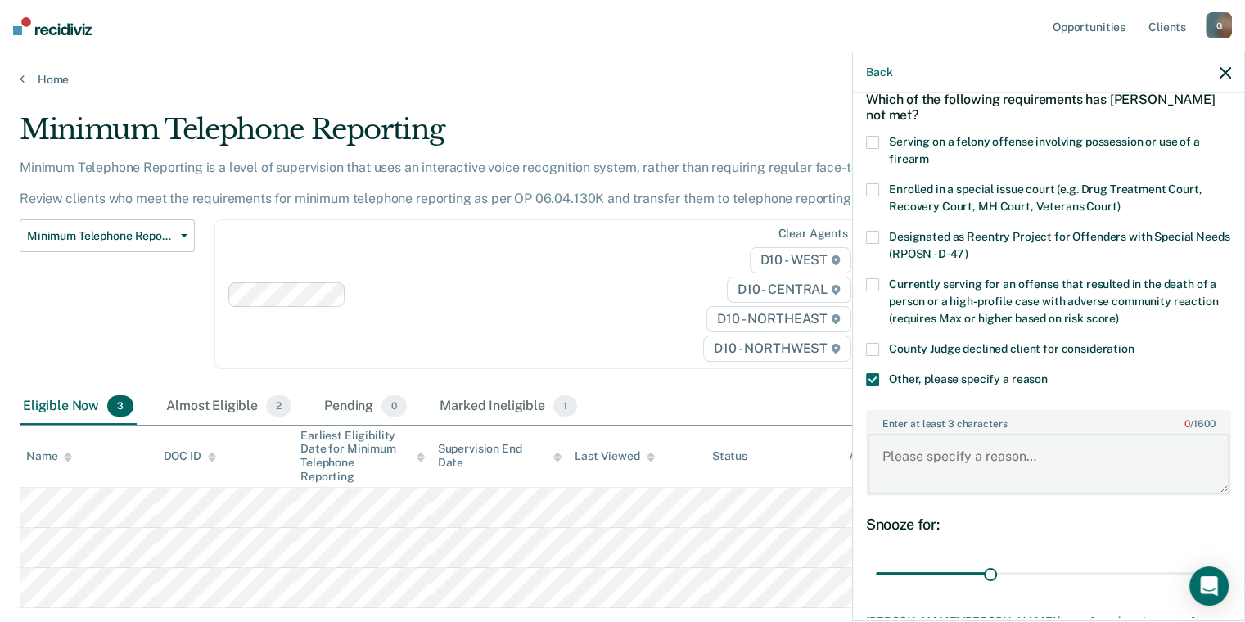
click at [910, 461] on textarea "Enter at least 3 characters 0 / 1600" at bounding box center [1048, 464] width 362 height 61
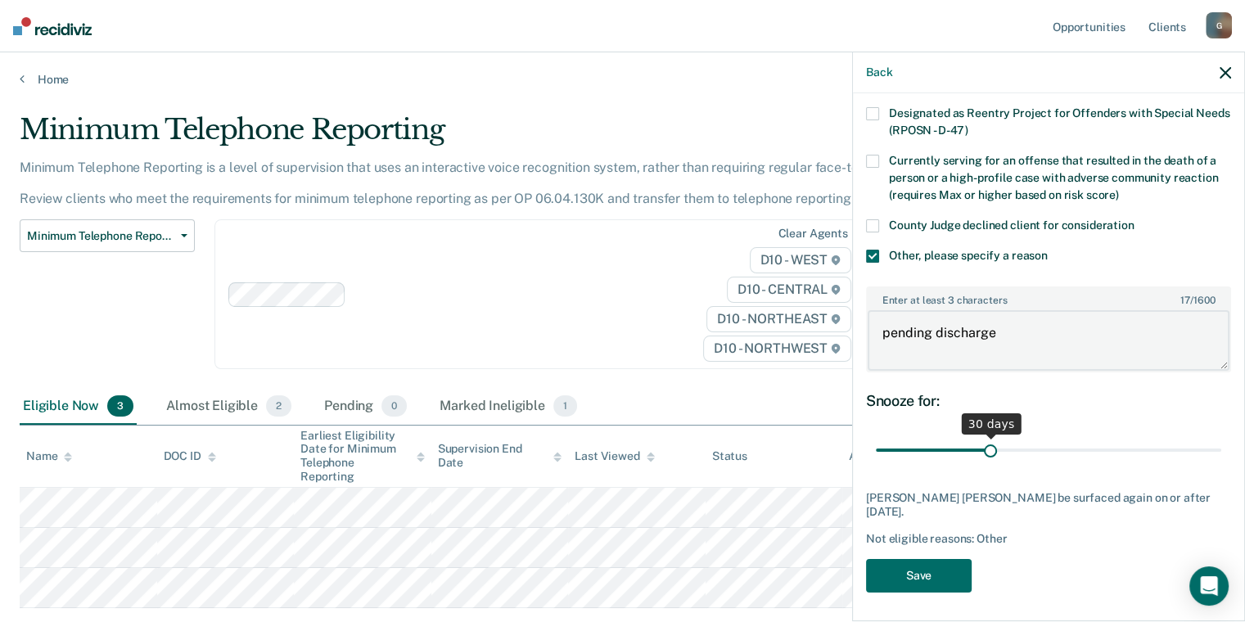
type textarea "pending discharge"
drag, startPoint x: 982, startPoint y: 447, endPoint x: 912, endPoint y: 530, distance: 108.7
type input "90"
click at [1221, 456] on input "range" at bounding box center [1048, 450] width 345 height 29
click at [894, 575] on button "Save" at bounding box center [919, 576] width 106 height 34
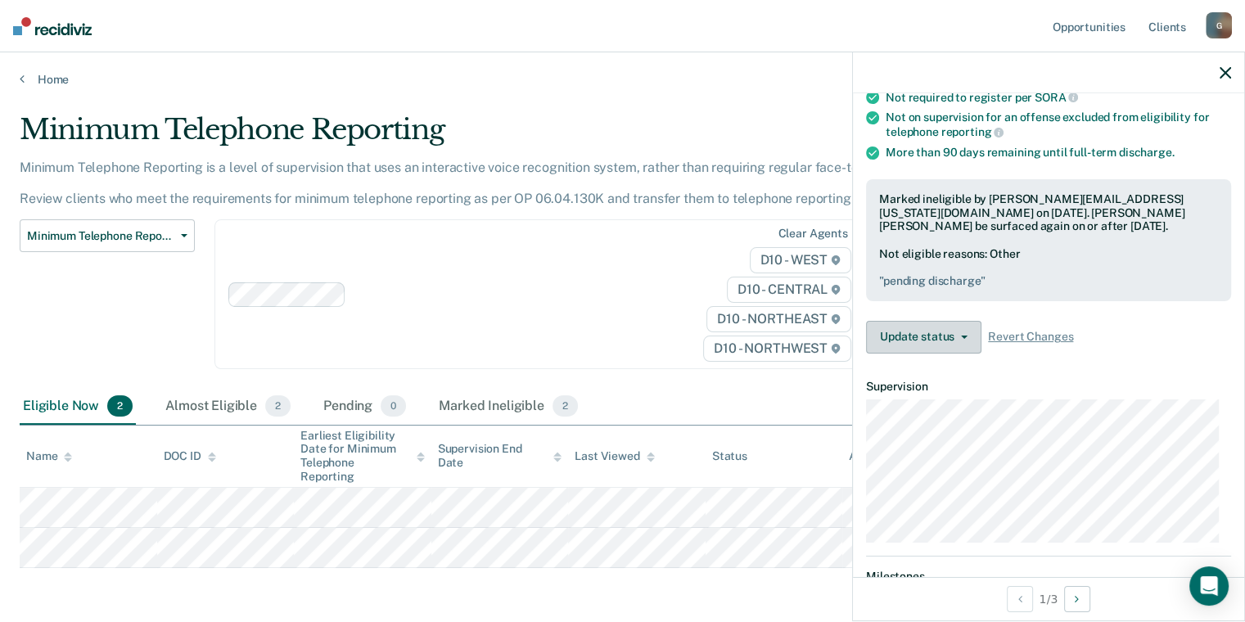
click at [924, 328] on button "Update status" at bounding box center [923, 337] width 115 height 33
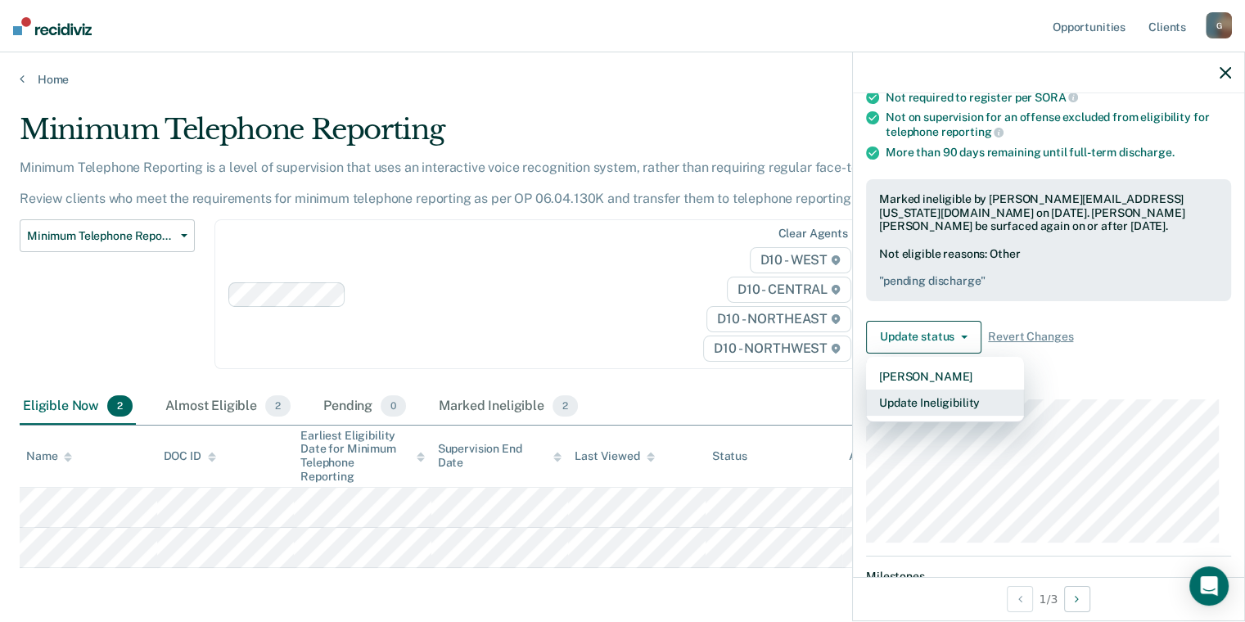
click at [898, 395] on button "Update Ineligibility" at bounding box center [945, 403] width 158 height 26
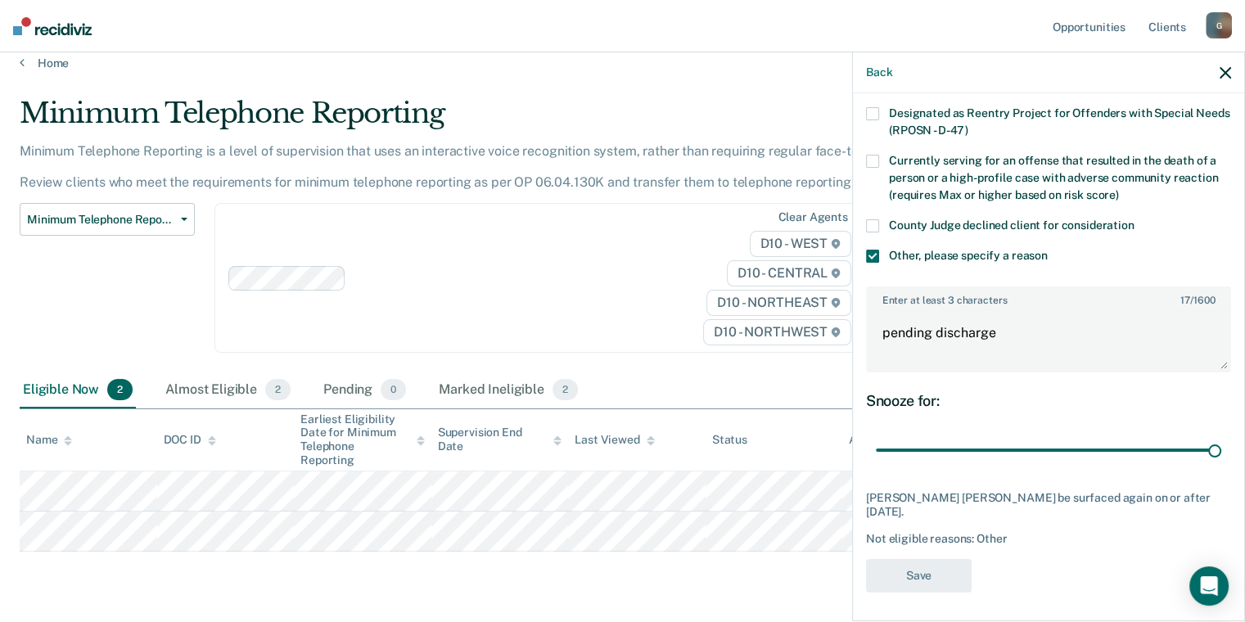
scroll to position [0, 0]
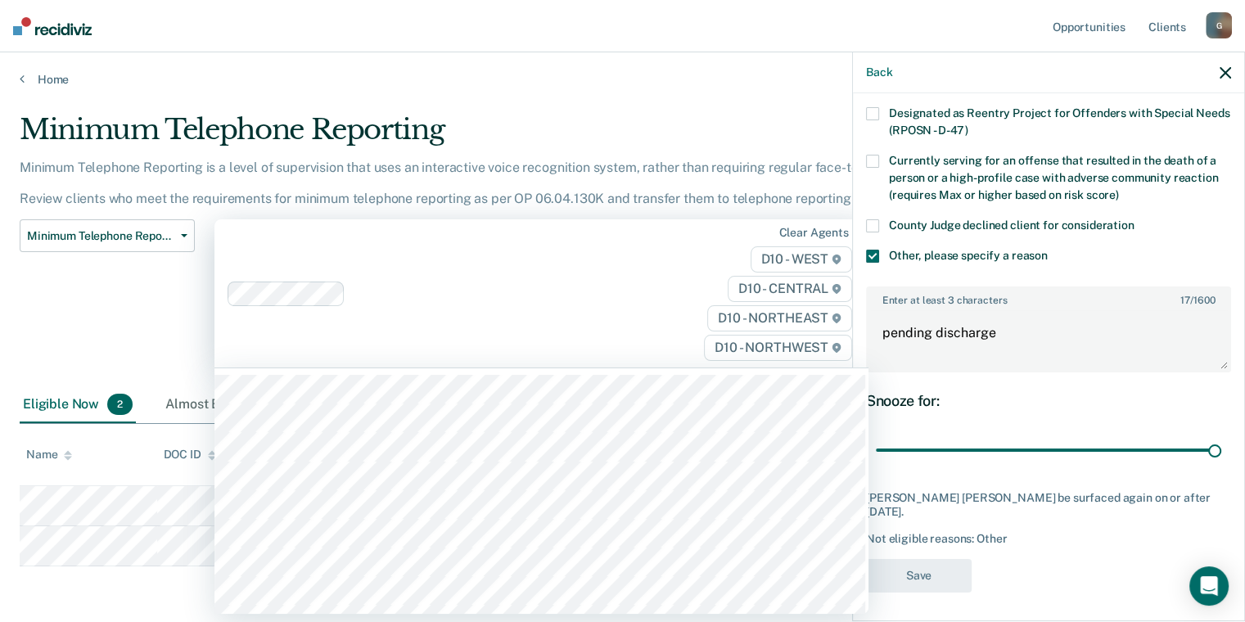
click at [638, 282] on div at bounding box center [447, 294] width 439 height 25
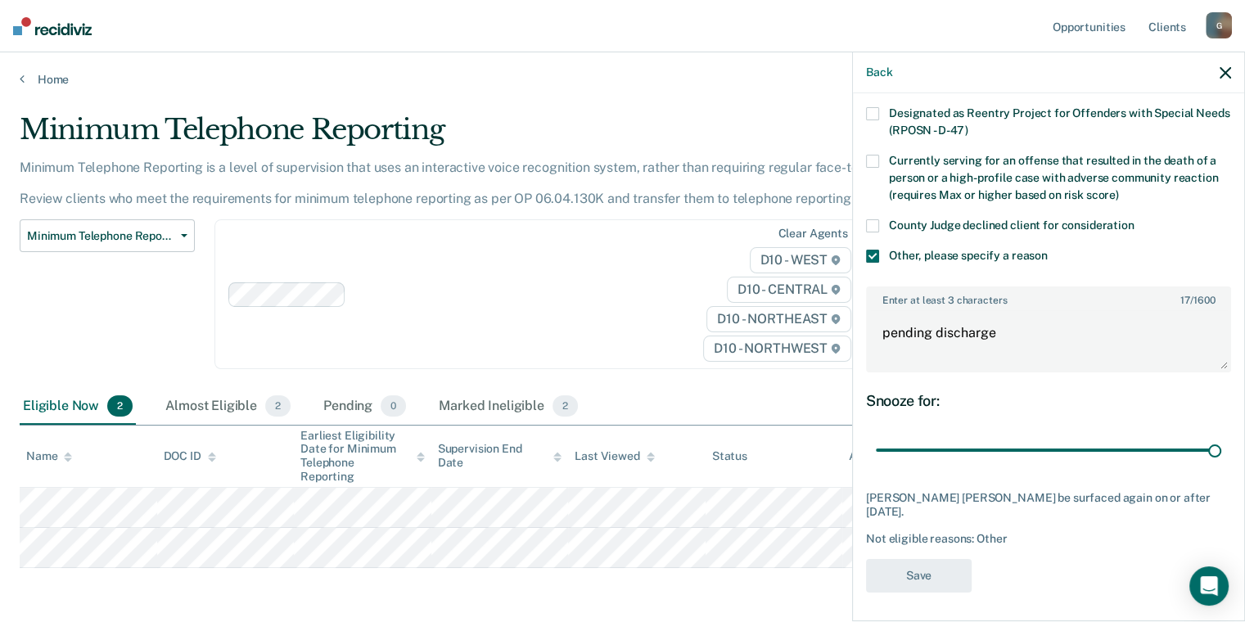
click at [592, 98] on main "Minimum Telephone Reporting Minimum Telephone Reporting is a level of supervisi…" at bounding box center [622, 384] width 1245 height 594
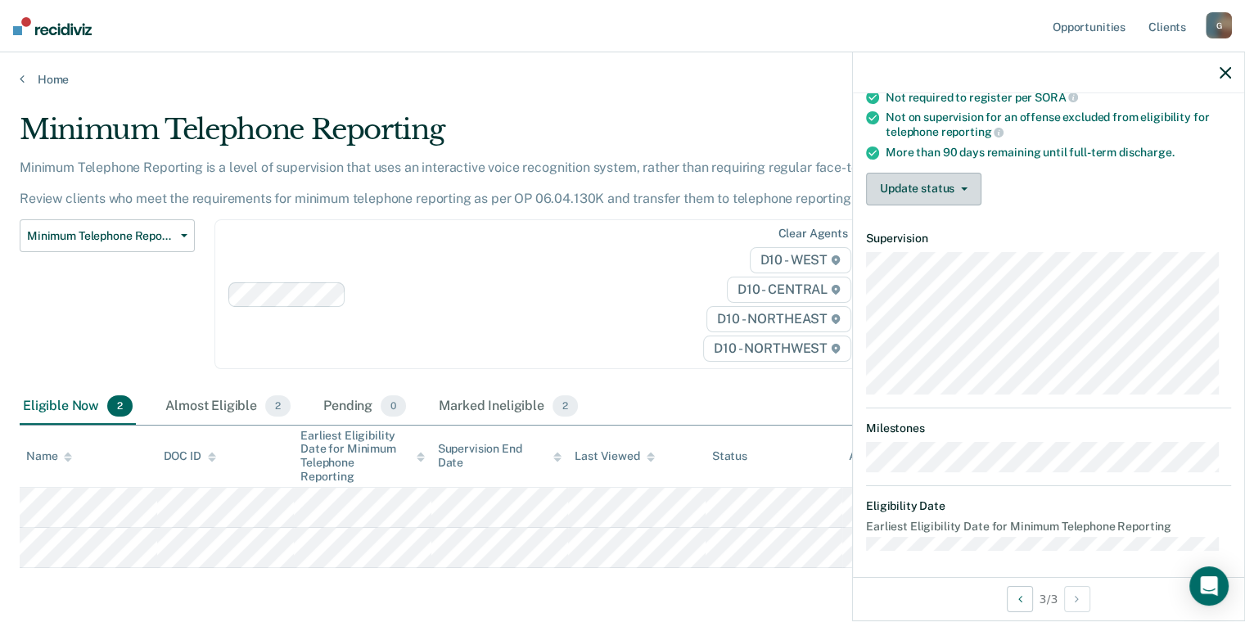
click at [893, 182] on button "Update status" at bounding box center [923, 189] width 115 height 33
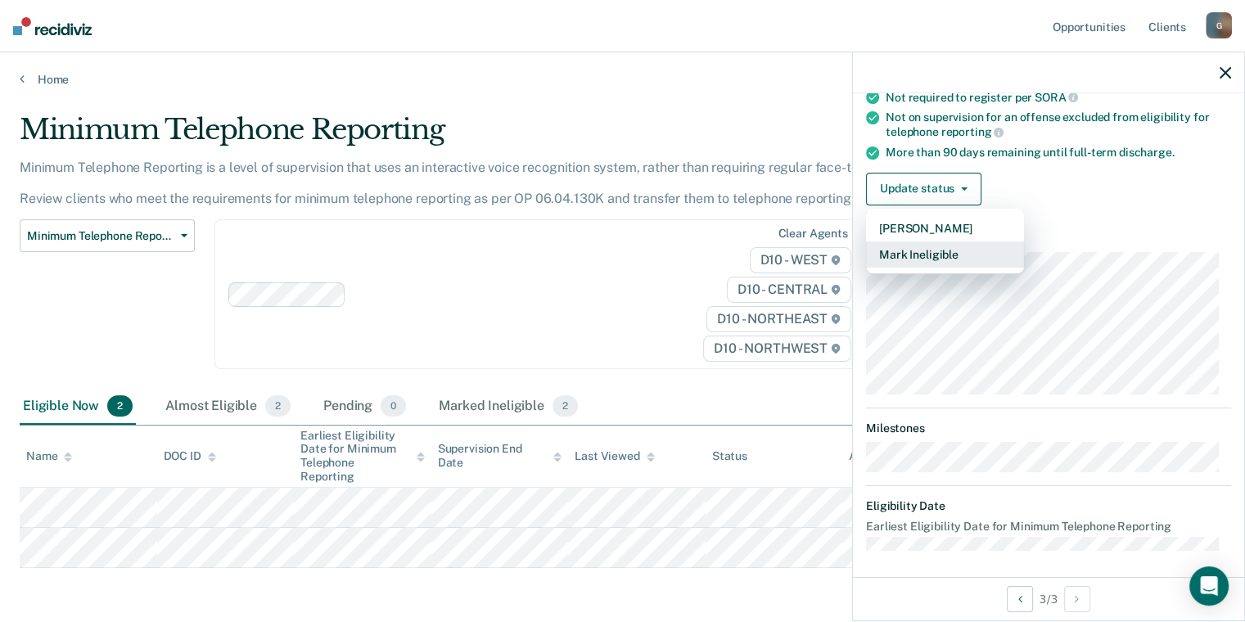
click at [944, 252] on button "Mark Ineligible" at bounding box center [945, 254] width 158 height 26
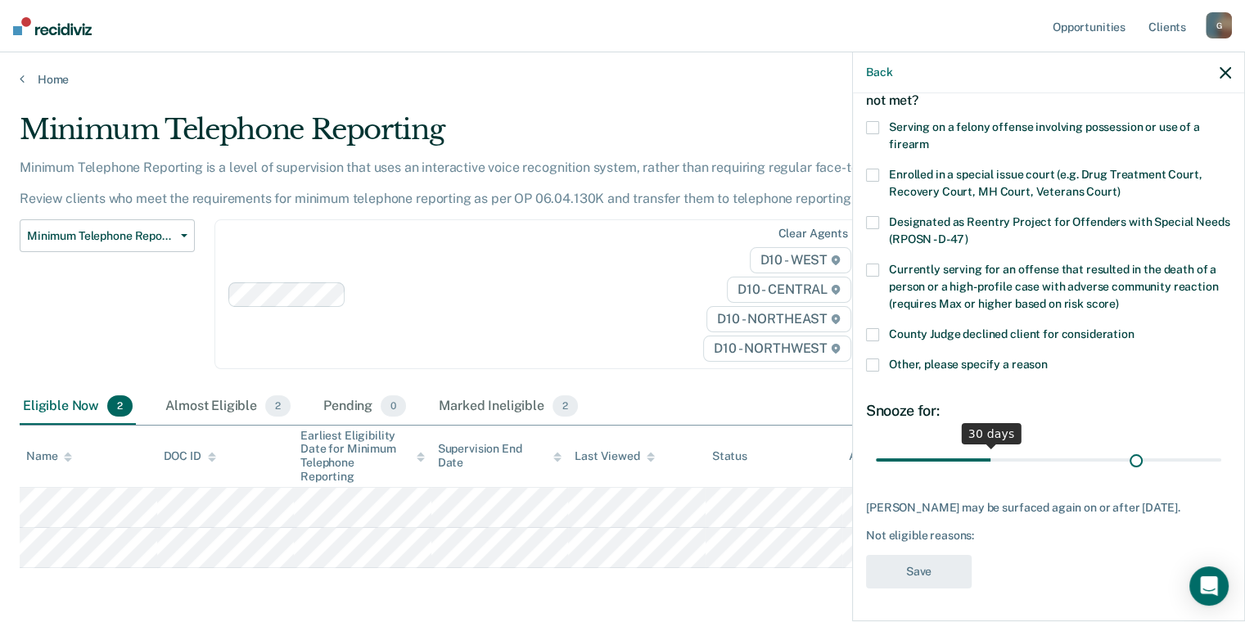
scroll to position [108, 0]
drag, startPoint x: 983, startPoint y: 448, endPoint x: 1242, endPoint y: 426, distance: 260.4
type input "90"
click at [1221, 446] on input "range" at bounding box center [1048, 460] width 345 height 29
drag, startPoint x: 871, startPoint y: 354, endPoint x: 881, endPoint y: 373, distance: 22.3
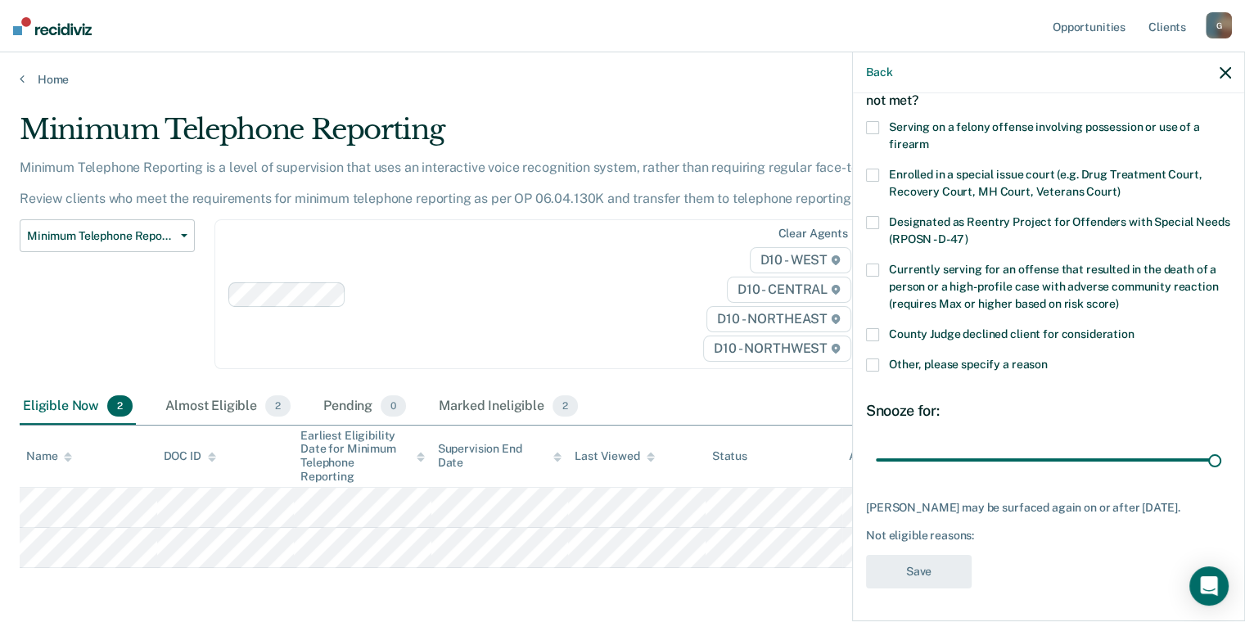
click at [871, 358] on span at bounding box center [872, 364] width 13 height 13
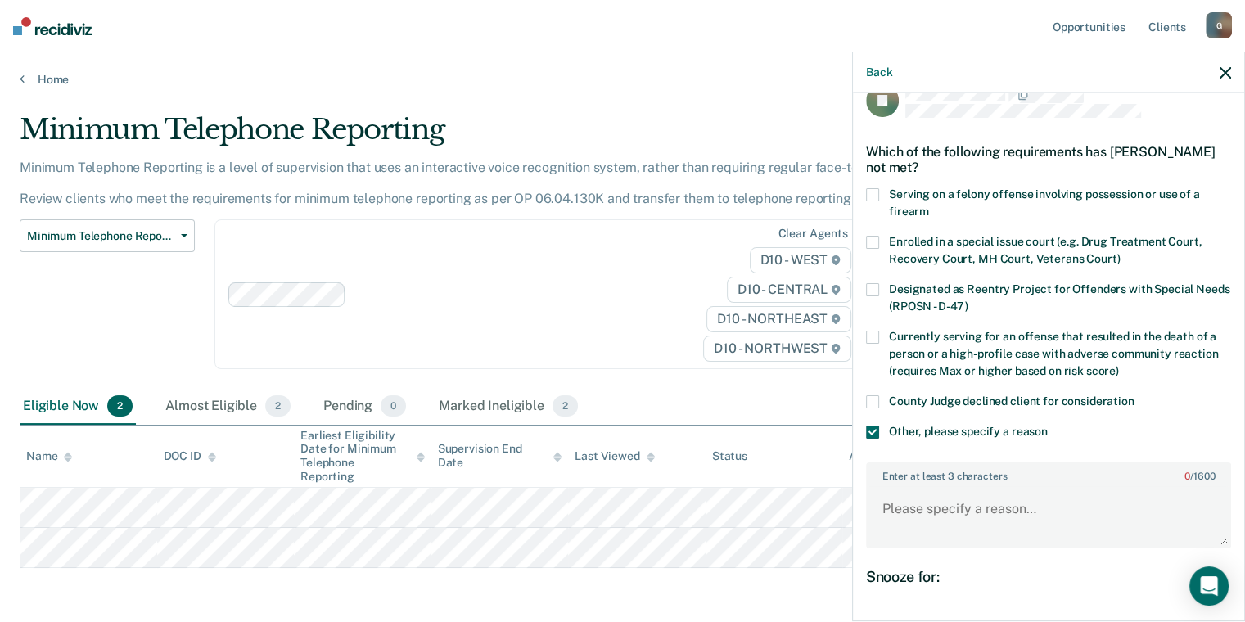
scroll to position [0, 0]
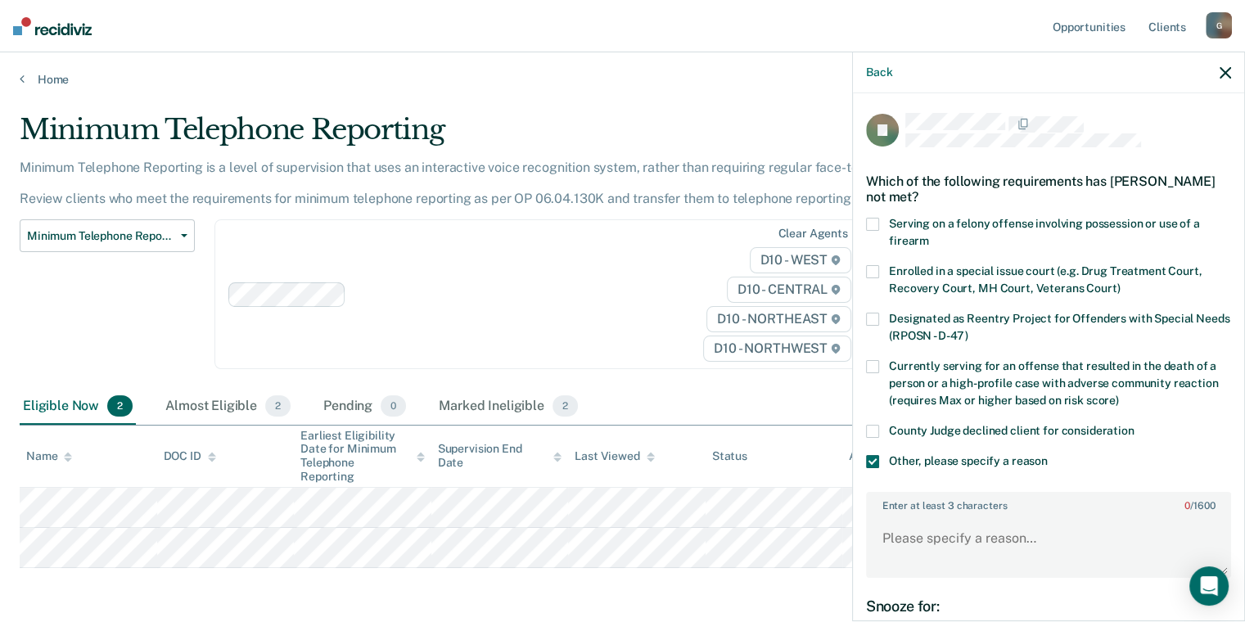
drag, startPoint x: 1226, startPoint y: 72, endPoint x: 1187, endPoint y: 76, distance: 39.5
click at [1226, 72] on icon "button" at bounding box center [1224, 72] width 11 height 11
